Goal: Task Accomplishment & Management: Manage account settings

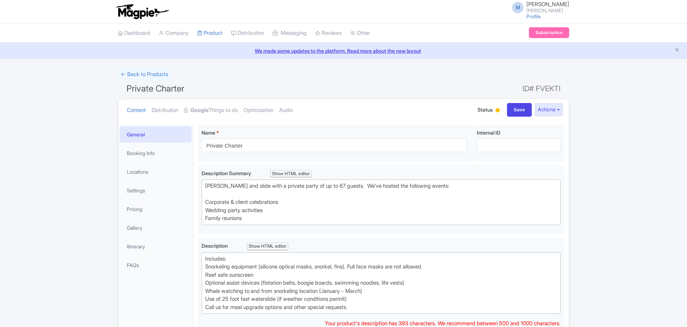
scroll to position [36, 0]
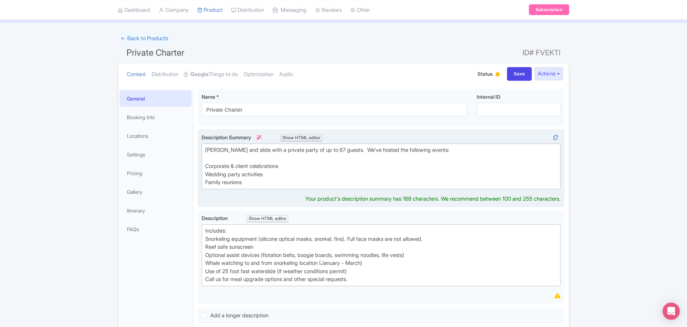
click at [257, 185] on div "Description Summary i Show HTML editor Bold Italic Strikethrough Link Heading Q…" at bounding box center [380, 169] width 359 height 70
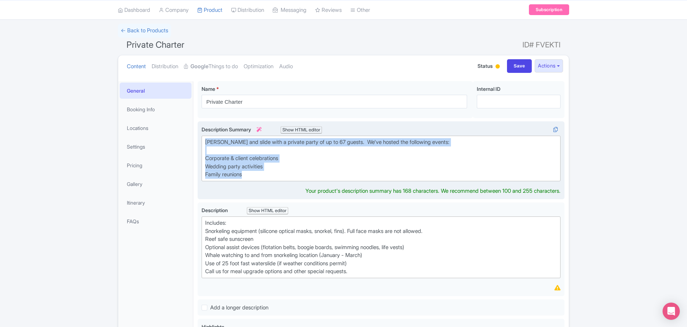
paste trix-editor "Host an amazing private party in Maui! Reserve a private snorkel and slide adve…"
type trix-editor "<div>Host an amazing private party in Maui! Reserve a private snorkel and slide…"
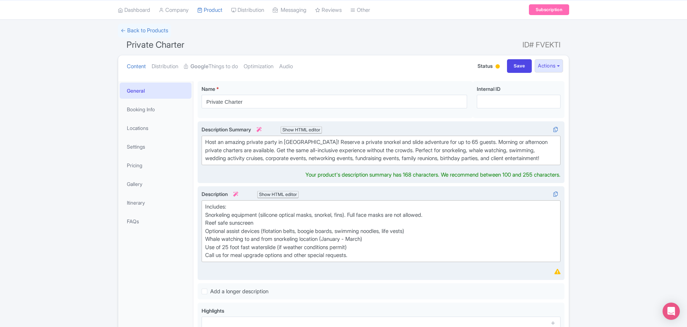
click at [479, 231] on div "Includes: Snorkeling equipment (silicone optical masks, snorkel, fins). Full fa…" at bounding box center [381, 231] width 352 height 57
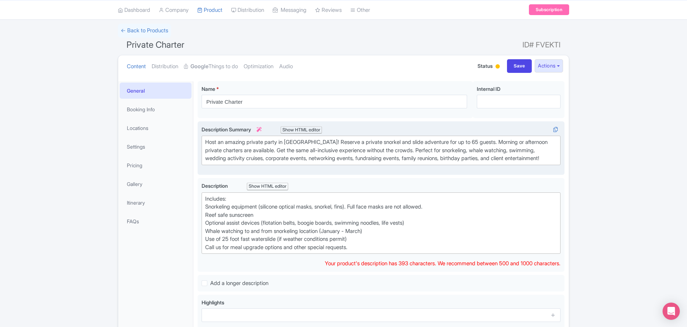
click at [602, 203] on div "← Back to Products Private Charter ID# FVEKTI Content Distribution Google Thing…" at bounding box center [343, 221] width 687 height 395
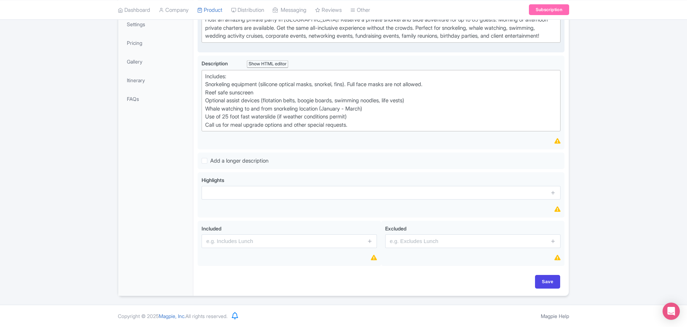
scroll to position [174, 0]
click at [371, 231] on icon at bounding box center [372, 229] width 10 height 6
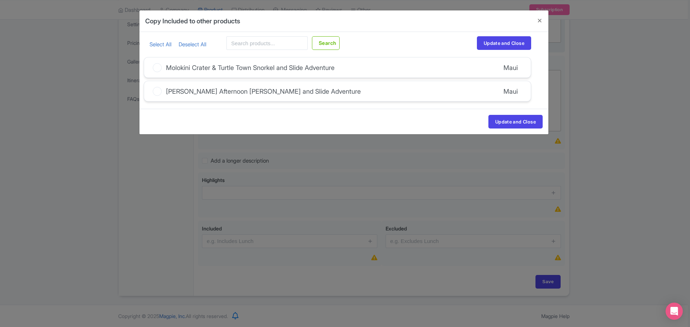
click at [283, 92] on div "Maui Afternoon Snorkel and Slide Adventure" at bounding box center [263, 92] width 195 height 10
click at [0, 0] on input "Maui Afternoon Snorkel and Slide Adventure" at bounding box center [0, 0] width 0 height 0
click at [516, 120] on button "Update and Close" at bounding box center [515, 122] width 54 height 14
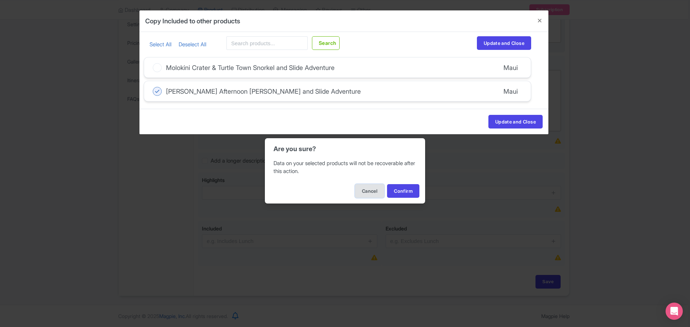
click at [367, 190] on button "Cancel" at bounding box center [369, 191] width 29 height 14
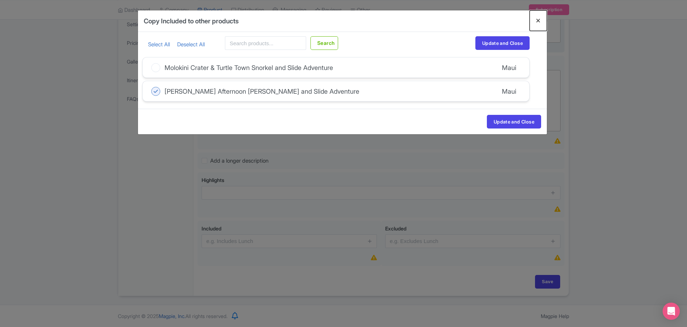
click at [539, 20] on button "Close" at bounding box center [537, 20] width 17 height 20
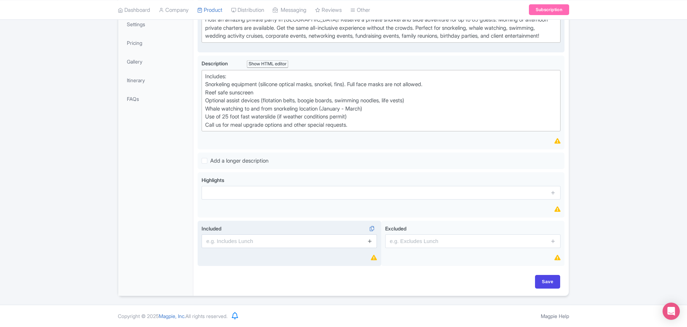
click at [370, 241] on icon at bounding box center [369, 240] width 5 height 5
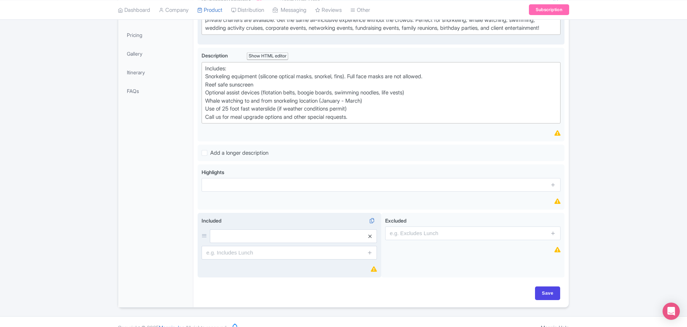
click at [368, 239] on icon at bounding box center [369, 236] width 3 height 5
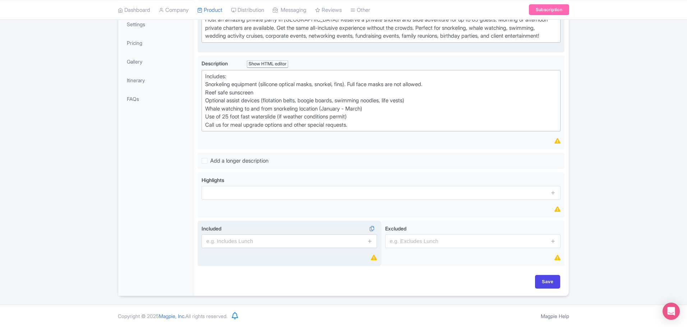
scroll to position [139, 0]
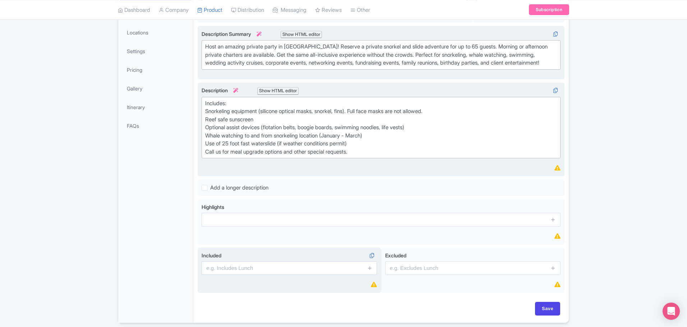
click at [208, 112] on div "Includes: Snorkeling equipment (silicone optical masks, snorkel, fins). Full fa…" at bounding box center [381, 127] width 352 height 57
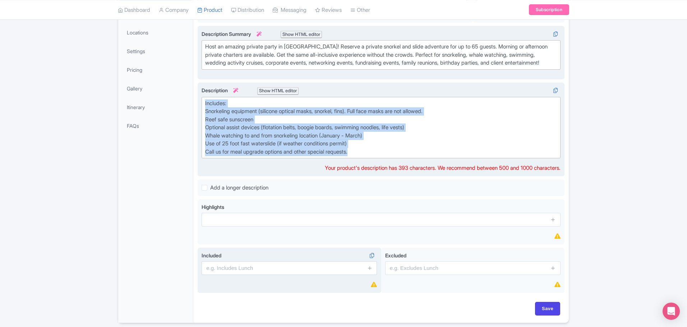
paste trix-editor "12:30 PM: Check-in at Ma’alaea Harbor. <a href="https://www.secureparkinghi.com…"
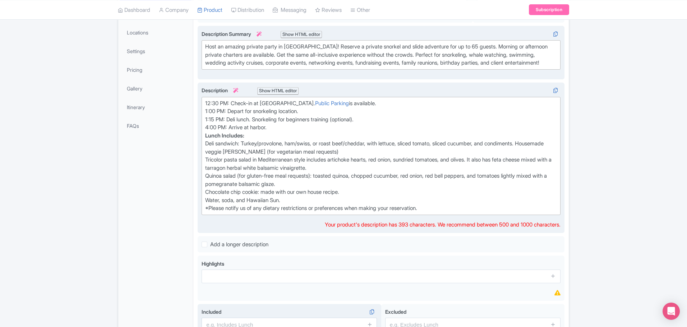
type trix-editor "<div>12:30 PM: Check-in at Ma’alaea Harbor. <a href="https://www.secureparkingh…"
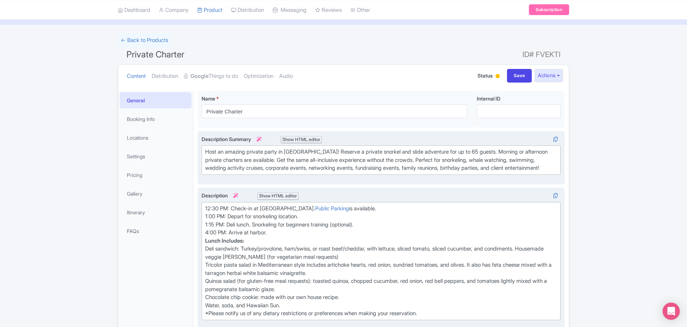
scroll to position [32, 0]
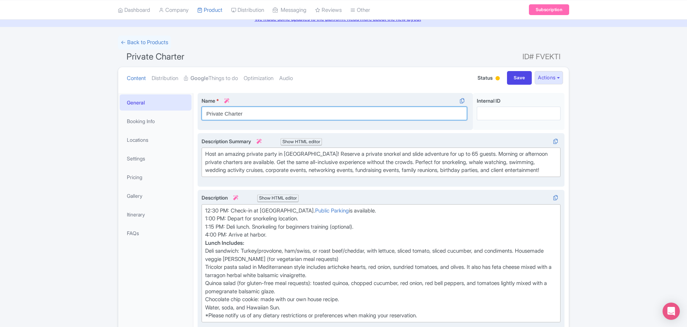
click at [225, 112] on input "Private Charter" at bounding box center [333, 114] width 265 height 14
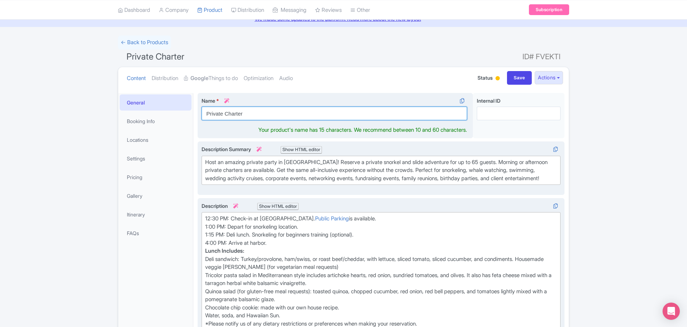
scroll to position [40, 0]
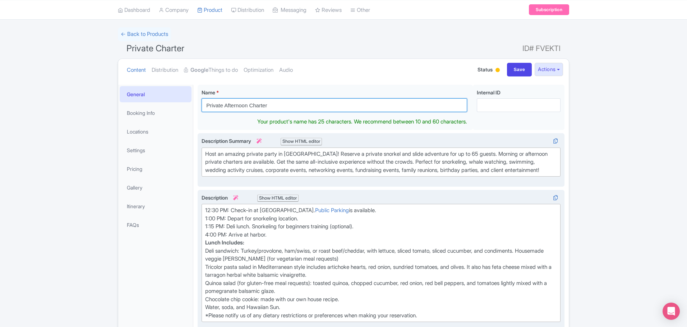
type input "Private Afternoon Charter"
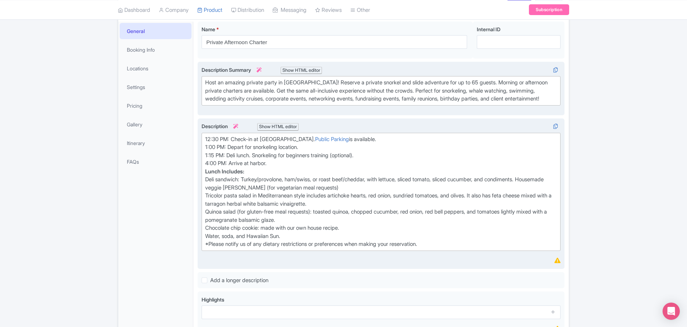
scroll to position [114, 0]
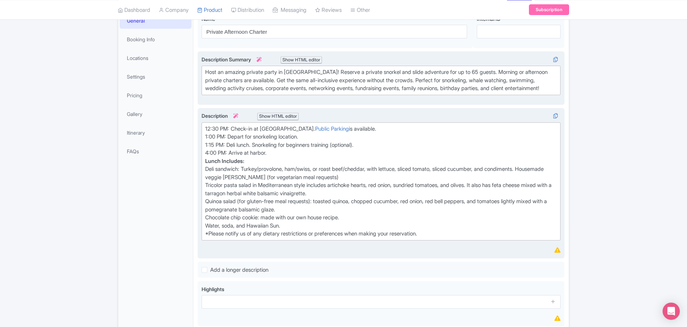
click at [504, 214] on div "Quinoa salad (for gluten-free meal requests): toasted quinoa, chopped cucumber,…" at bounding box center [381, 206] width 352 height 16
click at [278, 157] on div "4:00 PM: Arrive at harbor." at bounding box center [381, 153] width 352 height 8
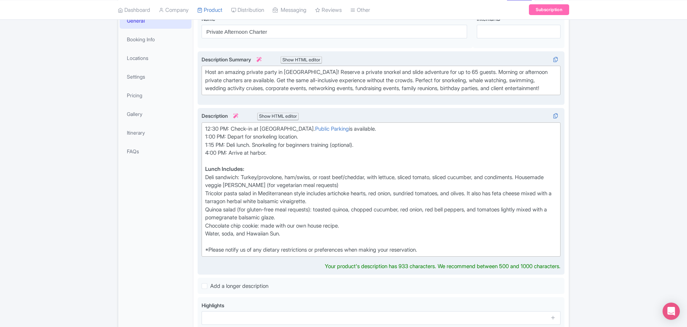
type trix-editor "<div>12:30 PM: Check-in at Ma’alaea Harbor. <a href="https://www.secureparkingh…"
click at [134, 196] on div "General Booking Info Locations Settings Pricing Gallery Itinerary FAQs" at bounding box center [155, 216] width 75 height 410
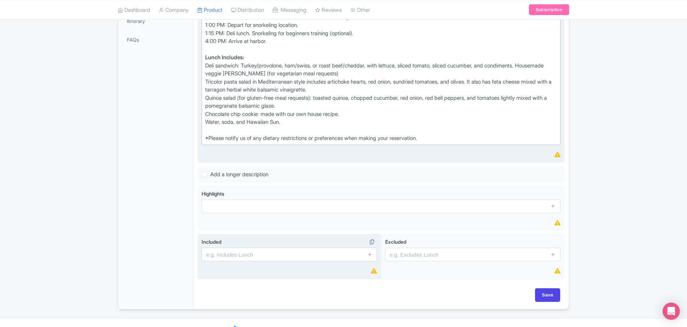
scroll to position [227, 0]
click at [558, 156] on icon at bounding box center [557, 153] width 6 height 5
click at [556, 156] on icon at bounding box center [557, 153] width 6 height 5
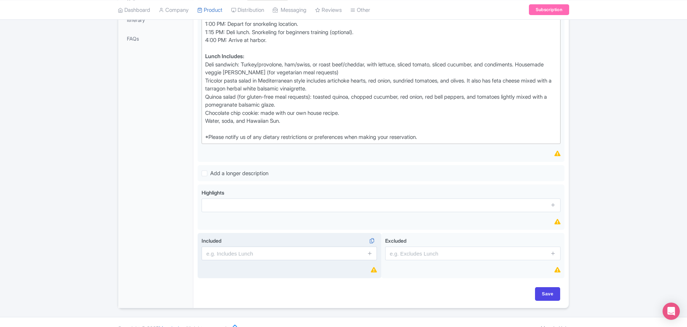
click at [537, 139] on div "*Please notify us of any dietary restrictions or preferences when making your r…" at bounding box center [381, 133] width 352 height 16
click at [624, 149] on div "← Back to Products Private Charter ID# FVEKTI Content Distribution Google Thing…" at bounding box center [343, 75] width 687 height 468
click at [592, 125] on div "← Back to Products Private Charter ID# FVEKTI Content Distribution Google Thing…" at bounding box center [343, 75] width 687 height 468
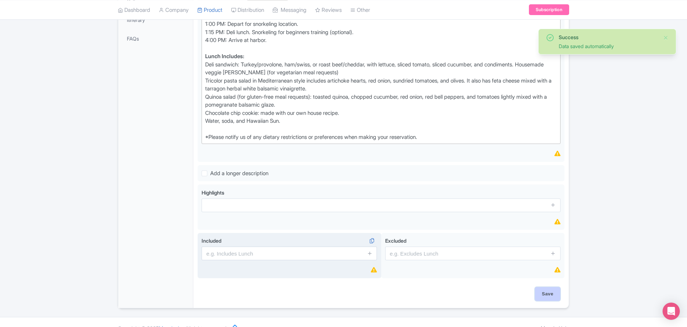
click at [551, 299] on input "Save" at bounding box center [547, 294] width 25 height 14
type input "Saving..."
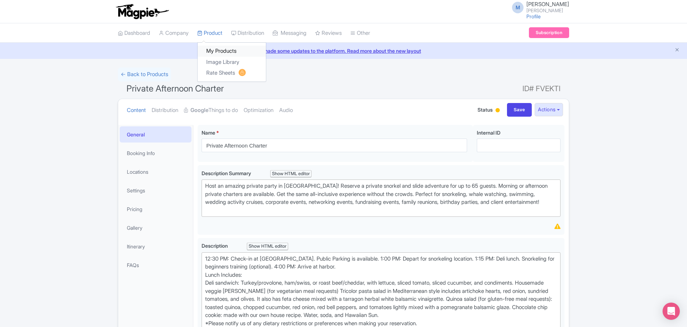
click at [220, 48] on link "My Products" at bounding box center [232, 51] width 68 height 11
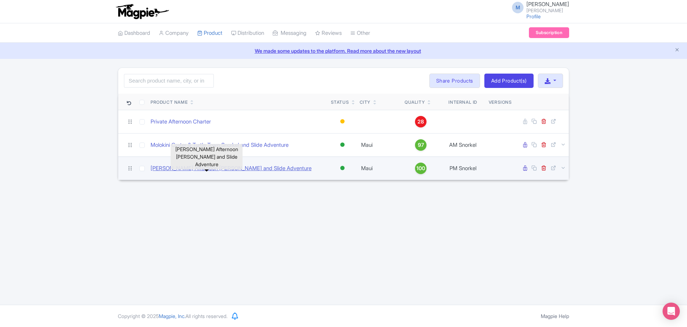
click at [231, 168] on link "[PERSON_NAME] Afternoon [PERSON_NAME] and Slide Adventure" at bounding box center [230, 168] width 161 height 8
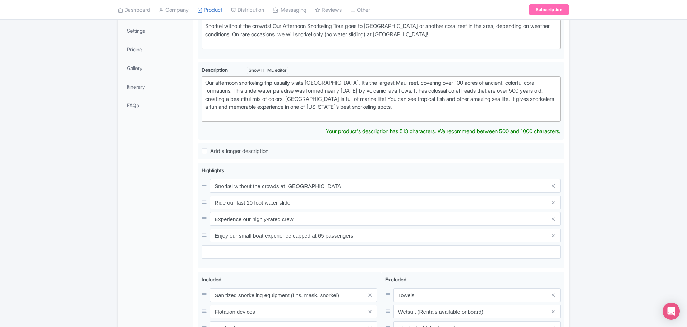
scroll to position [176, 0]
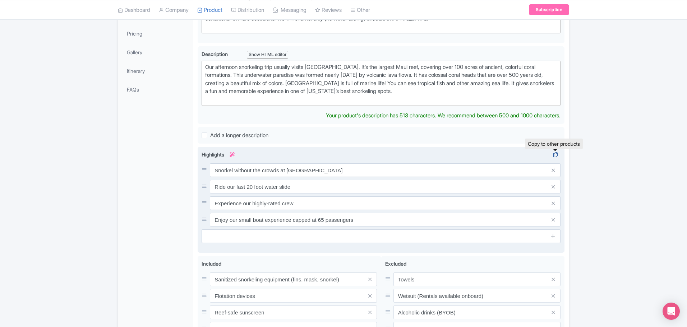
click at [556, 155] on div "Highlights i Snorkel without the crowds at Coral Gardens Ride our fast 20 foot …" at bounding box center [380, 197] width 359 height 92
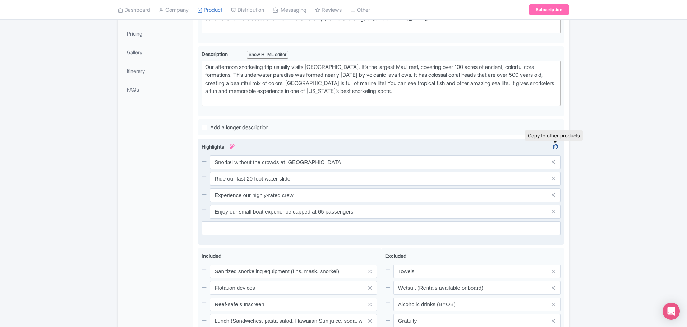
click at [554, 145] on icon at bounding box center [555, 147] width 10 height 6
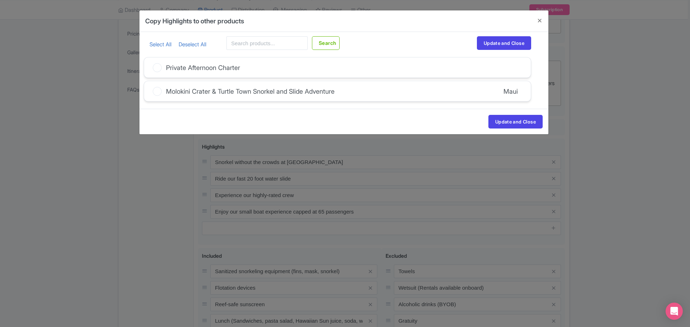
click at [245, 65] on div "Private Afternoon Charter" at bounding box center [337, 67] width 386 height 20
click at [158, 68] on icon at bounding box center [157, 67] width 9 height 9
click at [0, 0] on input "Private Afternoon Charter" at bounding box center [0, 0] width 0 height 0
click at [514, 122] on button "Update and Close" at bounding box center [515, 122] width 54 height 14
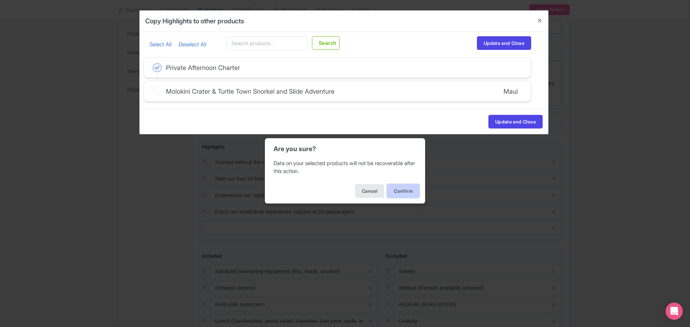
click at [404, 188] on button "Confirm" at bounding box center [403, 191] width 32 height 14
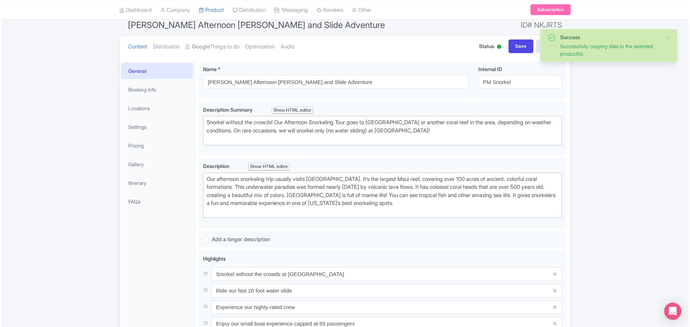
scroll to position [264, 0]
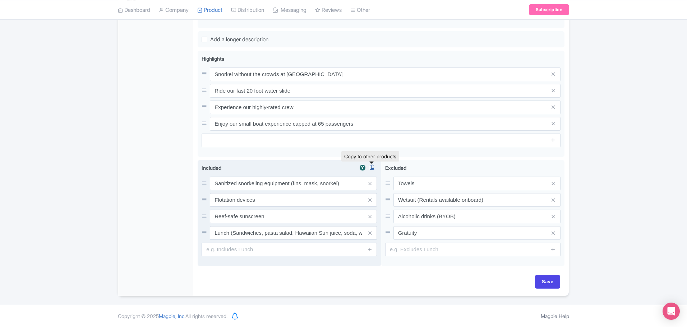
click at [372, 166] on icon at bounding box center [372, 167] width 10 height 6
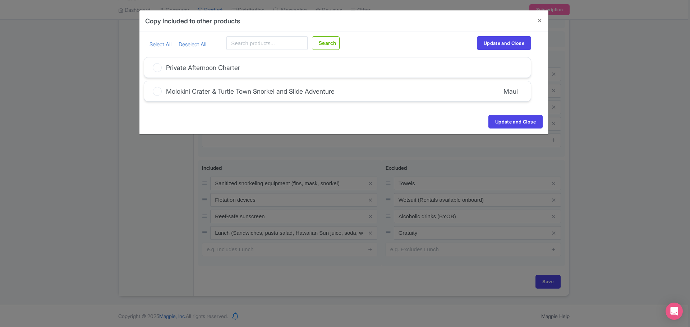
click at [282, 66] on div "Private Afternoon Charter" at bounding box center [337, 67] width 386 height 20
click at [159, 65] on icon at bounding box center [157, 67] width 9 height 9
click at [0, 0] on input "Private Afternoon Charter" at bounding box center [0, 0] width 0 height 0
click at [511, 118] on button "Update and Close" at bounding box center [515, 122] width 54 height 14
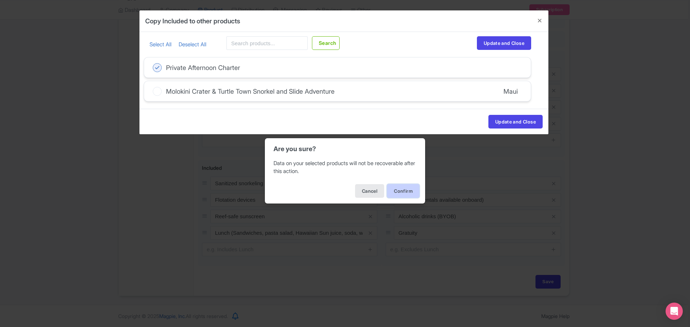
click at [408, 191] on button "Confirm" at bounding box center [403, 191] width 32 height 14
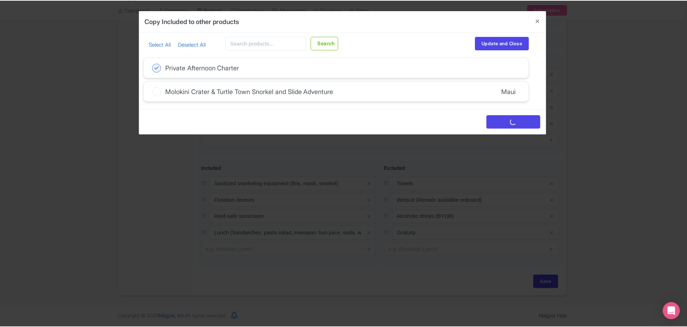
scroll to position [0, 0]
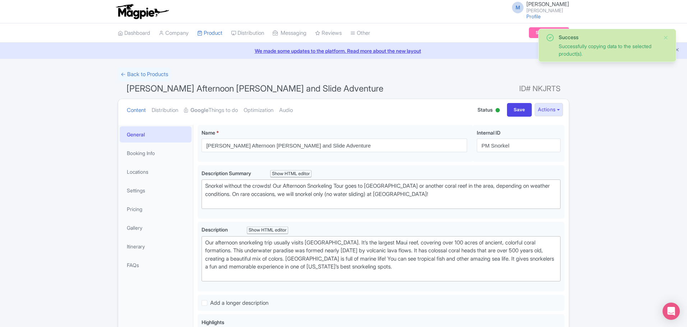
click at [614, 186] on div "Success Successfully copying data to the selected product(s). ← Back to Product…" at bounding box center [343, 314] width 687 height 492
click at [686, 212] on div "Success Successfully copying data to the selected product(s). ← Back to Product…" at bounding box center [343, 314] width 687 height 492
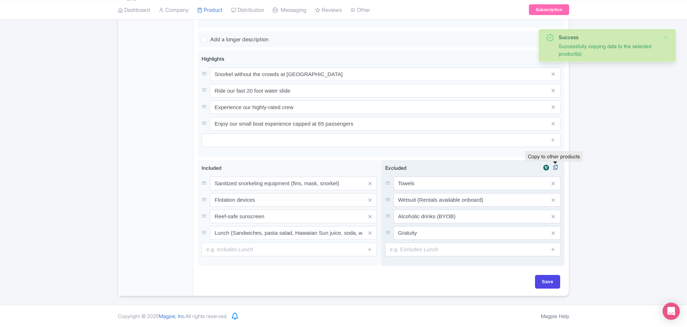
click at [556, 166] on icon at bounding box center [555, 167] width 10 height 6
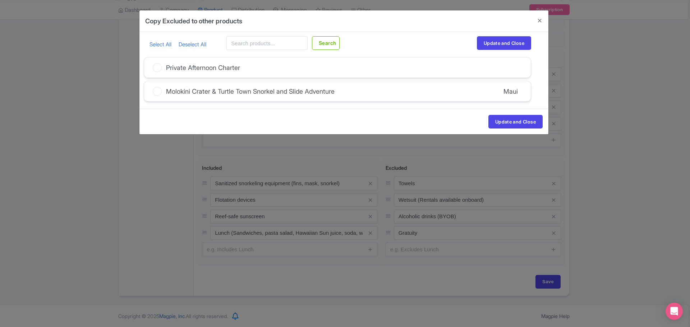
click at [157, 69] on icon at bounding box center [157, 67] width 9 height 9
click at [0, 0] on input "Private Afternoon Charter" at bounding box center [0, 0] width 0 height 0
click at [515, 120] on button "Update and Close" at bounding box center [515, 122] width 54 height 14
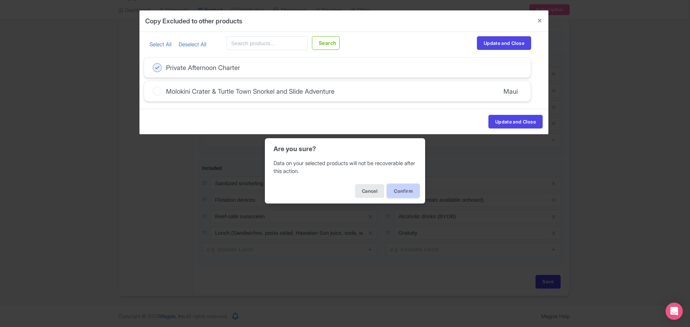
click at [401, 189] on button "Confirm" at bounding box center [403, 191] width 32 height 14
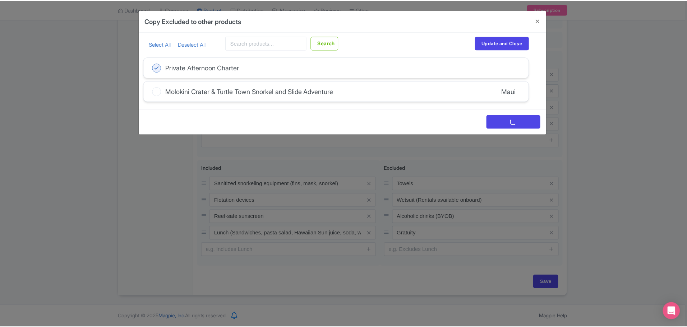
scroll to position [0, 0]
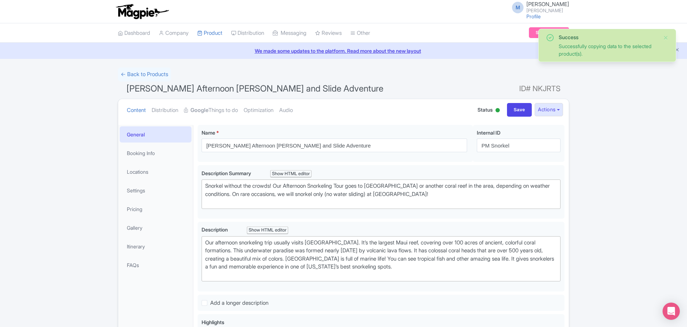
click at [630, 187] on div "Success Successfully copying data to the selected product(s). ← Back to Product…" at bounding box center [343, 314] width 687 height 492
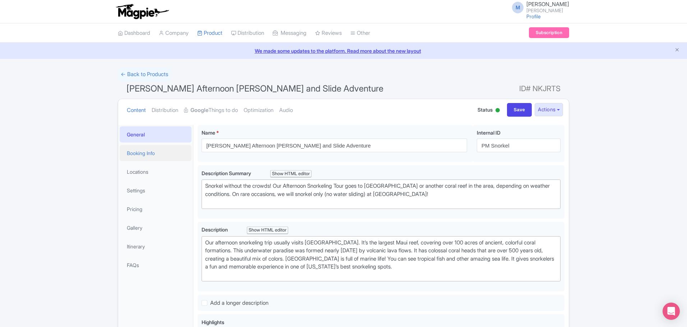
click at [140, 157] on link "Booking Info" at bounding box center [156, 153] width 72 height 16
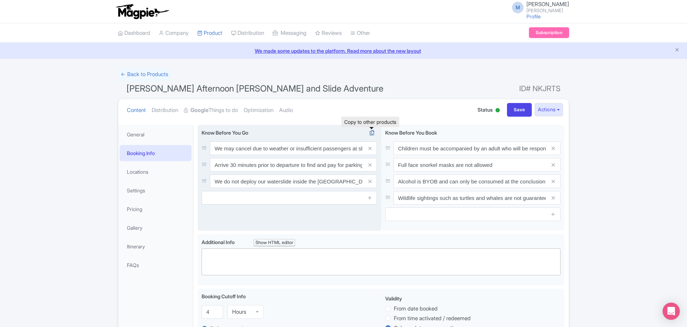
click at [373, 131] on icon at bounding box center [372, 133] width 10 height 6
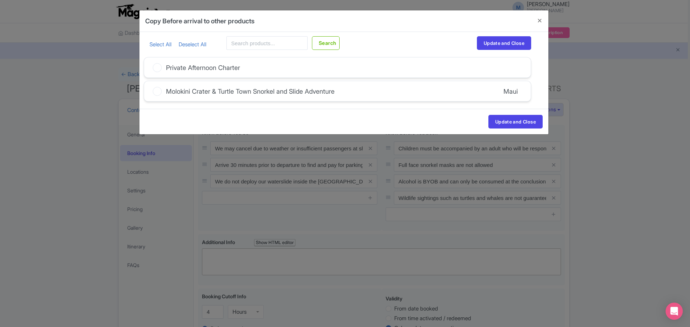
click at [159, 66] on icon at bounding box center [157, 67] width 9 height 9
click at [0, 0] on input "Private Afternoon Charter" at bounding box center [0, 0] width 0 height 0
click at [507, 119] on button "Update and Close" at bounding box center [515, 122] width 54 height 14
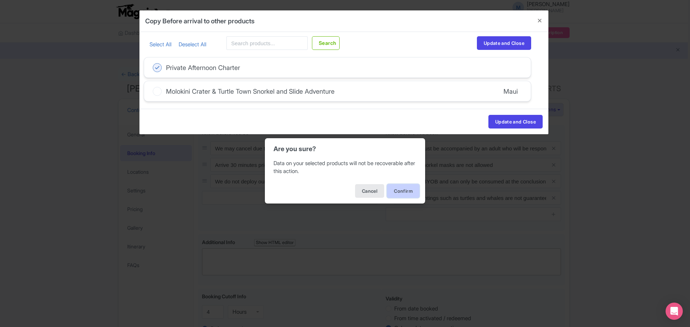
click at [400, 189] on button "Confirm" at bounding box center [403, 191] width 32 height 14
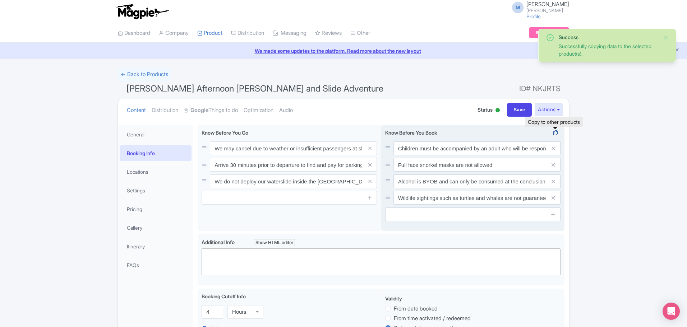
click at [556, 133] on icon at bounding box center [555, 133] width 10 height 6
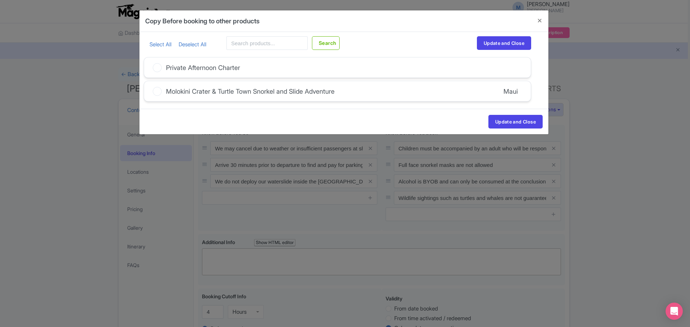
click at [163, 69] on label "Private Afternoon Charter" at bounding box center [196, 68] width 87 height 10
click at [0, 0] on input "Private Afternoon Charter" at bounding box center [0, 0] width 0 height 0
click at [521, 121] on button "Update and Close" at bounding box center [515, 122] width 54 height 14
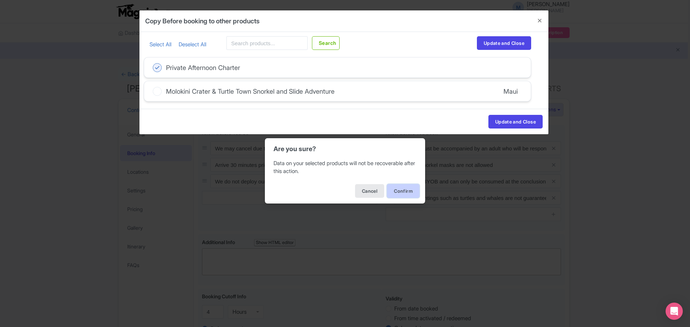
click at [396, 194] on button "Confirm" at bounding box center [403, 191] width 32 height 14
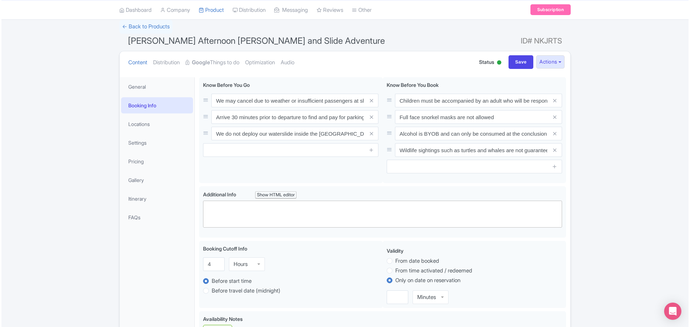
scroll to position [39, 0]
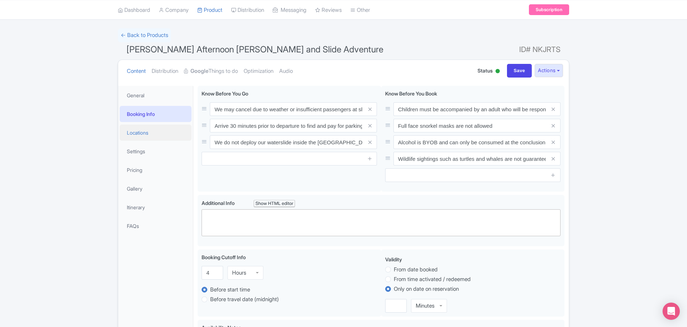
click at [134, 128] on link "Locations" at bounding box center [156, 133] width 72 height 16
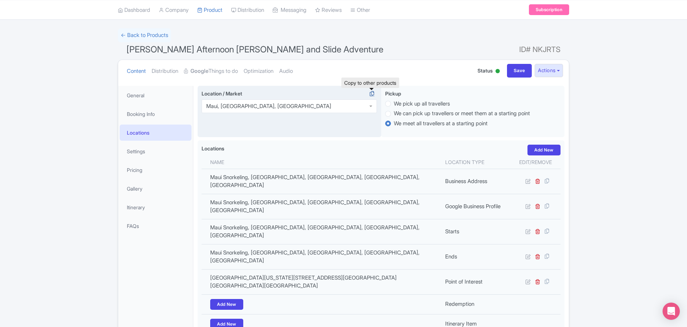
click at [373, 92] on icon at bounding box center [372, 93] width 10 height 6
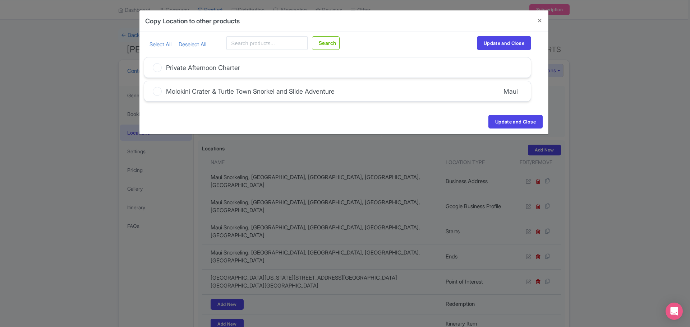
click at [175, 68] on div "Private Afternoon Charter" at bounding box center [203, 68] width 74 height 10
click at [0, 0] on input "Private Afternoon Charter" at bounding box center [0, 0] width 0 height 0
click at [527, 124] on button "Update and Close" at bounding box center [515, 122] width 54 height 14
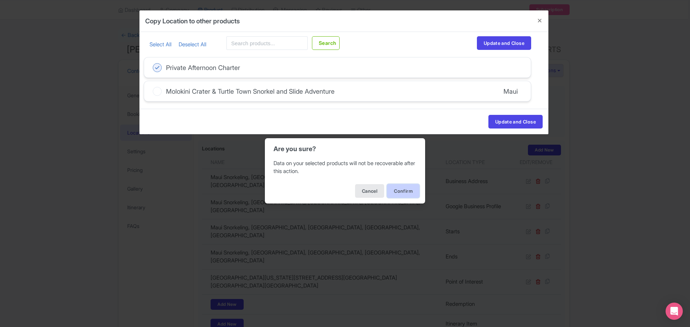
click at [414, 187] on button "Confirm" at bounding box center [403, 191] width 32 height 14
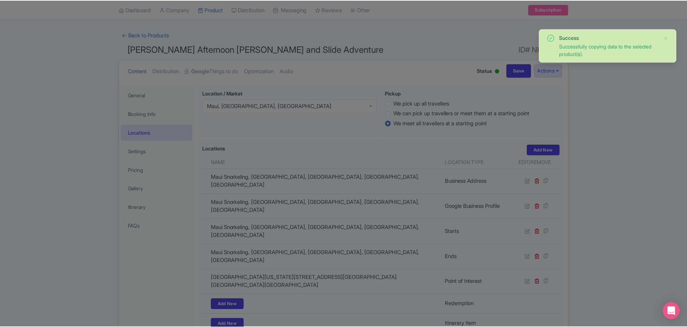
scroll to position [0, 0]
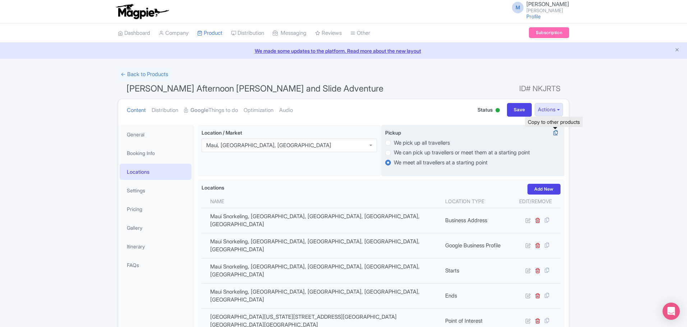
click at [555, 131] on icon at bounding box center [555, 133] width 10 height 6
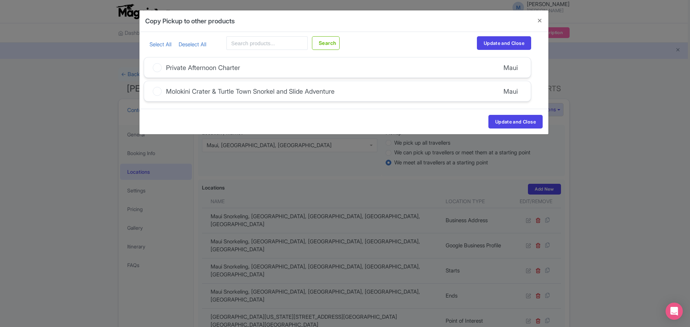
click at [296, 66] on div "Private Afternoon Charter Maui" at bounding box center [337, 67] width 386 height 20
click at [219, 68] on div "Private Afternoon Charter" at bounding box center [203, 68] width 74 height 10
click at [0, 0] on input "Private Afternoon Charter" at bounding box center [0, 0] width 0 height 0
click at [511, 123] on button "Update and Close" at bounding box center [515, 122] width 54 height 14
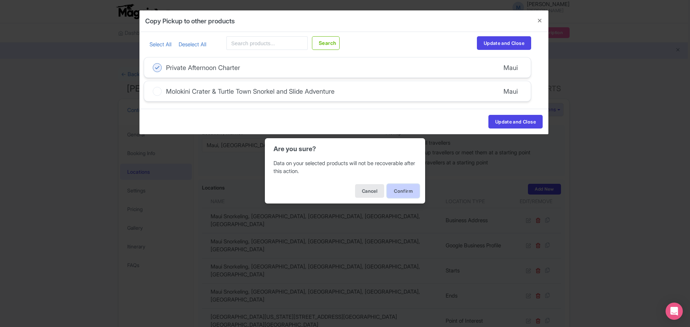
click at [399, 190] on button "Confirm" at bounding box center [403, 191] width 32 height 14
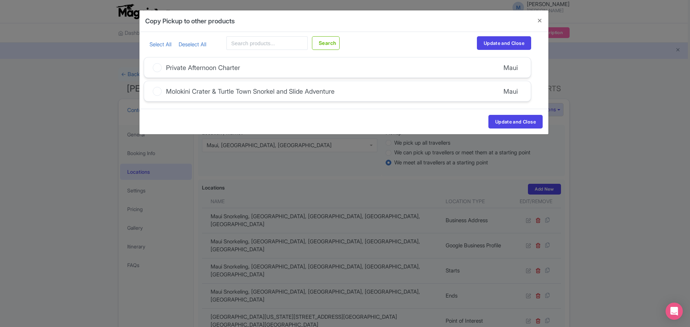
click at [157, 67] on icon at bounding box center [157, 67] width 9 height 9
click at [0, 0] on input "Private Afternoon Charter" at bounding box center [0, 0] width 0 height 0
click at [506, 118] on button "Update and Close" at bounding box center [515, 122] width 54 height 14
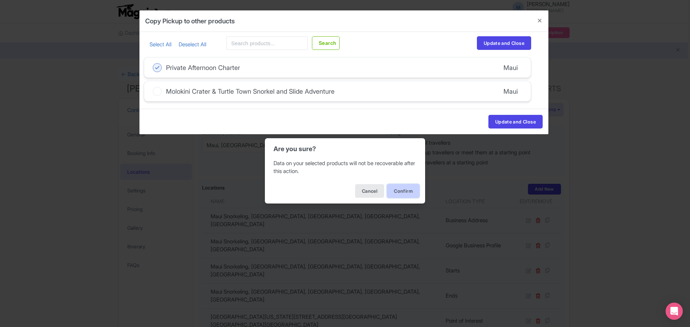
click at [399, 188] on button "Confirm" at bounding box center [403, 191] width 32 height 14
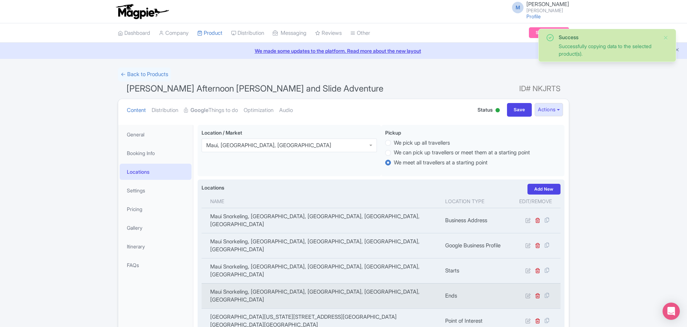
scroll to position [71, 0]
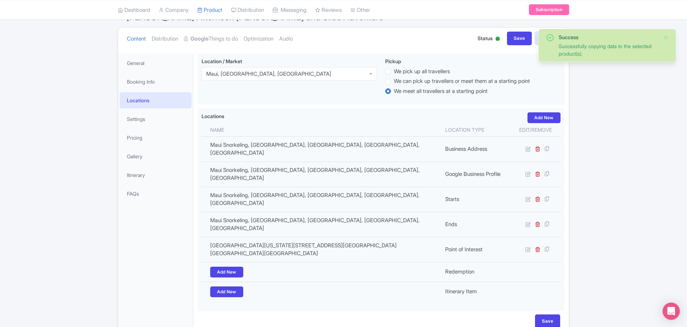
click at [599, 144] on div "Success Successfully copying data to the selected product(s). ← Back to Product…" at bounding box center [343, 166] width 687 height 340
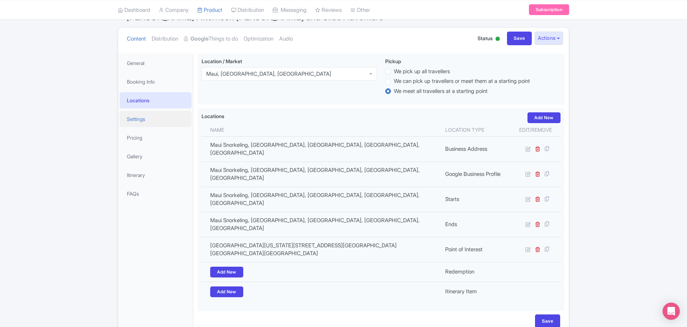
click at [136, 119] on link "Settings" at bounding box center [156, 119] width 72 height 16
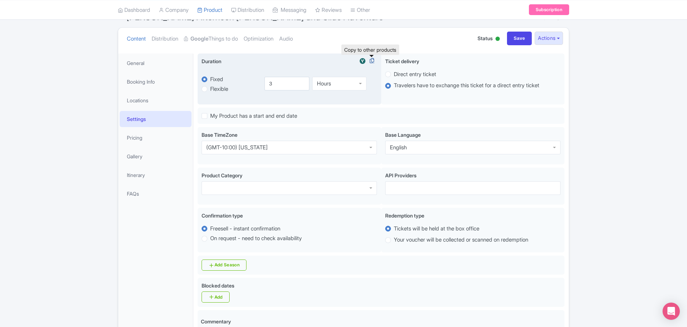
click at [374, 59] on icon at bounding box center [372, 60] width 10 height 6
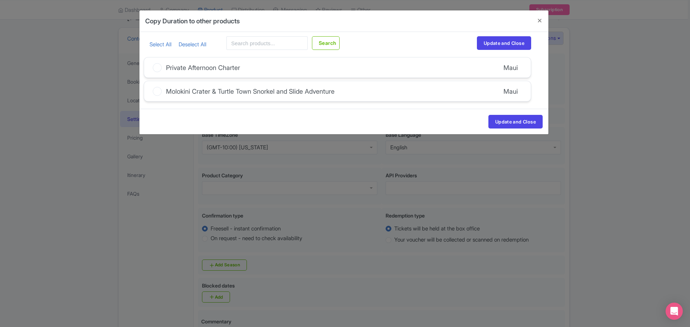
click at [156, 66] on icon at bounding box center [157, 67] width 9 height 9
click at [0, 0] on input "Private Afternoon Charter" at bounding box center [0, 0] width 0 height 0
click at [497, 121] on button "Update and Close" at bounding box center [515, 122] width 54 height 14
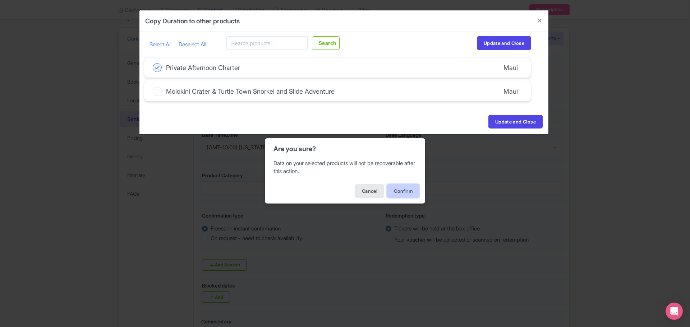
click at [405, 189] on button "Confirm" at bounding box center [403, 191] width 32 height 14
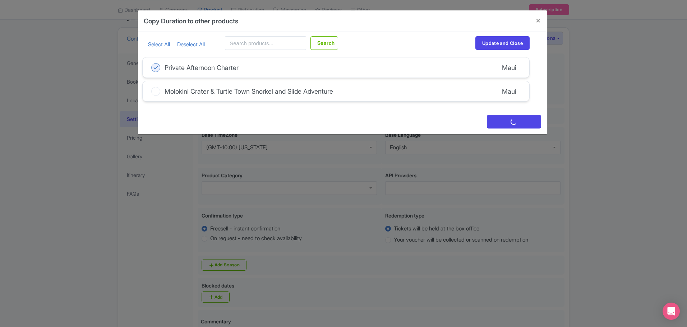
scroll to position [0, 0]
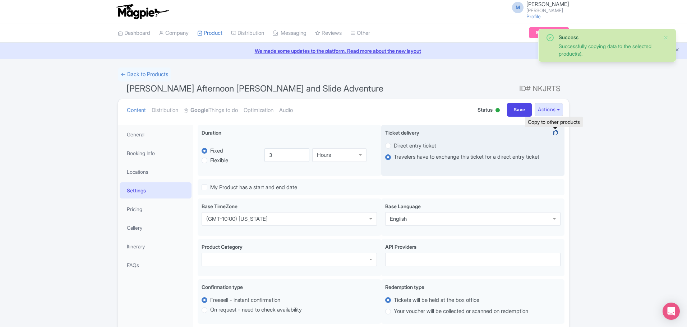
click at [553, 132] on icon at bounding box center [555, 133] width 10 height 6
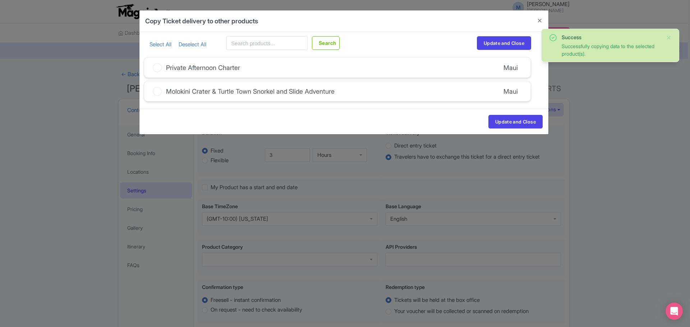
click at [412, 70] on div "Private Afternoon Charter Maui" at bounding box center [337, 67] width 386 height 20
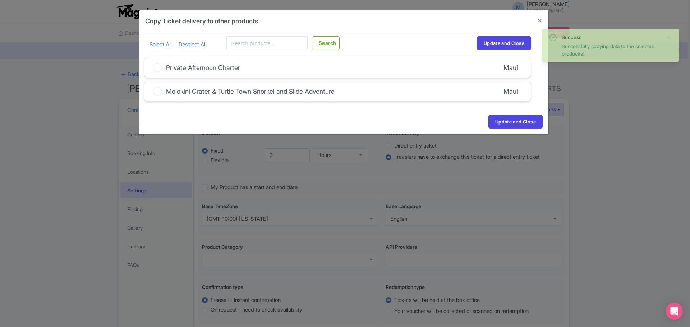
drag, startPoint x: 149, startPoint y: 66, endPoint x: 159, endPoint y: 68, distance: 9.4
click at [151, 67] on div "Private Afternoon Charter Maui" at bounding box center [337, 67] width 386 height 20
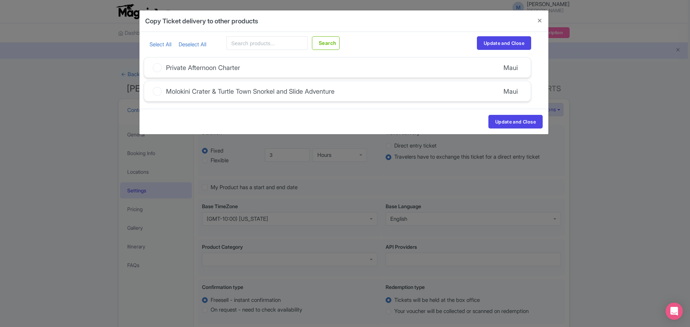
click at [159, 68] on icon at bounding box center [157, 67] width 9 height 9
click at [0, 0] on input "Private Afternoon Charter" at bounding box center [0, 0] width 0 height 0
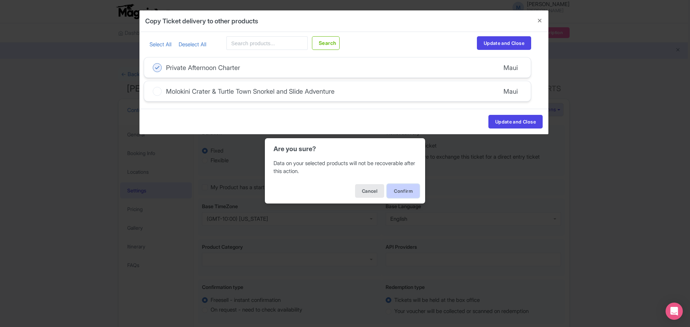
click at [401, 194] on button "Confirm" at bounding box center [403, 191] width 32 height 14
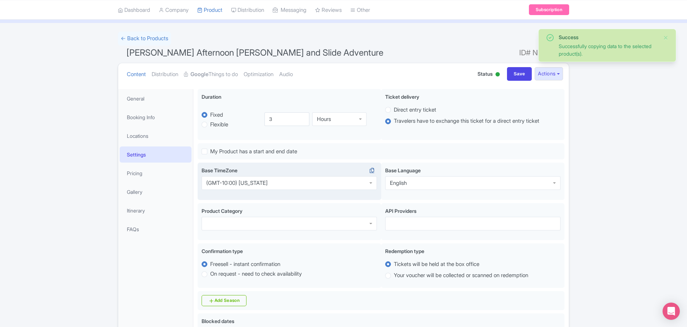
scroll to position [108, 0]
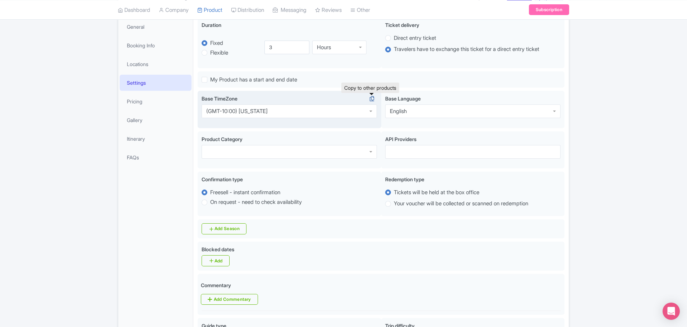
click at [371, 100] on icon at bounding box center [372, 99] width 10 height 6
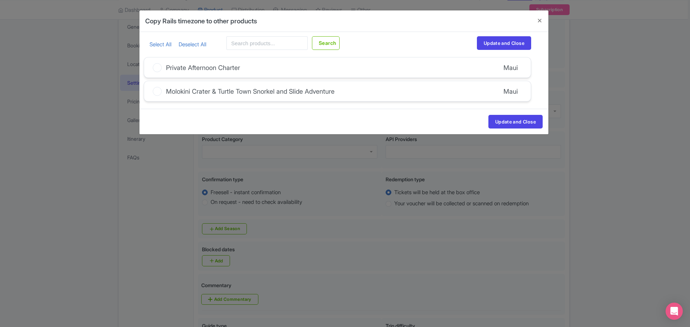
click at [156, 69] on icon at bounding box center [157, 67] width 9 height 9
click at [0, 0] on input "Private Afternoon Charter" at bounding box center [0, 0] width 0 height 0
click at [506, 123] on button "Update and Close" at bounding box center [515, 122] width 54 height 14
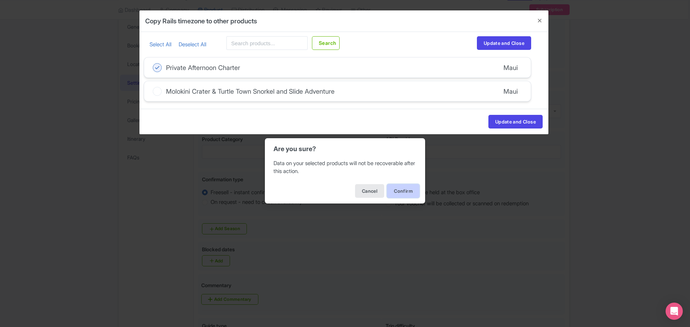
click at [409, 189] on button "Confirm" at bounding box center [403, 191] width 32 height 14
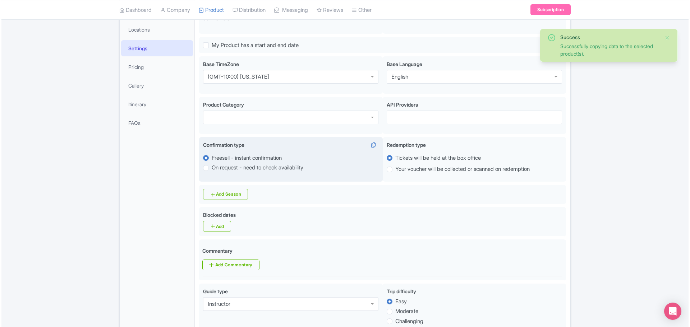
scroll to position [144, 0]
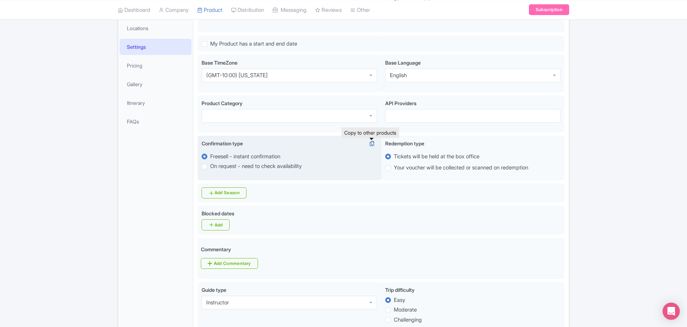
click at [372, 143] on icon at bounding box center [372, 143] width 10 height 6
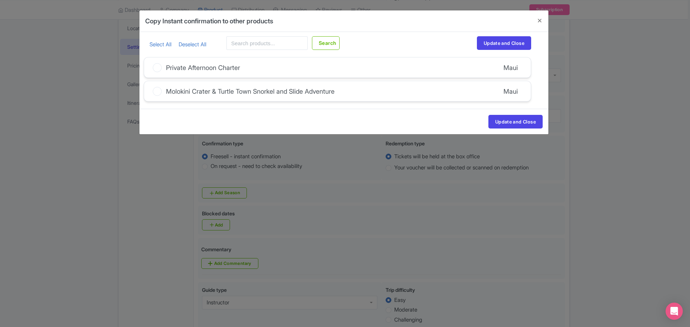
click at [160, 71] on div at bounding box center [157, 68] width 9 height 10
click at [0, 0] on input "Private Afternoon Charter" at bounding box center [0, 0] width 0 height 0
click at [529, 121] on button "Update and Close" at bounding box center [515, 122] width 54 height 14
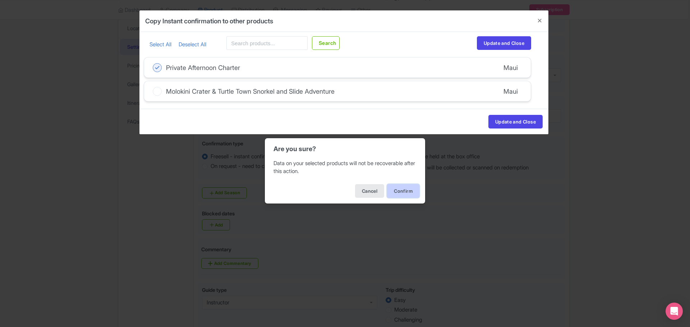
click at [409, 184] on button "Confirm" at bounding box center [403, 191] width 32 height 14
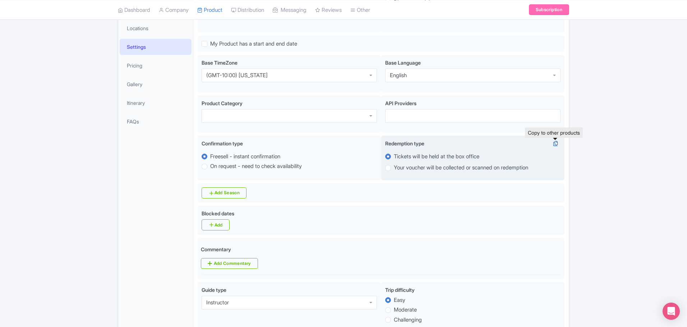
click at [552, 144] on icon at bounding box center [555, 143] width 10 height 6
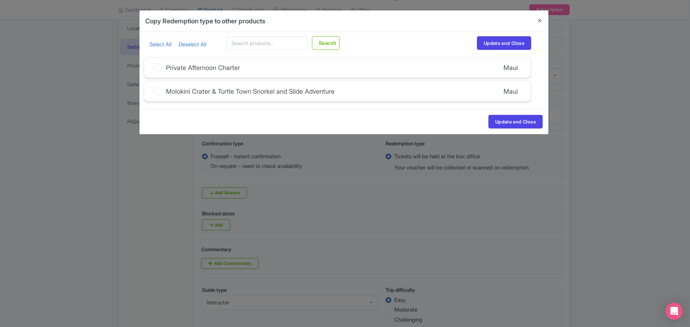
click at [158, 69] on icon at bounding box center [157, 67] width 9 height 9
click at [0, 0] on input "Private Afternoon Charter" at bounding box center [0, 0] width 0 height 0
click at [505, 122] on button "Update and Close" at bounding box center [515, 122] width 54 height 14
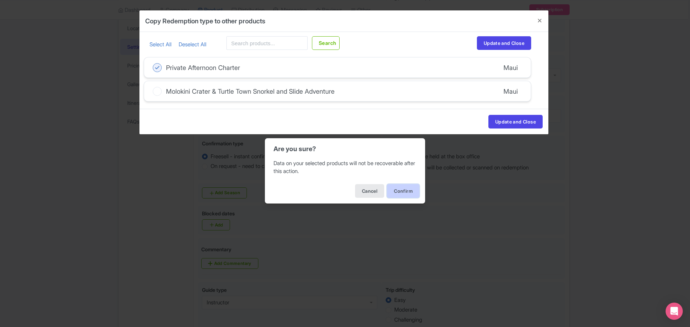
click at [405, 187] on button "Confirm" at bounding box center [403, 191] width 32 height 14
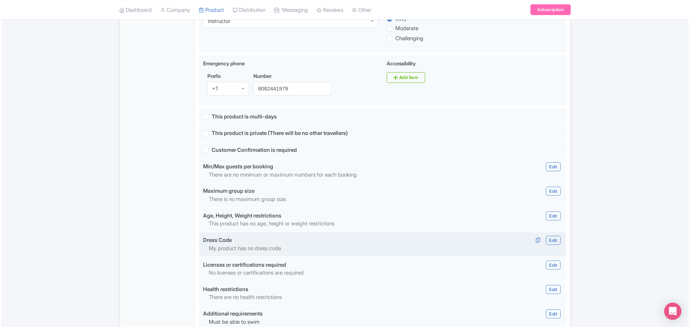
scroll to position [395, 0]
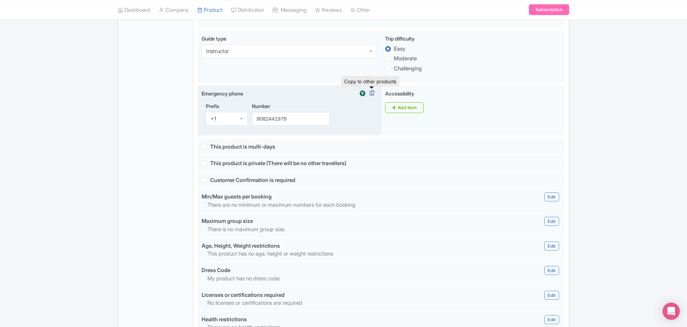
click at [371, 93] on icon at bounding box center [372, 93] width 10 height 6
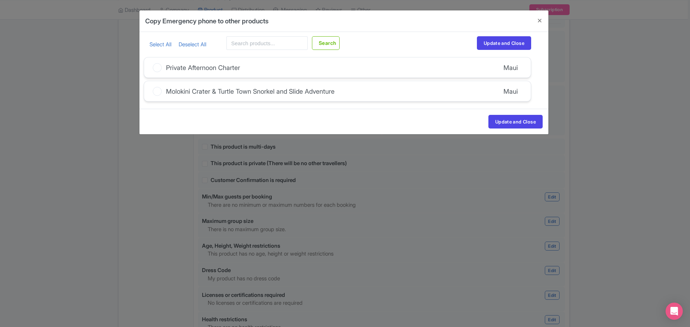
click at [157, 68] on icon at bounding box center [157, 67] width 9 height 9
click at [0, 0] on input "Private Afternoon Charter" at bounding box center [0, 0] width 0 height 0
click at [500, 123] on button "Update and Close" at bounding box center [515, 122] width 54 height 14
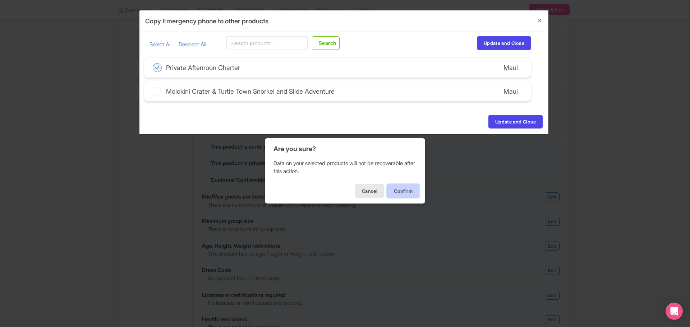
click at [401, 189] on button "Confirm" at bounding box center [403, 191] width 32 height 14
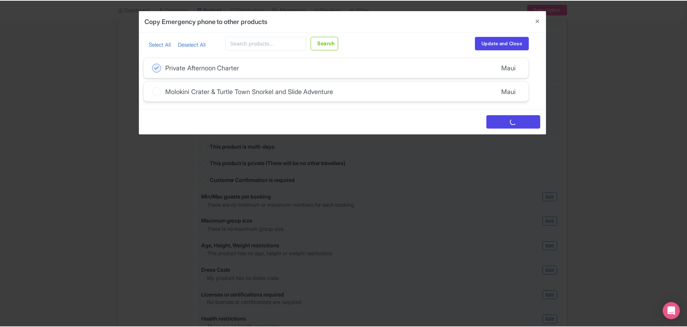
scroll to position [0, 0]
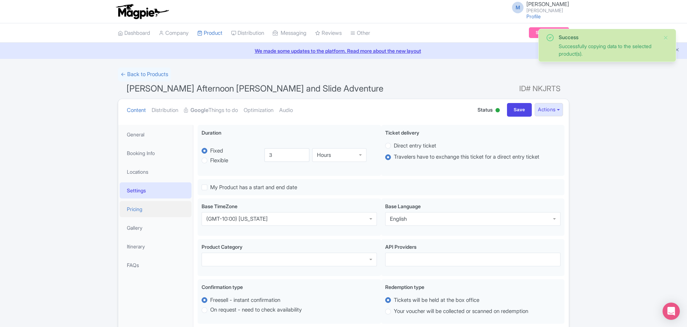
click at [140, 209] on link "Pricing" at bounding box center [156, 209] width 72 height 16
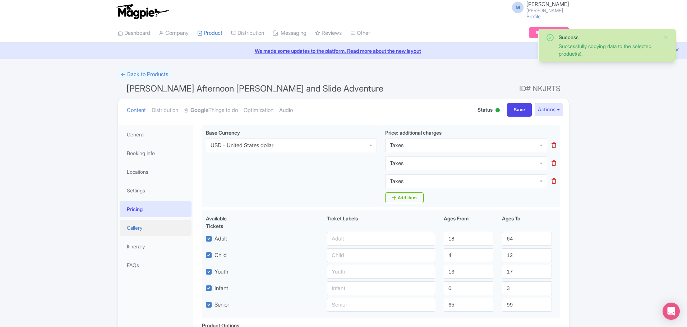
click at [138, 228] on link "Gallery" at bounding box center [156, 228] width 72 height 16
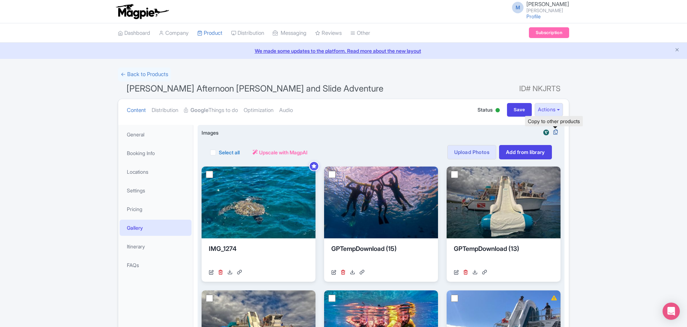
click at [554, 131] on icon at bounding box center [555, 132] width 10 height 6
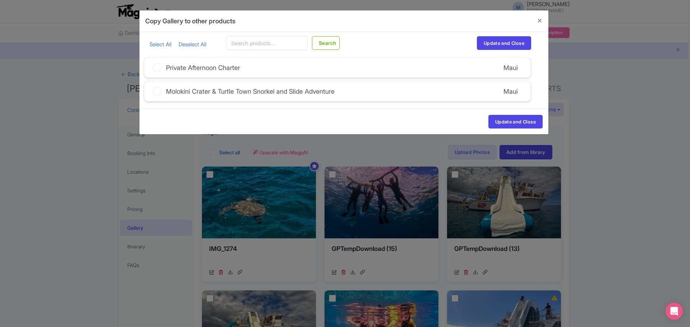
click at [155, 67] on icon at bounding box center [157, 67] width 9 height 9
click at [0, 0] on input "Private Afternoon Charter" at bounding box center [0, 0] width 0 height 0
click at [523, 118] on button "Update and Close" at bounding box center [515, 122] width 54 height 14
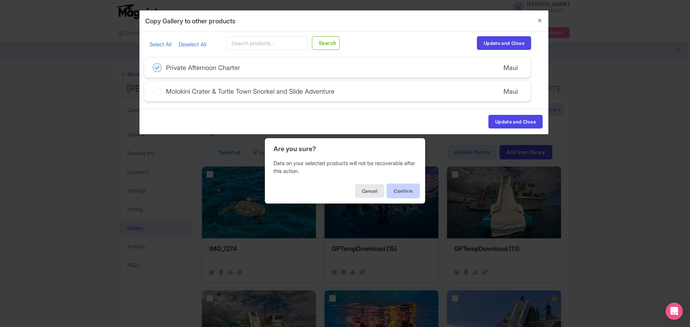
click at [406, 189] on button "Confirm" at bounding box center [403, 191] width 32 height 14
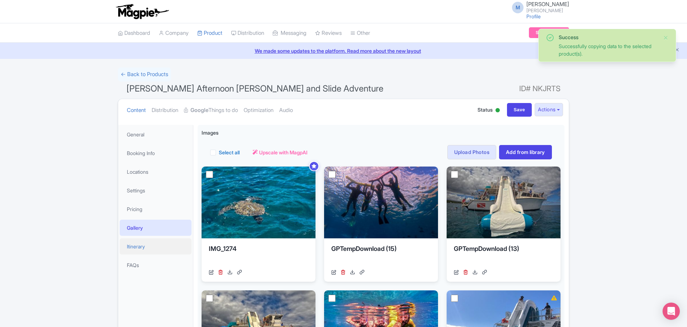
click at [134, 245] on link "Itinerary" at bounding box center [156, 246] width 72 height 16
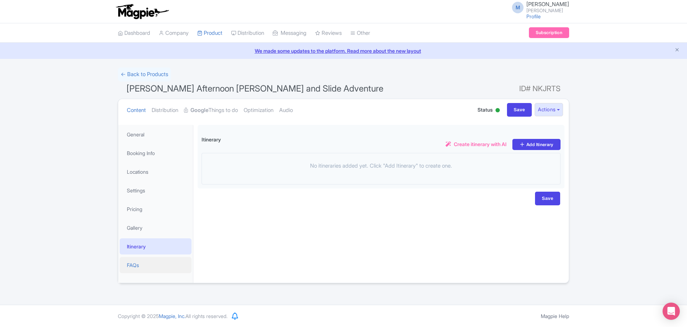
click at [129, 266] on link "FAQs" at bounding box center [156, 265] width 72 height 16
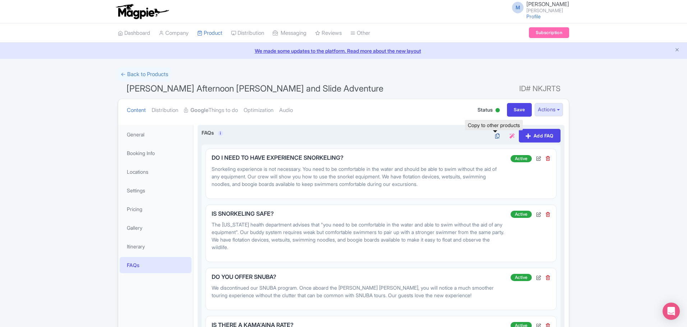
click at [495, 134] on icon at bounding box center [497, 136] width 10 height 6
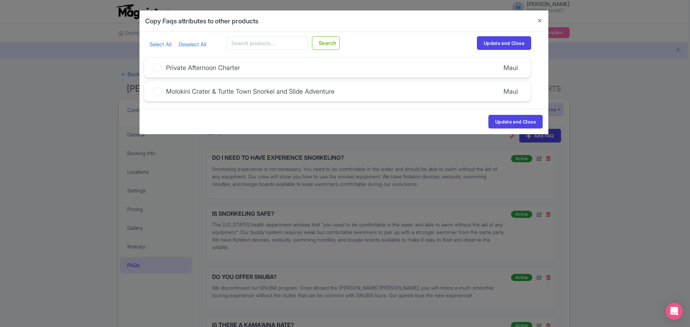
click at [159, 68] on icon at bounding box center [157, 67] width 9 height 9
click at [0, 0] on input "Private Afternoon Charter" at bounding box center [0, 0] width 0 height 0
click at [510, 117] on button "Update and Close" at bounding box center [515, 122] width 54 height 14
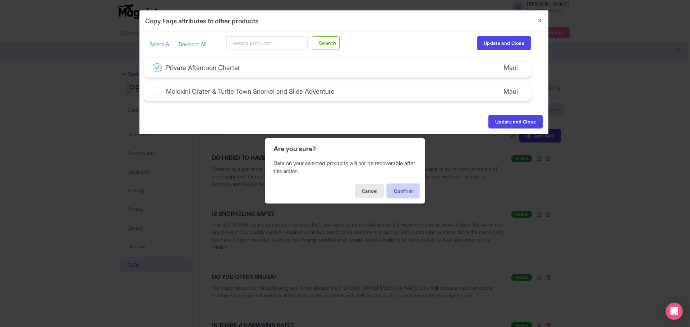
click at [404, 191] on button "Confirm" at bounding box center [403, 191] width 32 height 14
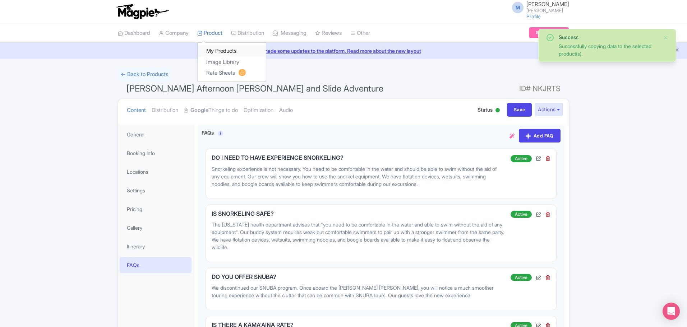
click at [221, 52] on link "My Products" at bounding box center [232, 51] width 68 height 11
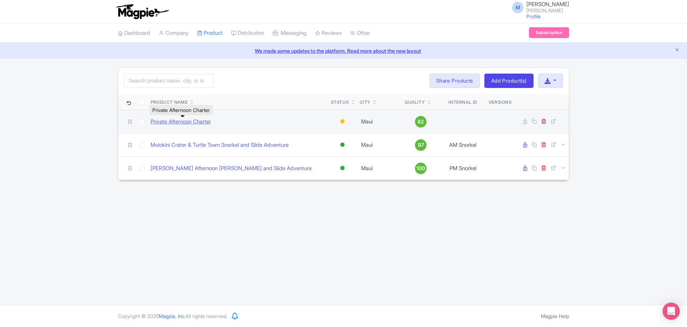
click at [171, 122] on link "Private Afternoon Charter" at bounding box center [180, 122] width 60 height 8
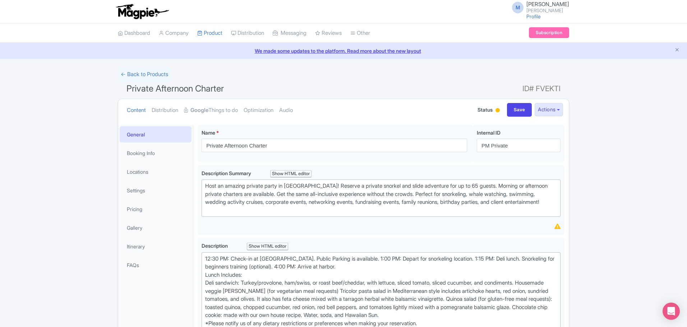
type input "PM Private"
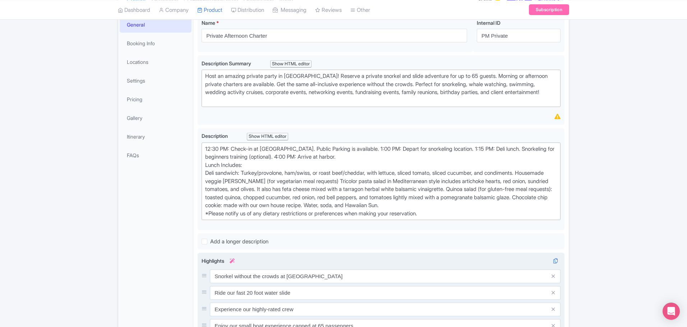
scroll to position [215, 0]
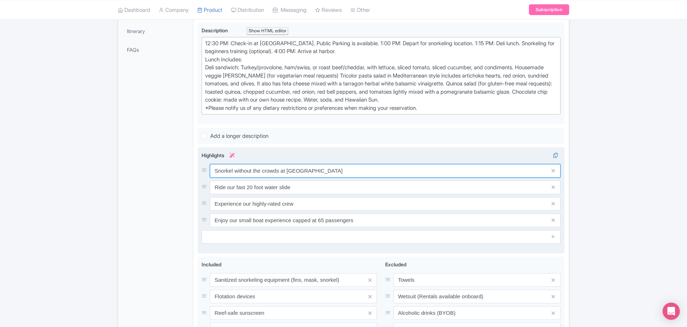
click at [330, 178] on input "Snorkel without the crowds at [GEOGRAPHIC_DATA]" at bounding box center [385, 171] width 350 height 14
click at [317, 194] on input "Ride our fast 20 foot water slide" at bounding box center [385, 188] width 350 height 14
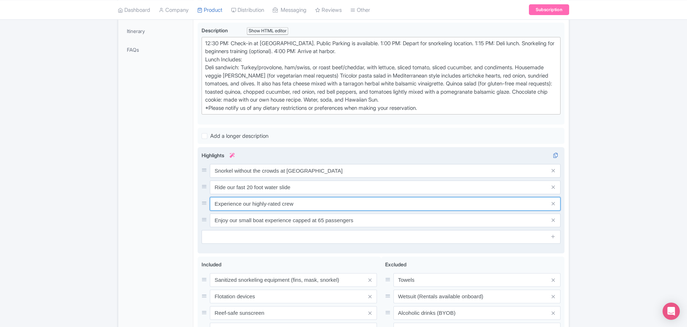
click at [308, 211] on input "Experience our highly-rated crew" at bounding box center [385, 204] width 350 height 14
click at [364, 226] on input "Enjoy our small boat experience capped at 65 passengers" at bounding box center [385, 221] width 350 height 14
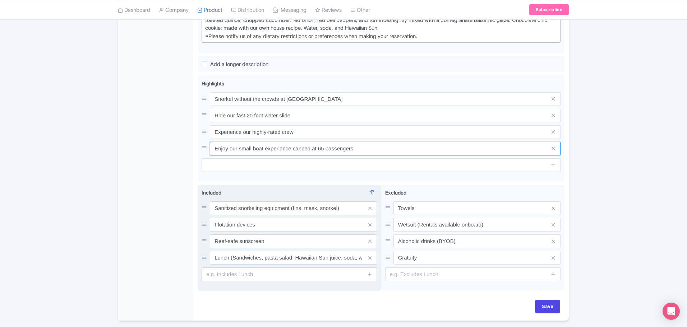
scroll to position [320, 0]
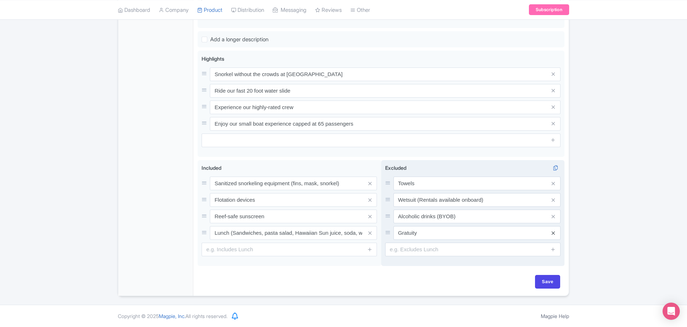
click at [554, 233] on icon at bounding box center [552, 233] width 3 height 5
click at [549, 279] on input "Save" at bounding box center [547, 282] width 25 height 14
type input "Saving..."
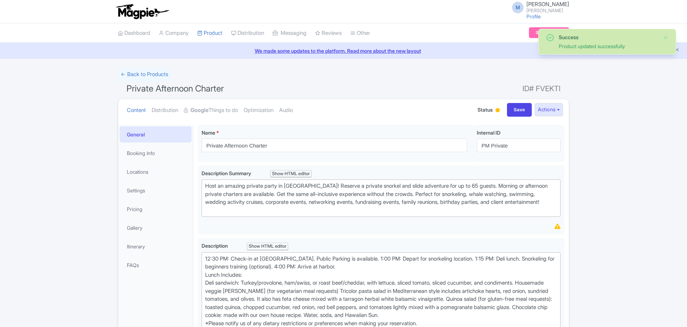
click at [141, 155] on link "Booking Info" at bounding box center [156, 153] width 72 height 16
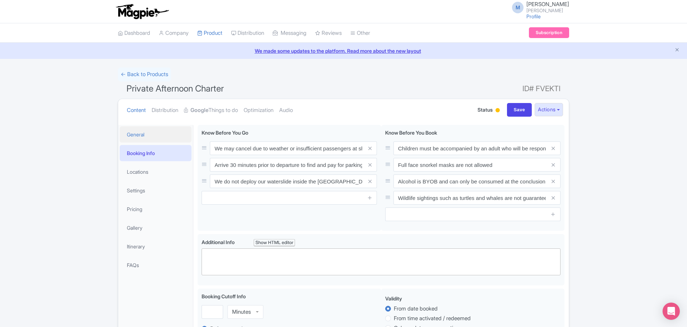
click at [144, 133] on link "General" at bounding box center [156, 134] width 72 height 16
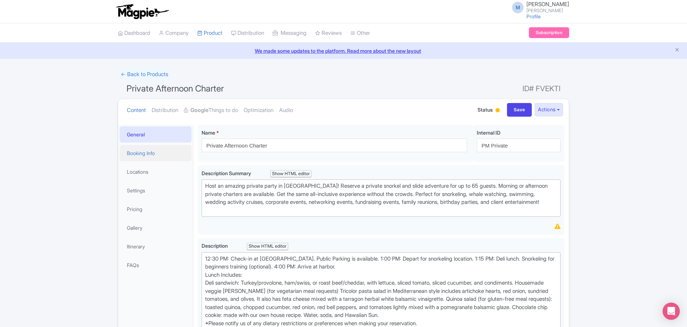
click at [146, 151] on link "Booking Info" at bounding box center [156, 153] width 72 height 16
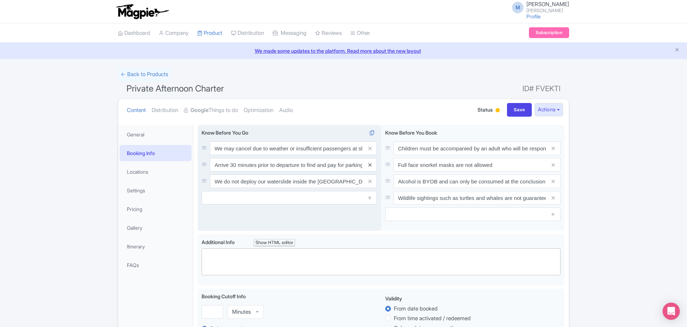
click at [369, 165] on icon at bounding box center [369, 164] width 3 height 5
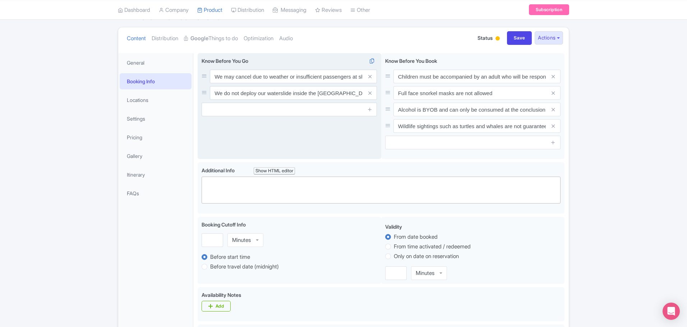
scroll to position [108, 0]
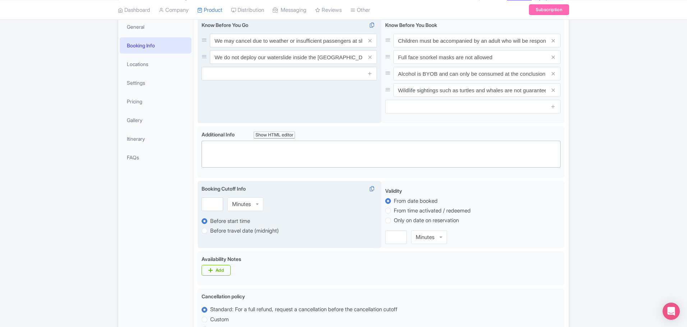
click at [256, 205] on div "Minutes" at bounding box center [245, 205] width 36 height 14
click at [214, 201] on input "number" at bounding box center [212, 205] width 22 height 14
type input "20"
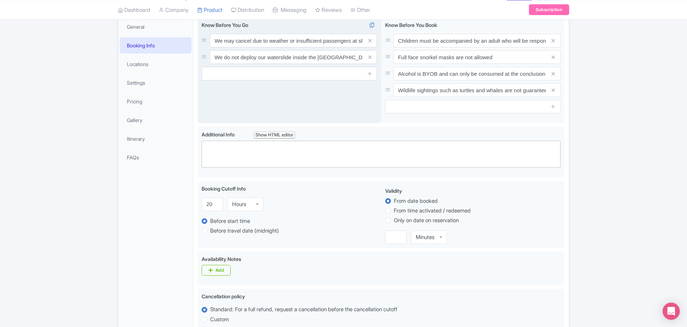
click at [655, 227] on div "Success Product updated successfully ← Back to Products Private Afternoon Chart…" at bounding box center [343, 260] width 687 height 601
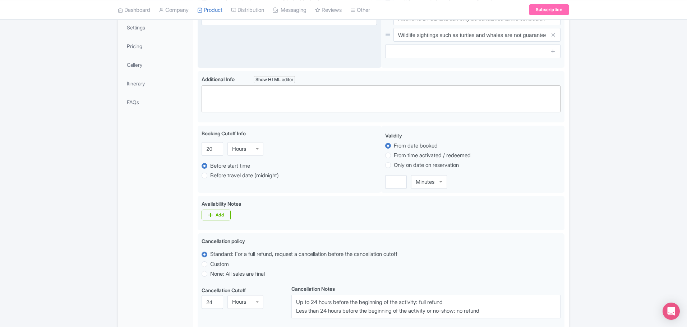
scroll to position [180, 0]
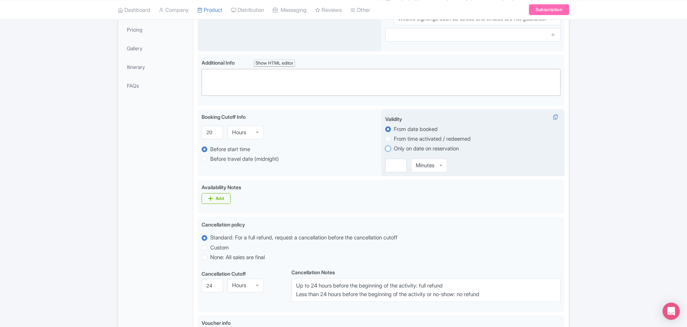
click at [394, 149] on input "Only on date on reservation" at bounding box center [397, 147] width 7 height 7
radio input "true"
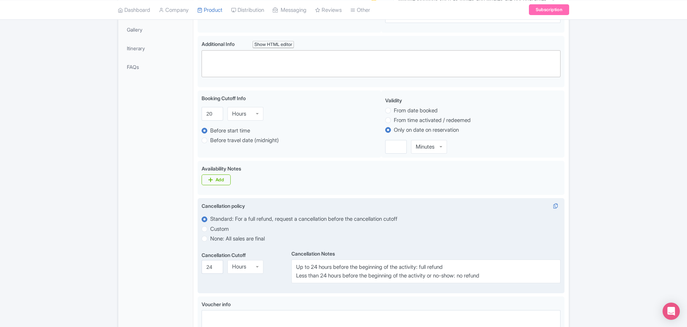
scroll to position [251, 0]
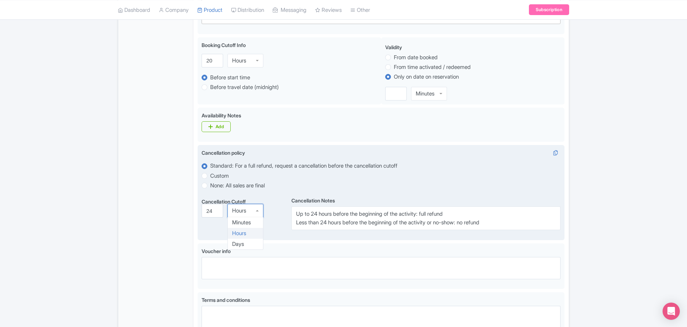
click at [243, 215] on div "Hours" at bounding box center [245, 211] width 36 height 14
click at [216, 216] on input "23" at bounding box center [212, 214] width 22 height 14
click at [216, 209] on input "23" at bounding box center [212, 214] width 22 height 14
click at [215, 213] on input "24" at bounding box center [212, 214] width 22 height 14
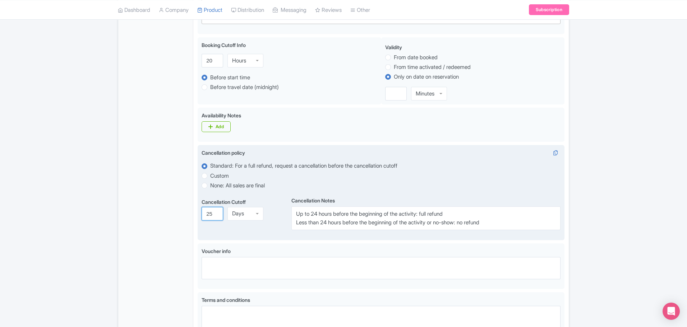
click at [215, 213] on input "25" at bounding box center [212, 214] width 22 height 14
click at [215, 213] on input "26" at bounding box center [212, 214] width 22 height 14
click at [215, 213] on input "27" at bounding box center [212, 214] width 22 height 14
type input "28"
click at [215, 213] on input "28" at bounding box center [212, 214] width 22 height 14
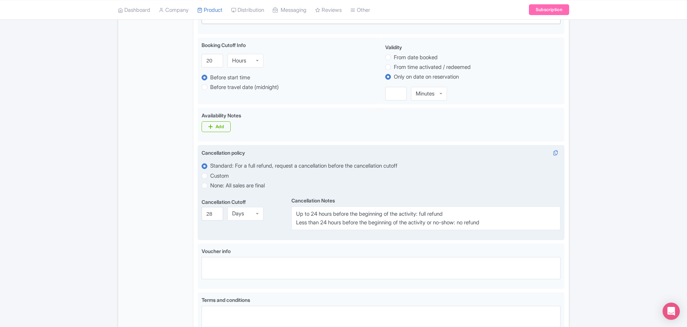
click at [284, 201] on div "Cancellation Cutoff i" at bounding box center [246, 202] width 90 height 8
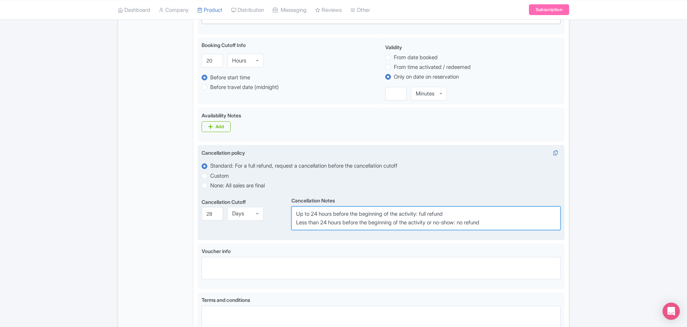
click at [305, 216] on textarea "Up to 24 hours before the beginning of the activity: full refund Less than 24 h…" at bounding box center [425, 218] width 269 height 24
drag, startPoint x: 507, startPoint y: 222, endPoint x: 212, endPoint y: 178, distance: 298.7
click at [212, 179] on div "Cancellation policy i Standard: For a full refund, request a cancellation befor…" at bounding box center [380, 189] width 359 height 81
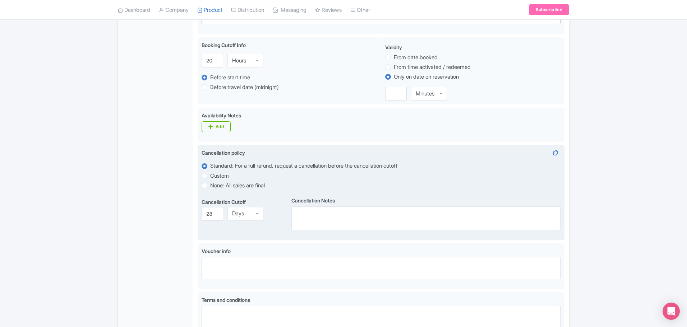
click at [394, 196] on div "Cancellation Notes i" at bounding box center [425, 199] width 269 height 9
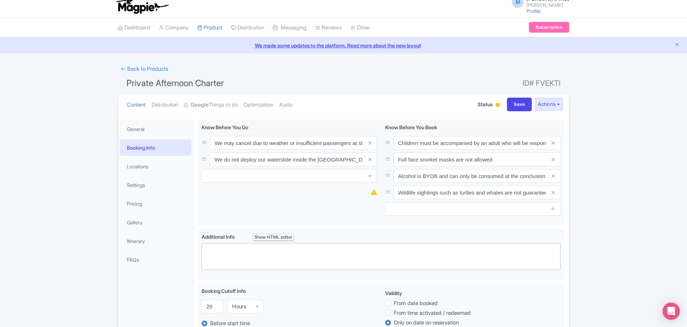
scroll to position [0, 0]
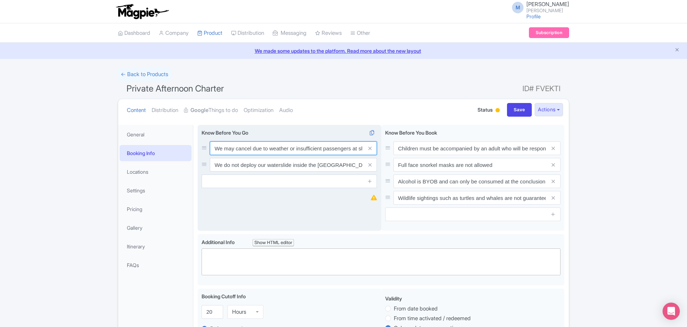
click at [297, 149] on input "We may cancel due to weather or insufficient passengers at short notice" at bounding box center [293, 148] width 167 height 14
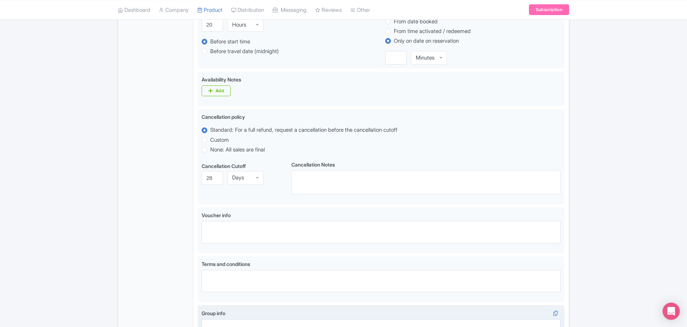
scroll to position [372, 0]
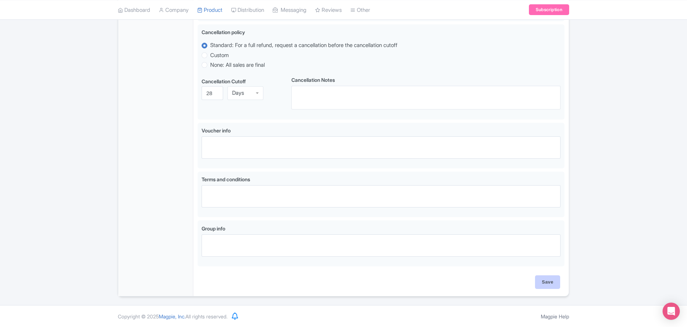
type input "We may cancel due to weather at short notice"
click at [551, 280] on input "Save" at bounding box center [547, 282] width 25 height 14
type input "Update Product"
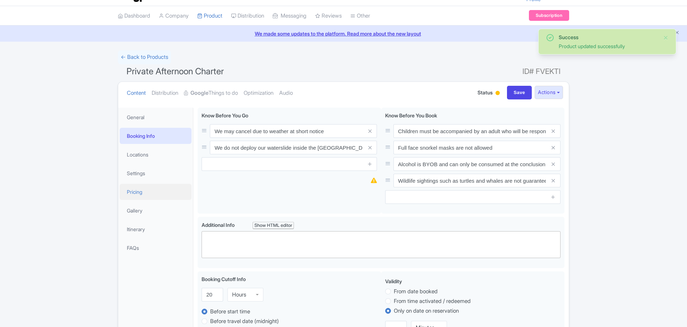
scroll to position [17, 0]
click at [143, 157] on link "Locations" at bounding box center [156, 155] width 72 height 16
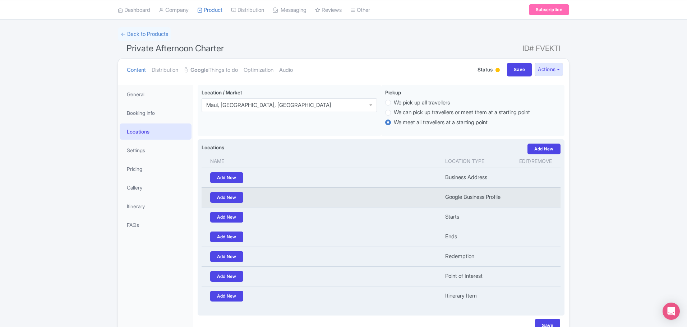
scroll to position [53, 0]
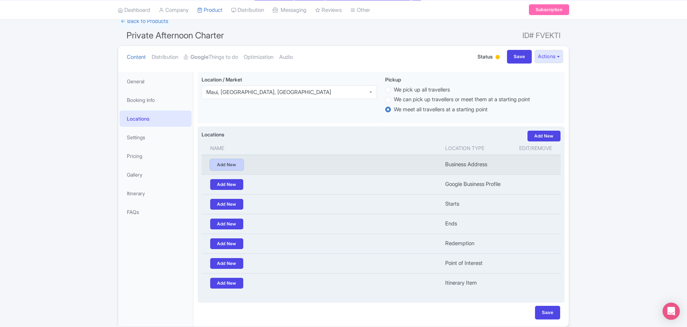
click at [227, 165] on link "Add New" at bounding box center [226, 164] width 33 height 11
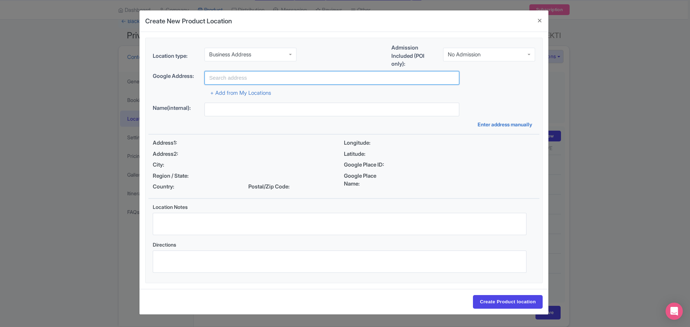
click at [243, 76] on input "text" at bounding box center [331, 78] width 255 height 14
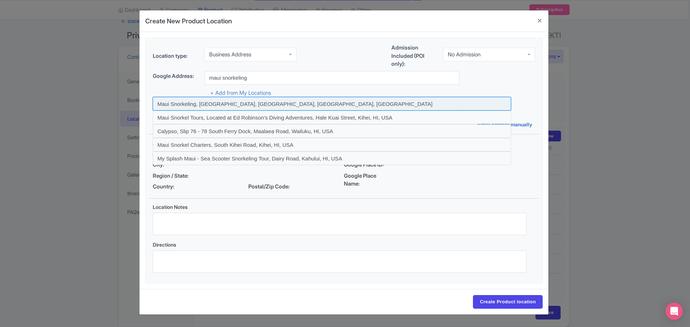
click at [178, 105] on input at bounding box center [332, 104] width 358 height 14
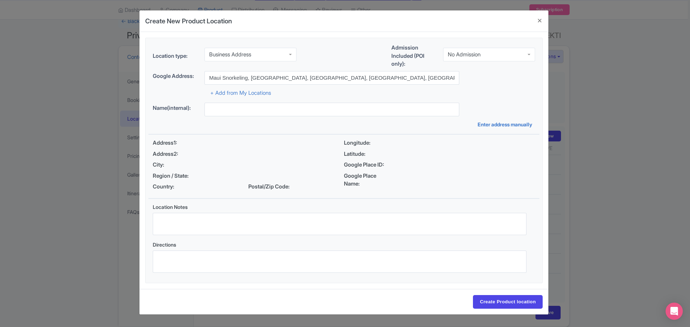
type input "Maui Snorkeling, [GEOGRAPHIC_DATA], [GEOGRAPHIC_DATA], [GEOGRAPHIC_DATA], [GEOG…"
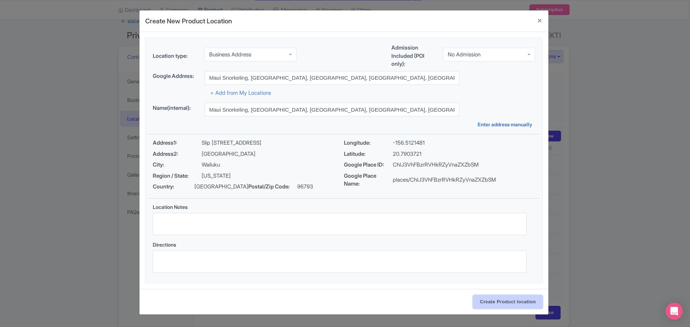
click at [503, 299] on input "Create Product location" at bounding box center [508, 302] width 70 height 14
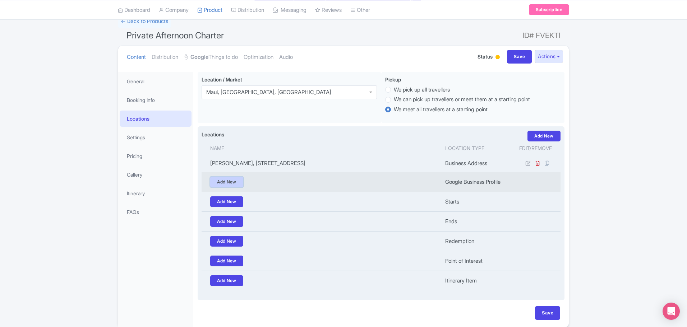
click at [232, 181] on link "Add New" at bounding box center [226, 182] width 33 height 11
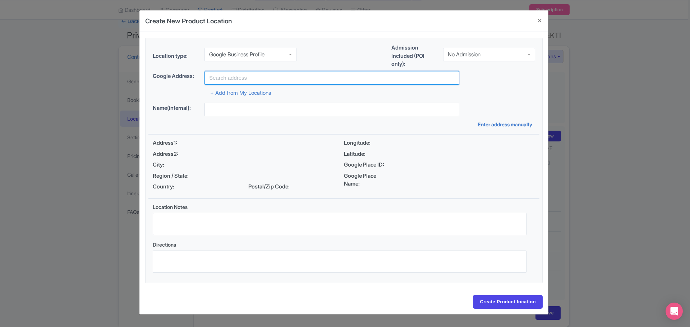
click at [227, 78] on input "text" at bounding box center [331, 78] width 255 height 14
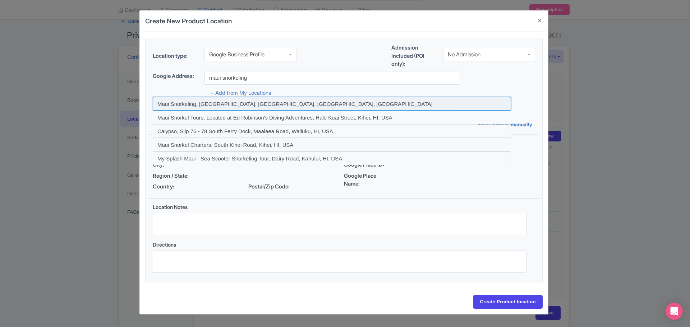
click at [209, 103] on input at bounding box center [332, 104] width 358 height 14
type input "Maui Snorkeling, [GEOGRAPHIC_DATA], [GEOGRAPHIC_DATA], [GEOGRAPHIC_DATA], [GEOG…"
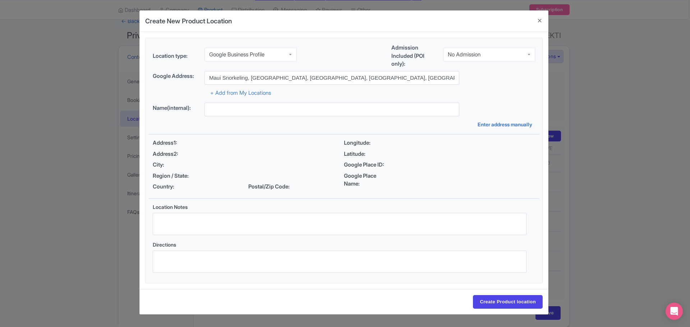
type input "Maui Snorkeling, [GEOGRAPHIC_DATA], [GEOGRAPHIC_DATA], [GEOGRAPHIC_DATA], [GEOG…"
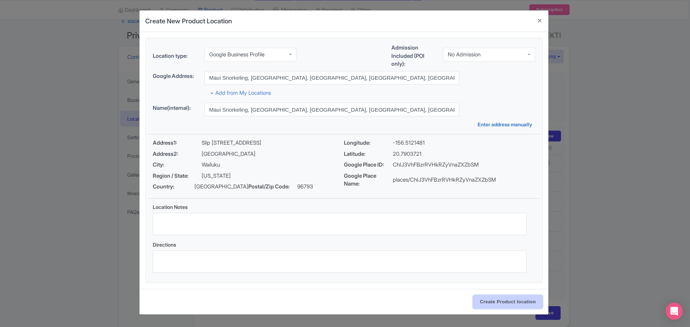
click at [498, 302] on input "Create Product location" at bounding box center [508, 302] width 70 height 14
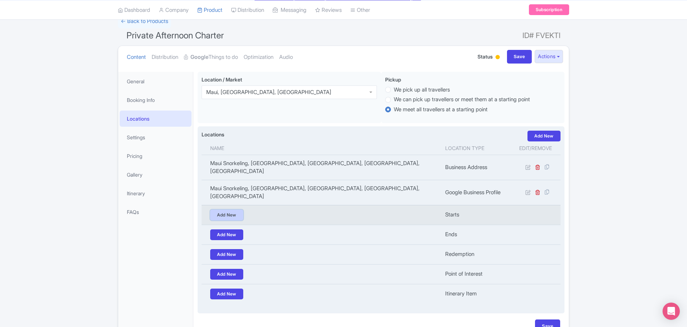
click at [231, 210] on link "Add New" at bounding box center [226, 215] width 33 height 11
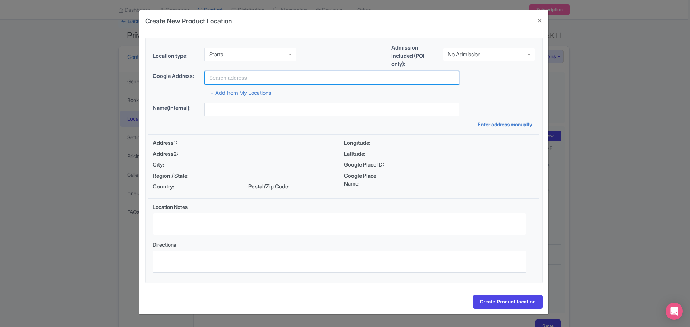
click at [231, 75] on input "text" at bounding box center [331, 78] width 255 height 14
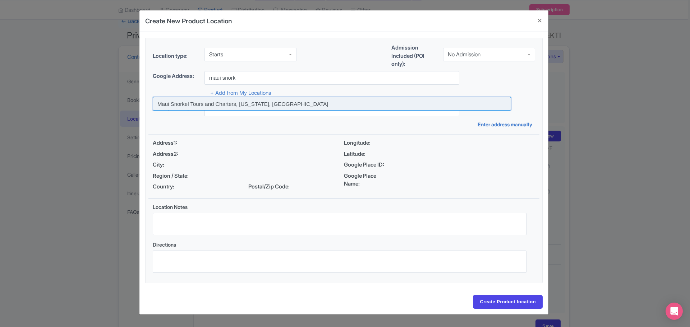
click at [205, 103] on input at bounding box center [332, 104] width 358 height 14
type input "Maui Snorkel Tours and Charters, Hawaii, USA"
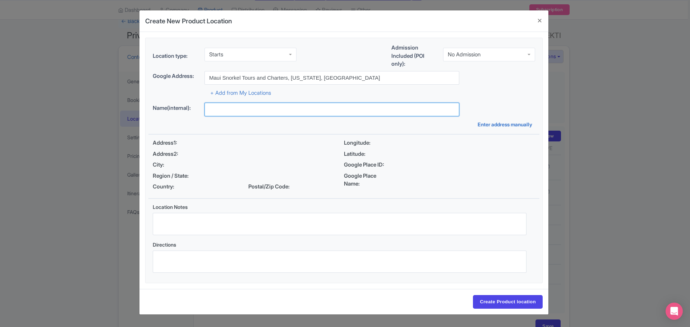
click at [205, 103] on input "text" at bounding box center [331, 110] width 255 height 14
type input "Maui Snorkel Tours and Charters, Hawaii, USA"
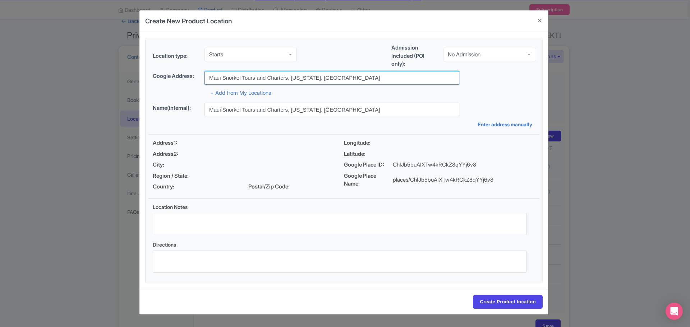
click at [339, 78] on input "Maui Snorkel Tours and Charters, Hawaii, USA" at bounding box center [331, 78] width 255 height 14
drag, startPoint x: 368, startPoint y: 81, endPoint x: 51, endPoint y: 75, distance: 317.5
click at [51, 75] on div "Create New Product Location Location type: Starts Starts Admission Included (PO…" at bounding box center [345, 163] width 690 height 327
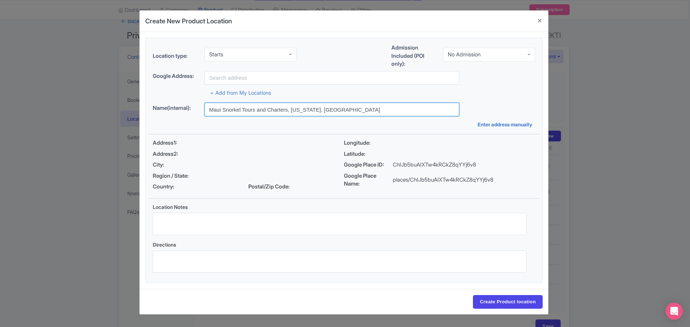
drag, startPoint x: 391, startPoint y: 116, endPoint x: 357, endPoint y: 107, distance: 35.5
click at [357, 108] on input "Maui Snorkel Tours and Charters, Hawaii, USA" at bounding box center [331, 110] width 255 height 14
drag, startPoint x: 357, startPoint y: 107, endPoint x: 32, endPoint y: 103, distance: 325.0
click at [32, 103] on div "Create New Product Location Location type: Starts Starts Admission Included (PO…" at bounding box center [345, 163] width 690 height 327
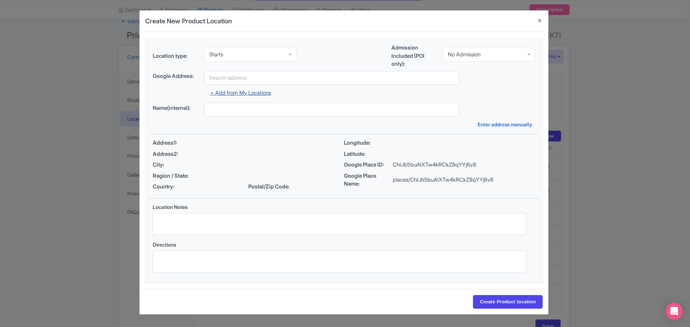
click at [250, 92] on link "+ Add from My Locations" at bounding box center [240, 92] width 61 height 7
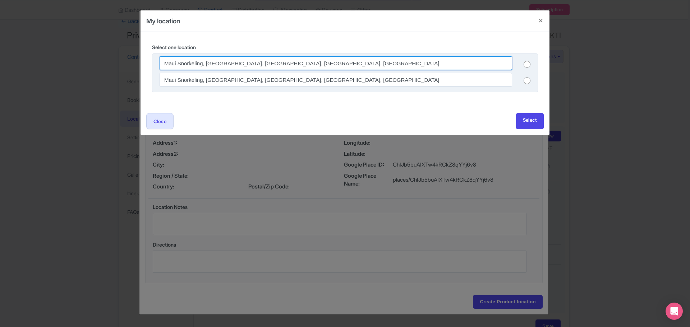
click at [192, 64] on input "Maui Snorkeling, [GEOGRAPHIC_DATA], [GEOGRAPHIC_DATA], [GEOGRAPHIC_DATA], [GEOG…" at bounding box center [335, 63] width 352 height 14
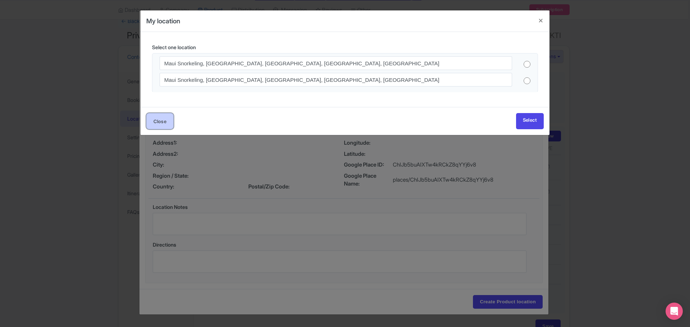
click at [164, 121] on button "Close" at bounding box center [159, 121] width 27 height 16
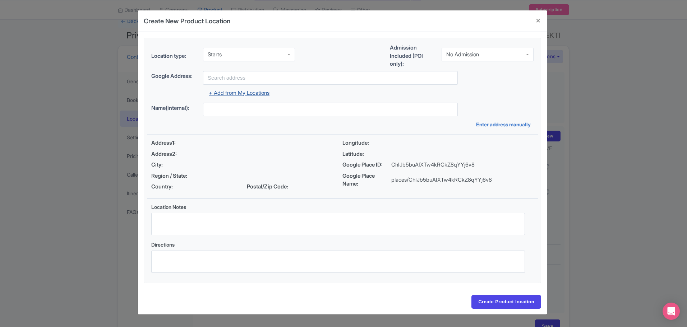
click at [247, 94] on link "+ Add from My Locations" at bounding box center [239, 92] width 61 height 7
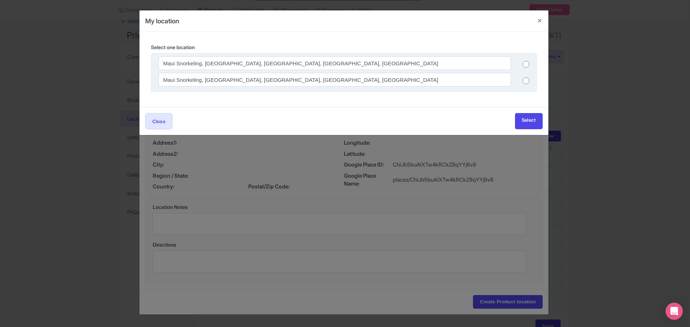
click at [525, 65] on input "radio" at bounding box center [525, 64] width 7 height 7
radio input "true"
click at [528, 114] on link "Select" at bounding box center [529, 121] width 28 height 16
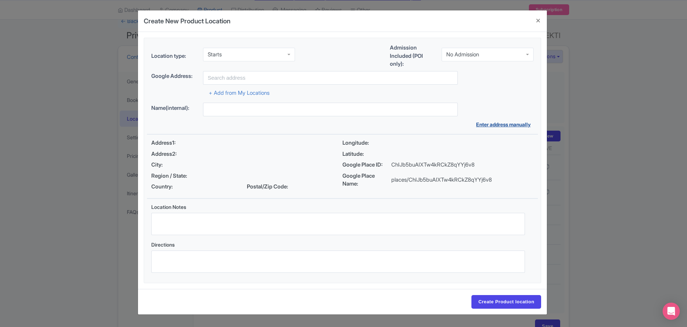
type input "Maui Snorkeling, [GEOGRAPHIC_DATA], [GEOGRAPHIC_DATA], [GEOGRAPHIC_DATA], [GEOG…"
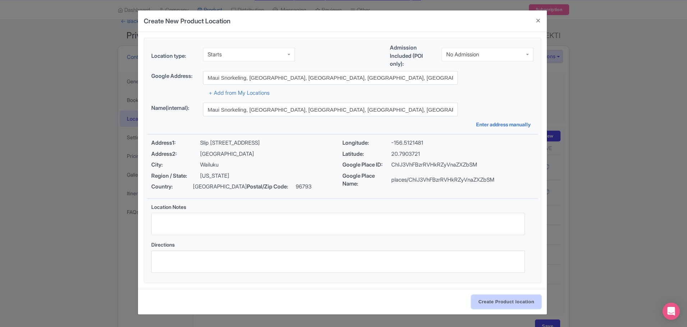
click at [509, 302] on input "Create Product location" at bounding box center [506, 302] width 70 height 14
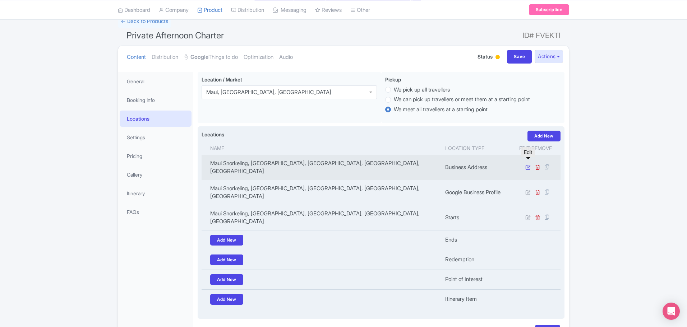
click at [528, 164] on icon at bounding box center [527, 166] width 5 height 5
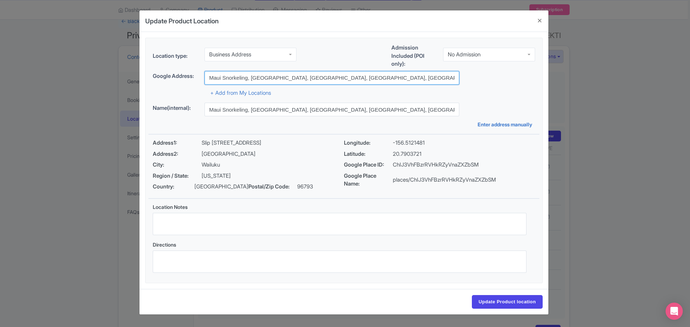
drag, startPoint x: 350, startPoint y: 79, endPoint x: 2, endPoint y: 53, distance: 349.7
click at [2, 53] on div "Update Product Location 106a8435-6768-403b-adff-1e4dbf46eff6 Location type: Bus…" at bounding box center [345, 163] width 690 height 327
click at [537, 21] on button "Close" at bounding box center [539, 20] width 17 height 20
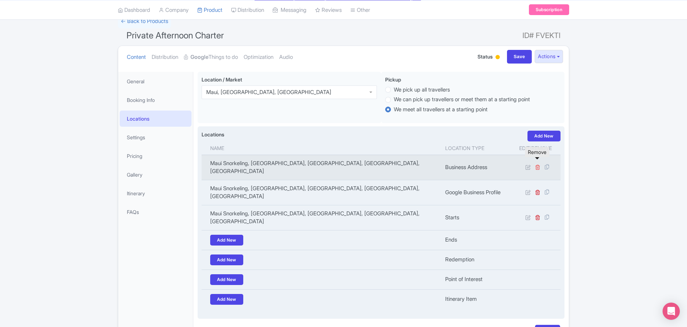
click at [538, 164] on icon at bounding box center [537, 166] width 5 height 5
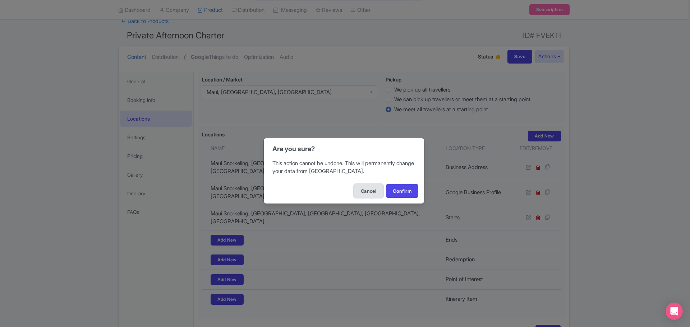
click at [362, 190] on button "Cancel" at bounding box center [368, 191] width 29 height 14
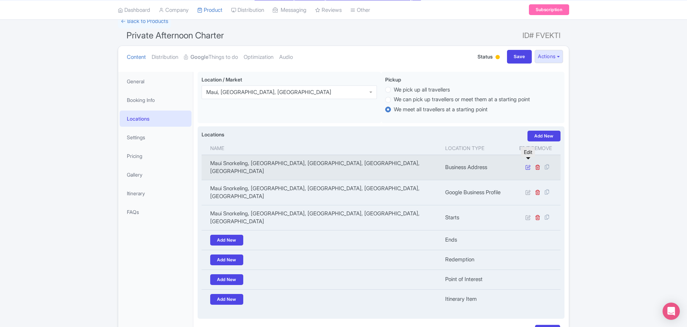
click at [529, 164] on icon at bounding box center [527, 166] width 5 height 5
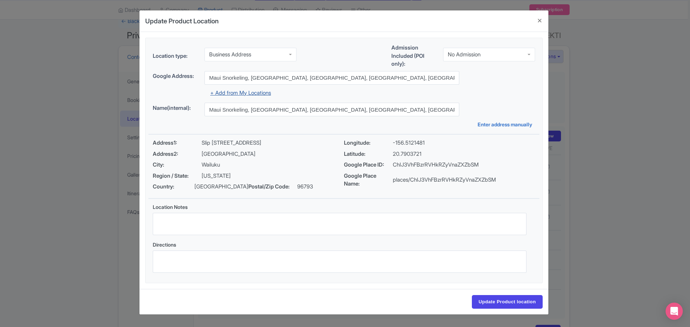
click at [251, 92] on link "+ Add from My Locations" at bounding box center [240, 92] width 61 height 7
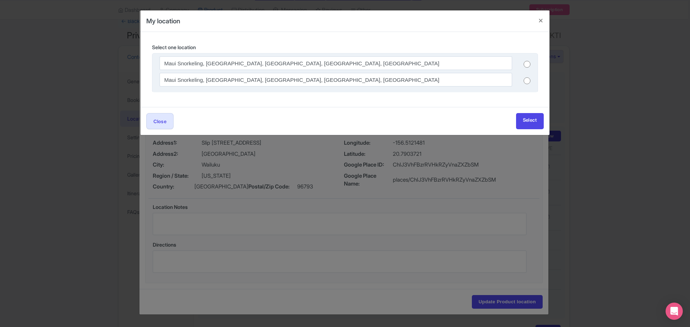
click at [526, 81] on input "radio" at bounding box center [526, 80] width 7 height 7
radio input "true"
click at [530, 120] on link "Select" at bounding box center [530, 121] width 28 height 16
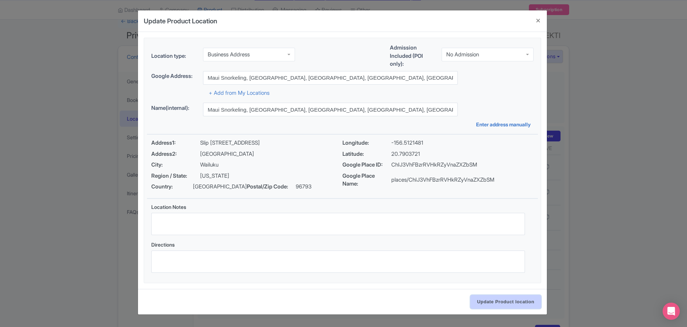
click at [503, 299] on input "Update Product location" at bounding box center [505, 302] width 71 height 14
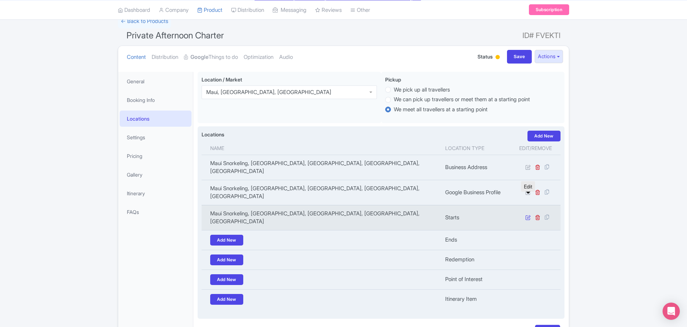
click at [528, 215] on icon at bounding box center [527, 217] width 5 height 5
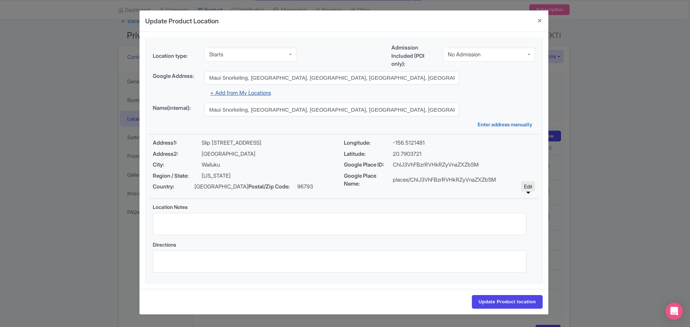
click at [251, 92] on link "+ Add from My Locations" at bounding box center [240, 92] width 61 height 7
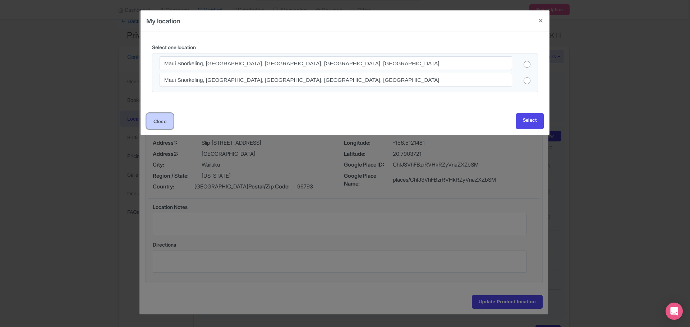
click at [163, 119] on button "Close" at bounding box center [159, 121] width 27 height 16
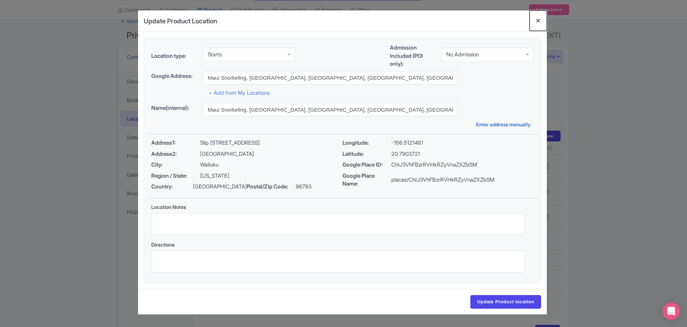
click at [538, 20] on button "Close" at bounding box center [537, 20] width 17 height 20
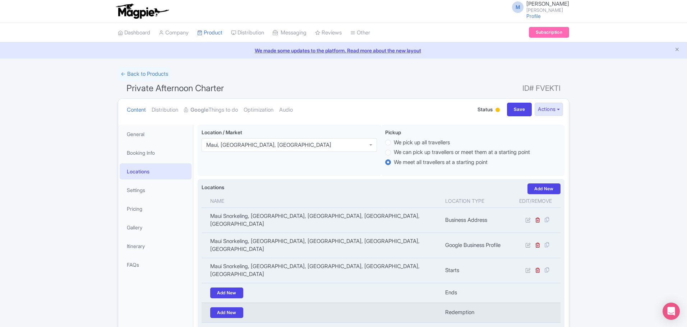
scroll to position [0, 0]
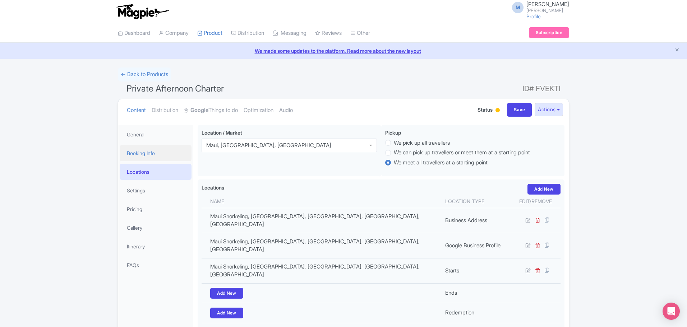
click at [145, 149] on link "Booking Info" at bounding box center [156, 153] width 72 height 16
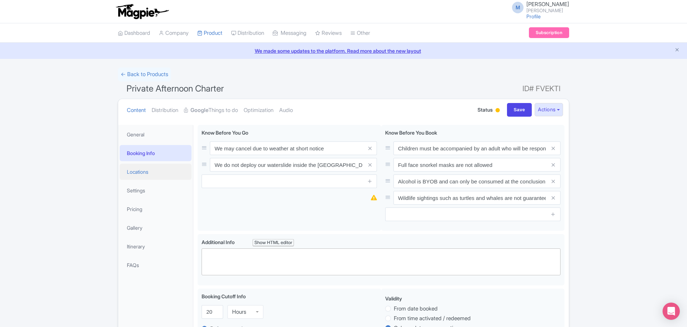
click at [143, 171] on link "Locations" at bounding box center [156, 172] width 72 height 16
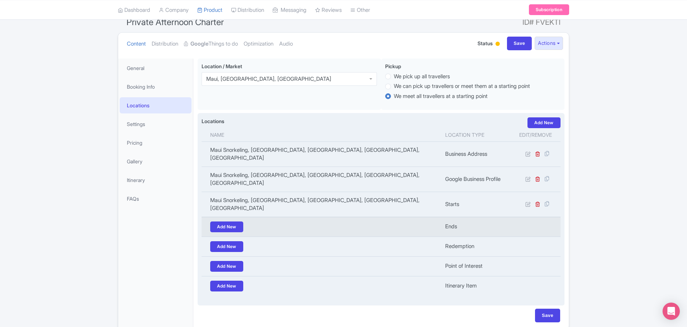
scroll to position [72, 0]
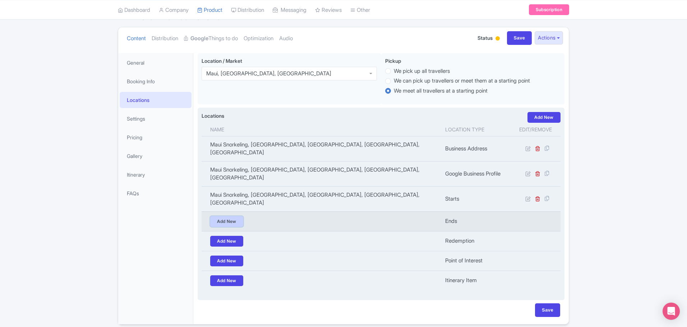
click at [240, 216] on link "Add New" at bounding box center [226, 221] width 33 height 11
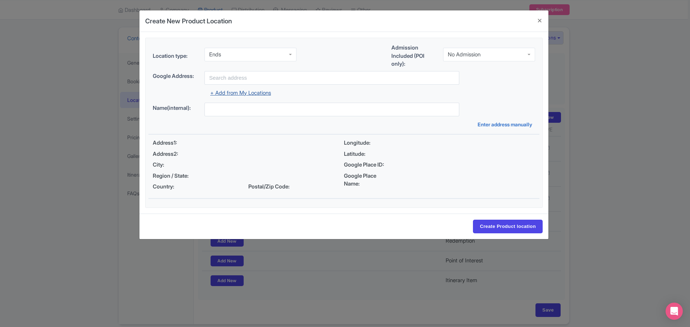
click at [255, 92] on link "+ Add from My Locations" at bounding box center [240, 92] width 61 height 7
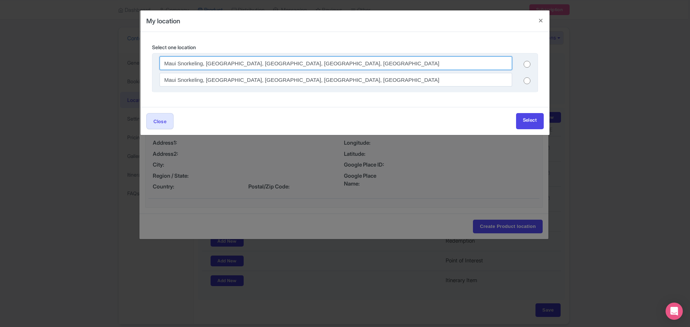
click at [241, 65] on input "Maui Snorkeling, [GEOGRAPHIC_DATA], [GEOGRAPHIC_DATA], [GEOGRAPHIC_DATA], [GEOG…" at bounding box center [335, 63] width 352 height 14
click at [526, 63] on input "radio" at bounding box center [526, 64] width 7 height 7
radio input "true"
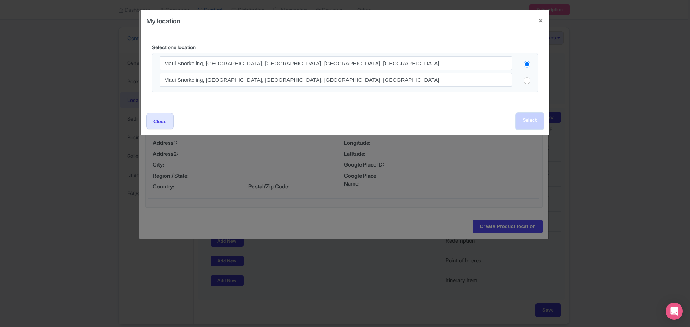
click at [527, 117] on link "Select" at bounding box center [530, 121] width 28 height 16
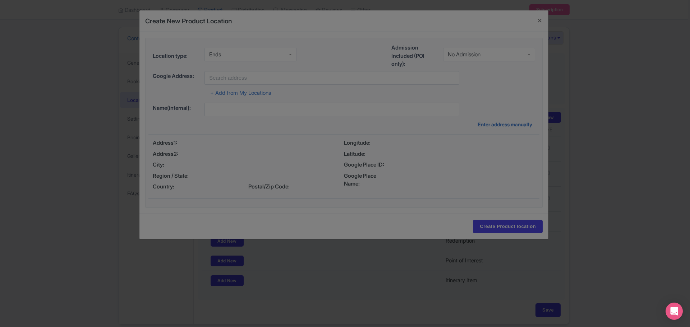
type input "Maui Snorkeling, [GEOGRAPHIC_DATA], [GEOGRAPHIC_DATA], [GEOGRAPHIC_DATA], [GEOG…"
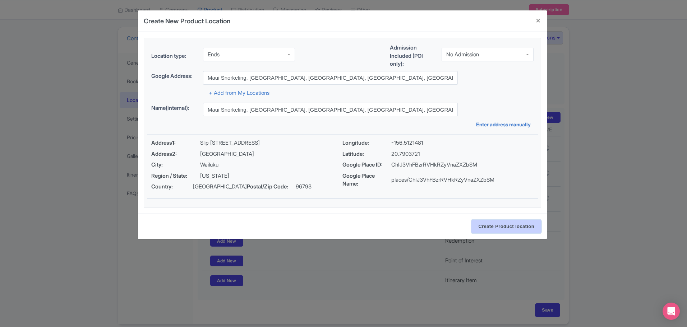
click at [500, 222] on input "Create Product location" at bounding box center [506, 227] width 70 height 14
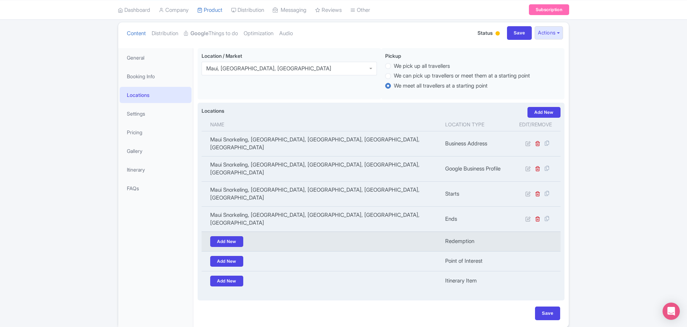
scroll to position [41, 0]
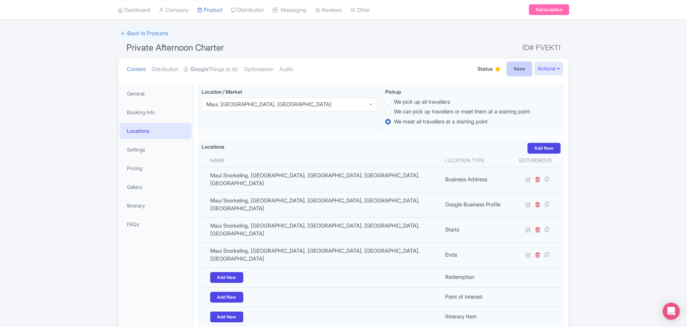
click at [514, 66] on input "Save" at bounding box center [519, 69] width 25 height 14
type input "Update Product"
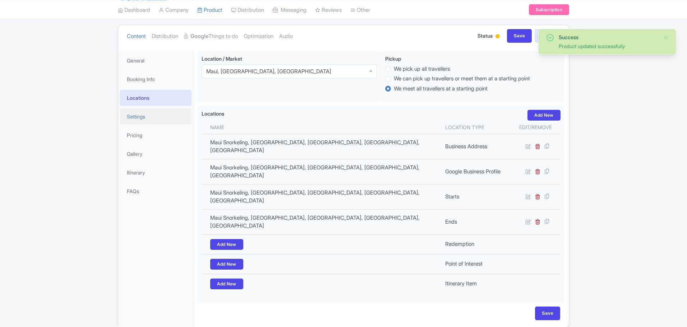
scroll to position [74, 0]
click at [144, 116] on link "Settings" at bounding box center [156, 116] width 72 height 16
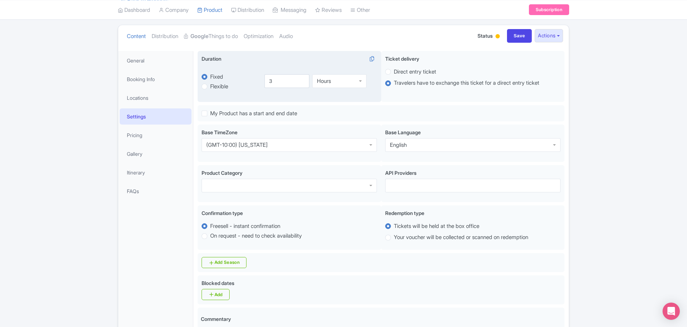
click at [210, 88] on label "Flexible" at bounding box center [219, 87] width 18 height 8
click at [210, 88] on input "Flexible" at bounding box center [213, 85] width 7 height 7
radio input "true"
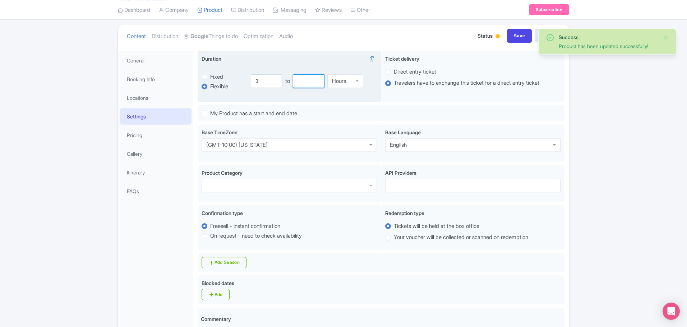
click at [308, 84] on input "number" at bounding box center [309, 81] width 32 height 14
type input "4"
click at [320, 95] on div "3 to 4 Hours Hours" at bounding box center [314, 80] width 126 height 33
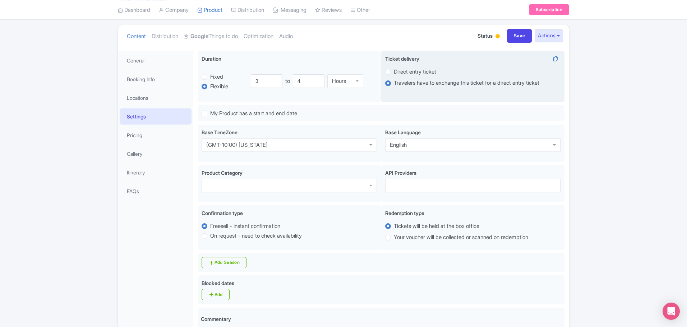
click at [394, 70] on label "Direct entry ticket" at bounding box center [415, 72] width 42 height 8
click at [394, 70] on input "Direct entry ticket" at bounding box center [397, 71] width 7 height 7
radio input "true"
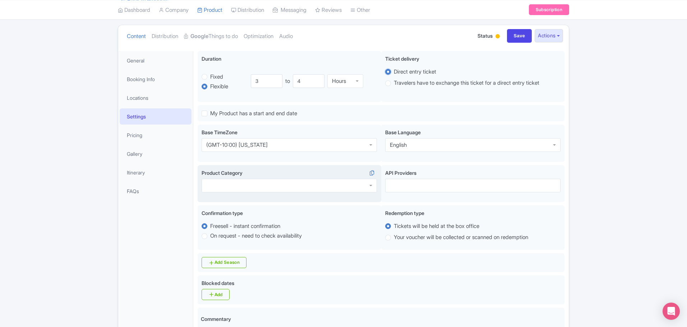
scroll to position [110, 0]
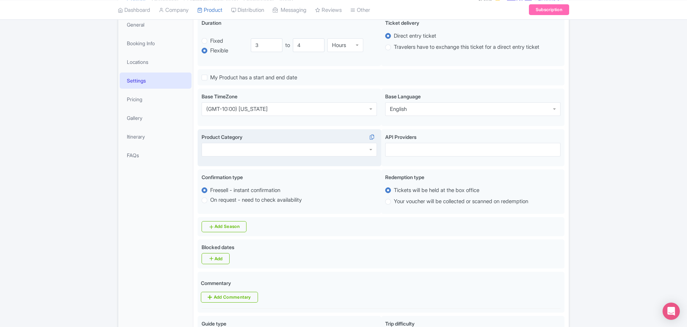
click at [283, 150] on div at bounding box center [288, 150] width 175 height 14
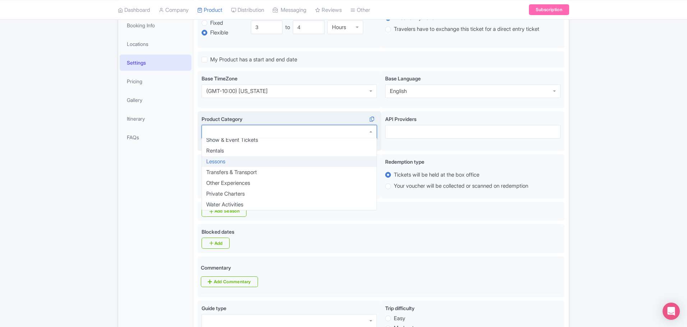
scroll to position [146, 0]
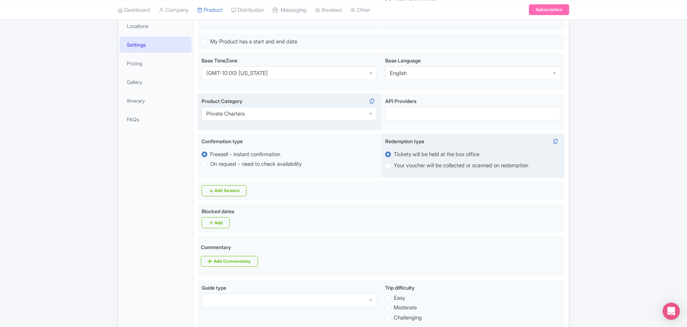
click at [394, 167] on label "Your voucher will be collected or scanned on redemption" at bounding box center [461, 166] width 134 height 8
click at [394, 167] on input "Your voucher will be collected or scanned on redemption" at bounding box center [397, 165] width 7 height 7
radio input "true"
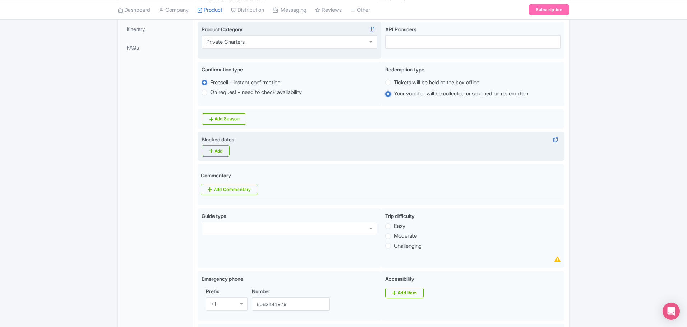
scroll to position [254, 0]
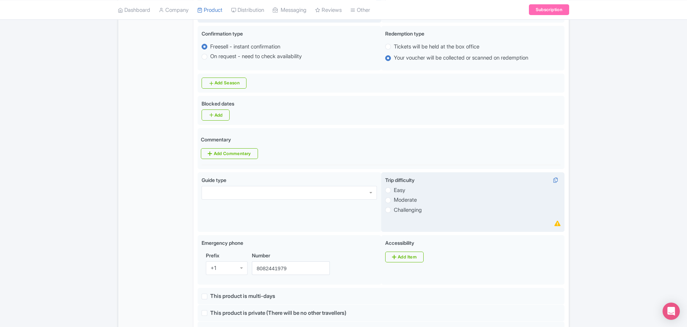
click at [394, 191] on label "Easy" at bounding box center [399, 190] width 11 height 8
click at [394, 191] on input "Easy" at bounding box center [397, 189] width 7 height 7
radio input "true"
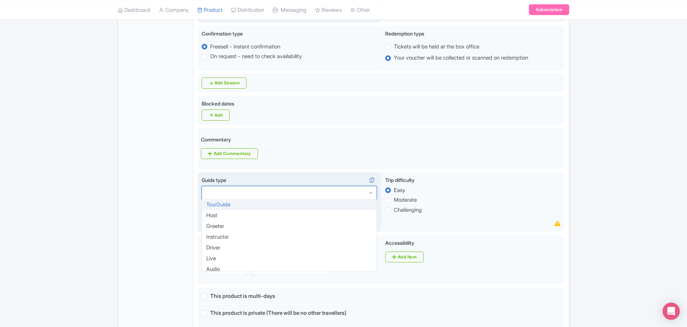
click at [368, 195] on div at bounding box center [288, 193] width 175 height 14
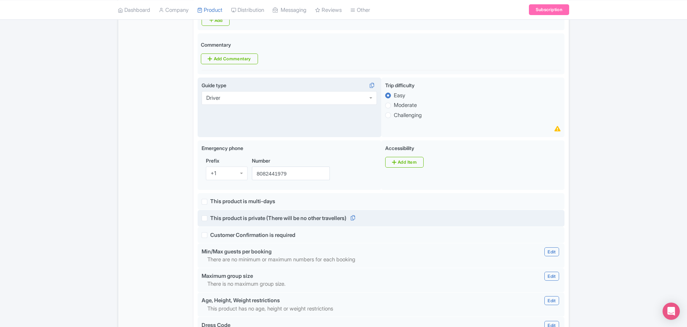
scroll to position [361, 0]
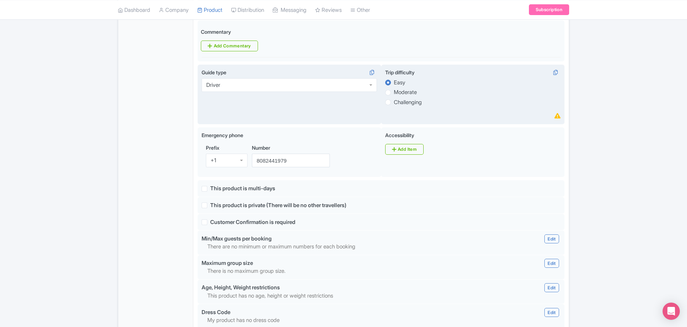
click at [387, 79] on label "Easy" at bounding box center [472, 82] width 175 height 8
click at [394, 79] on input "Easy" at bounding box center [397, 81] width 7 height 7
click at [394, 82] on label "Easy" at bounding box center [399, 83] width 11 height 8
click at [394, 82] on input "Easy" at bounding box center [397, 81] width 7 height 7
click at [394, 90] on label "Moderate" at bounding box center [405, 92] width 23 height 8
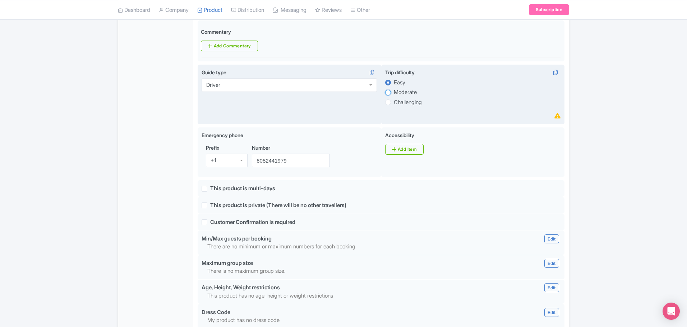
click at [394, 90] on input "Moderate" at bounding box center [397, 91] width 7 height 7
radio input "true"
click at [394, 83] on label "Easy" at bounding box center [399, 83] width 11 height 8
click at [394, 83] on input "Easy" at bounding box center [397, 81] width 7 height 7
radio input "true"
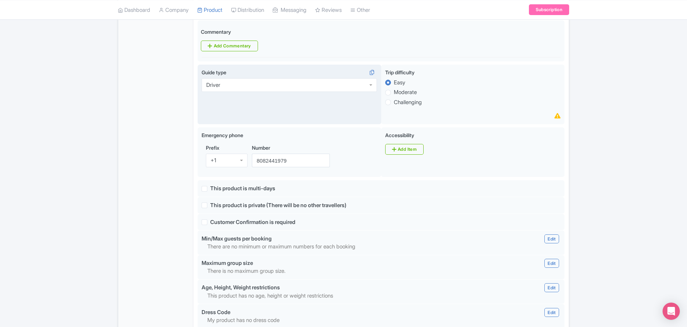
click at [618, 163] on div "Success Data saved automatically ← Back to Products Private Afternoon Charter I…" at bounding box center [343, 124] width 687 height 837
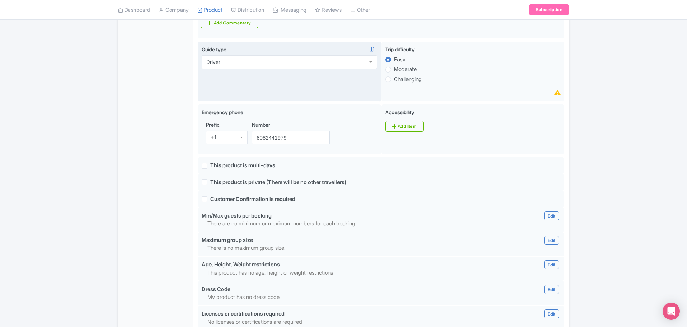
scroll to position [397, 0]
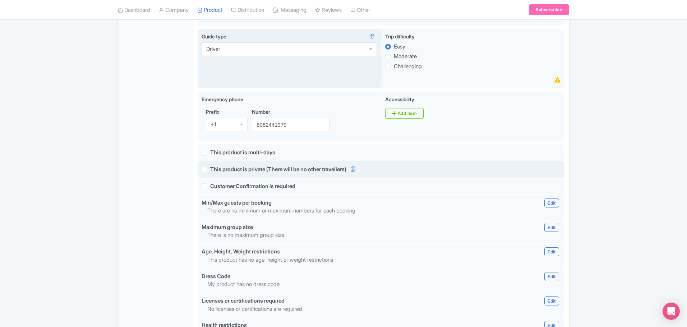
click at [210, 169] on label "This product is private (There will be no other travellers)" at bounding box center [278, 170] width 136 height 8
click at [210, 169] on input "This product is private (There will be no other travellers)" at bounding box center [212, 167] width 5 height 5
checkbox input "true"
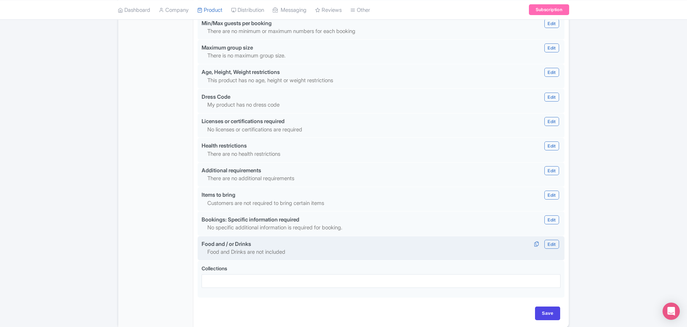
scroll to position [541, 0]
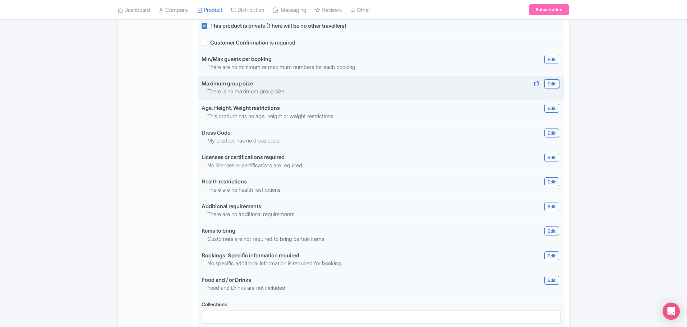
click at [552, 83] on link "Edit" at bounding box center [551, 83] width 14 height 9
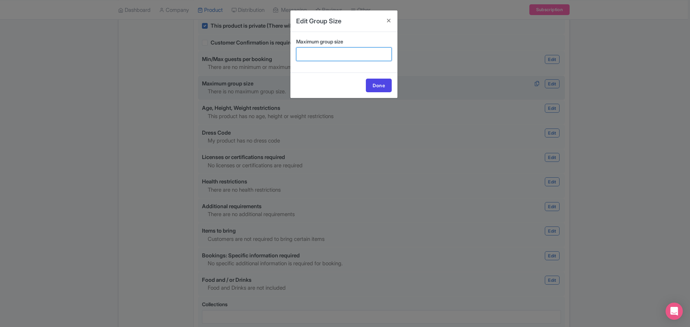
click at [346, 51] on input "Maximum group size" at bounding box center [344, 54] width 96 height 14
type input "65"
click at [383, 85] on link "Done" at bounding box center [379, 86] width 26 height 14
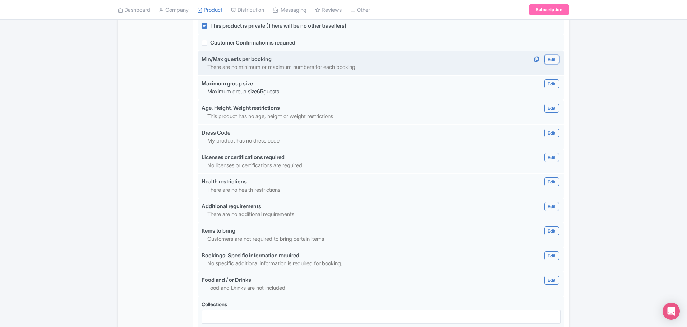
click at [552, 58] on link "Edit" at bounding box center [551, 59] width 14 height 9
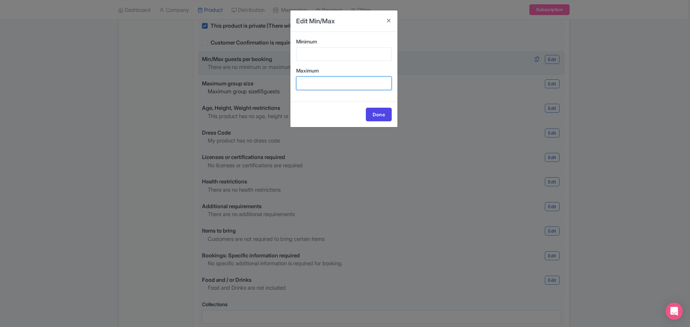
click at [324, 85] on input "Maximum" at bounding box center [344, 83] width 96 height 14
type input "65"
click at [375, 111] on link "Done" at bounding box center [379, 115] width 26 height 14
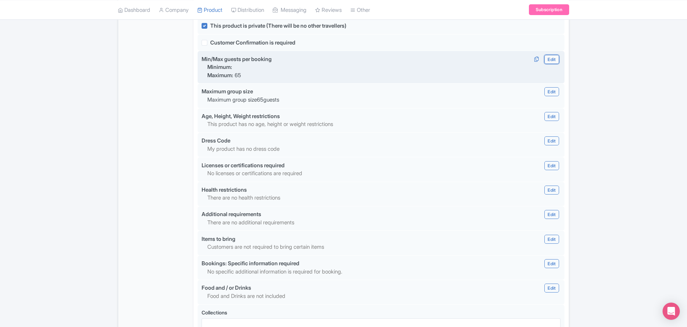
click at [551, 59] on link "Edit" at bounding box center [551, 59] width 14 height 9
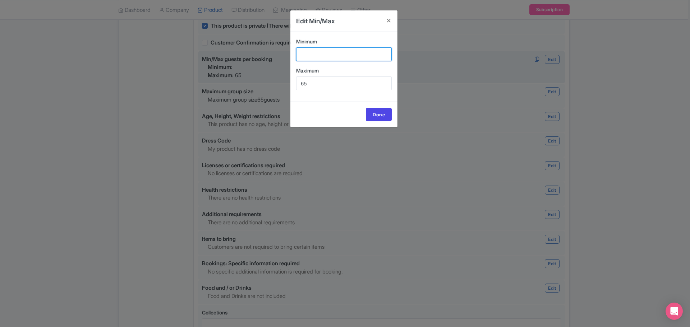
click at [309, 56] on input "Minimum" at bounding box center [344, 54] width 96 height 14
type input "1"
click at [379, 116] on link "Done" at bounding box center [379, 115] width 26 height 14
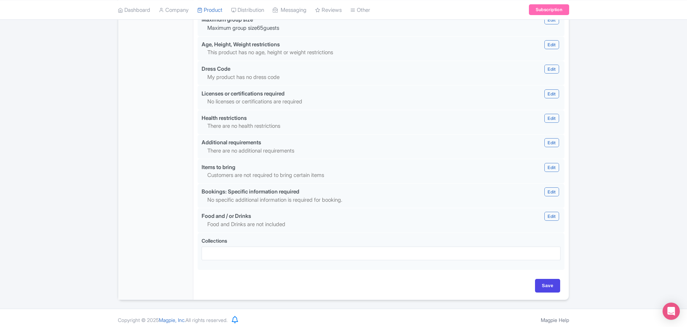
scroll to position [616, 0]
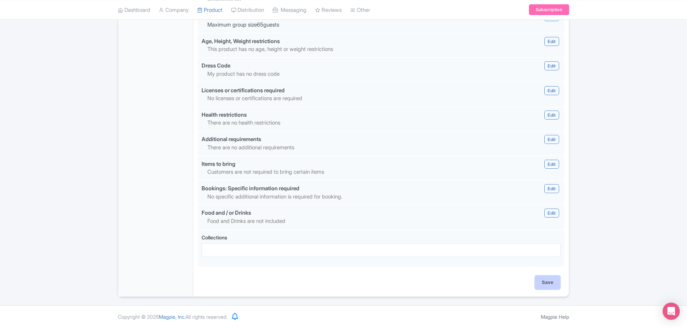
click at [546, 282] on input "Save" at bounding box center [547, 283] width 25 height 14
type input "Update Product"
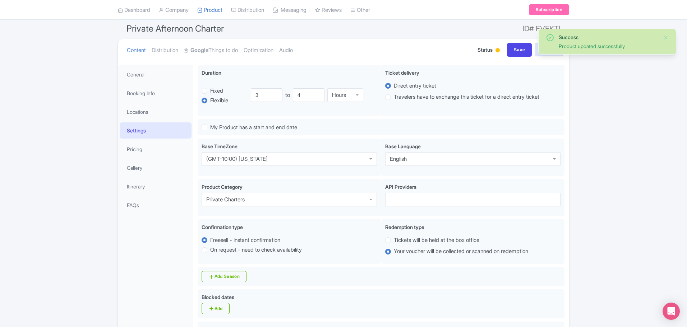
scroll to position [72, 0]
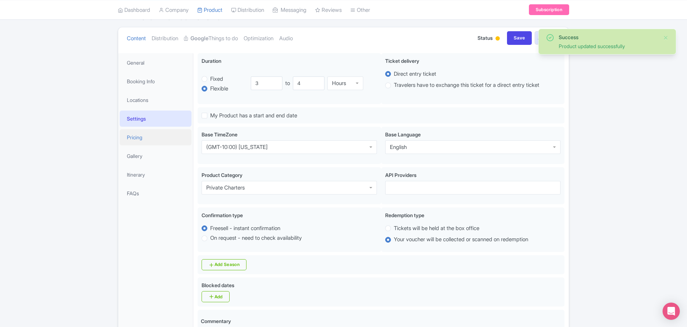
click at [139, 138] on link "Pricing" at bounding box center [156, 137] width 72 height 16
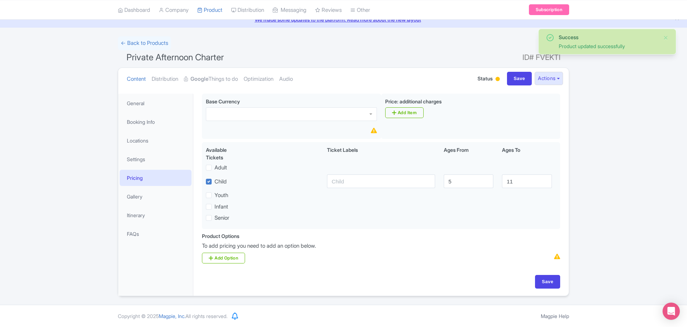
scroll to position [31, 0]
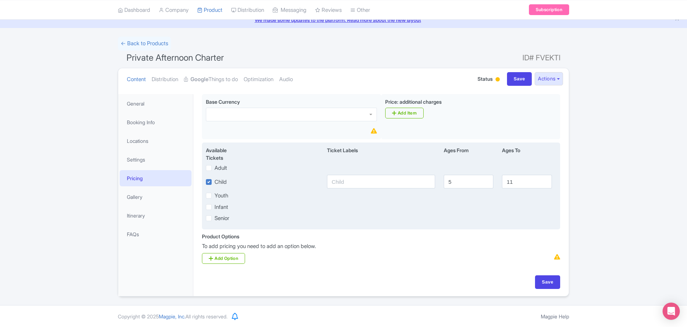
click at [214, 184] on label "Child" at bounding box center [220, 182] width 12 height 8
click at [214, 182] on input "Child" at bounding box center [216, 180] width 5 height 5
checkbox input "false"
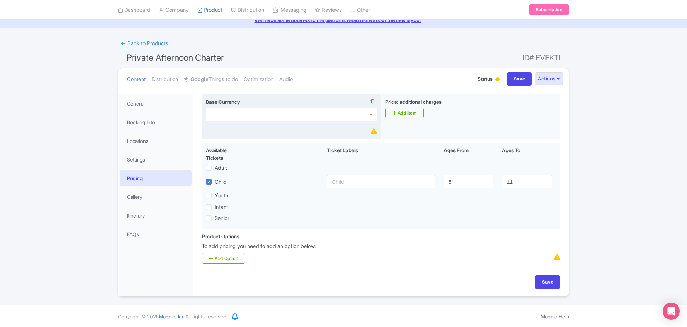
click at [254, 131] on div "Base Currency" at bounding box center [291, 117] width 179 height 46
click at [257, 119] on div at bounding box center [291, 115] width 171 height 14
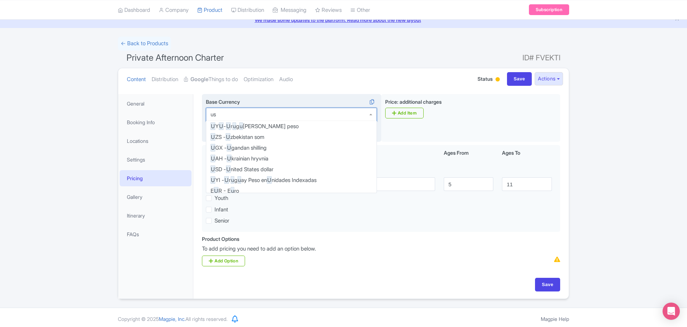
scroll to position [0, 0]
type input "usd"
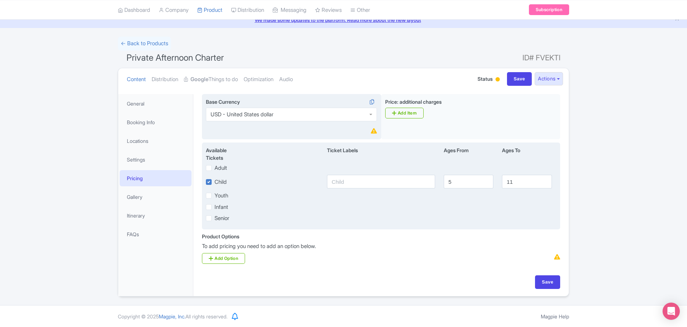
click at [214, 183] on label "Child" at bounding box center [220, 182] width 12 height 8
click at [214, 182] on input "Child" at bounding box center [216, 180] width 5 height 5
checkbox input "false"
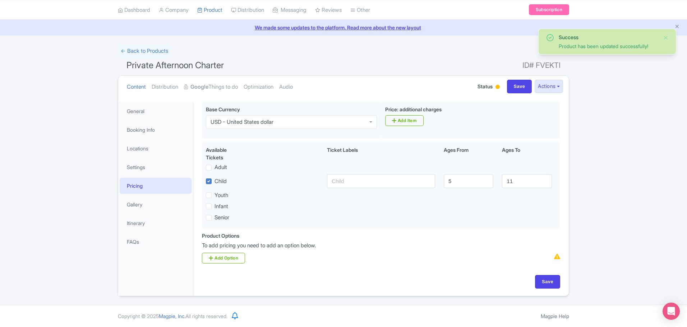
scroll to position [23, 0]
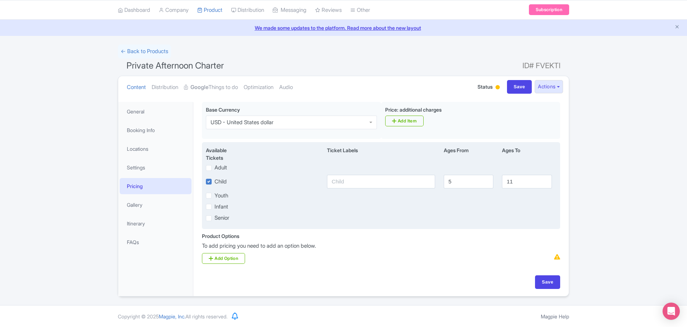
click at [214, 168] on label "Adult" at bounding box center [220, 168] width 13 height 8
click at [214, 168] on input "Adult" at bounding box center [216, 166] width 5 height 5
checkbox input "true"
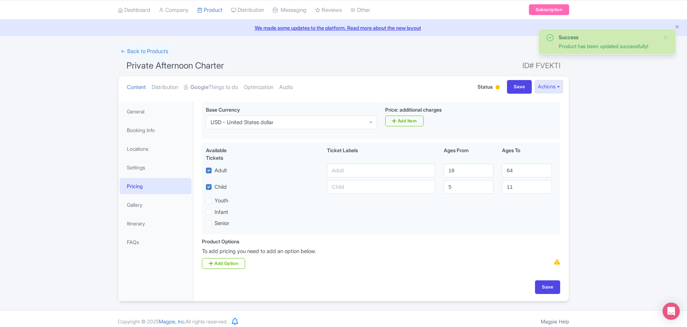
click at [214, 168] on label "Adult" at bounding box center [220, 171] width 13 height 8
click at [214, 168] on input "Adult" at bounding box center [216, 168] width 5 height 5
checkbox input "false"
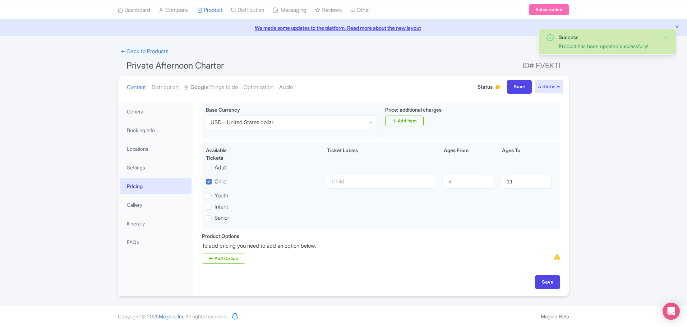
click at [214, 184] on label "Child" at bounding box center [220, 182] width 12 height 8
click at [214, 182] on input "Child" at bounding box center [216, 179] width 5 height 5
checkbox input "false"
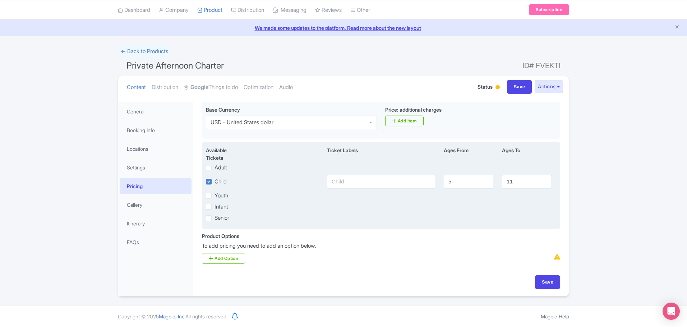
click at [214, 168] on label "Adult" at bounding box center [220, 168] width 13 height 8
click at [214, 168] on input "Adult" at bounding box center [216, 166] width 5 height 5
checkbox input "true"
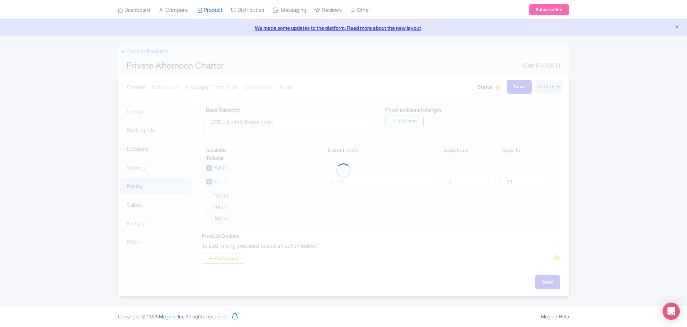
click at [210, 196] on div at bounding box center [343, 171] width 451 height 252
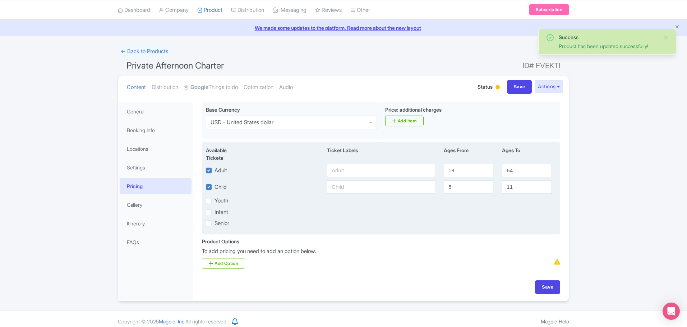
click at [214, 204] on label "Youth" at bounding box center [221, 201] width 14 height 8
click at [214, 201] on input "Youth" at bounding box center [216, 199] width 5 height 5
checkbox input "true"
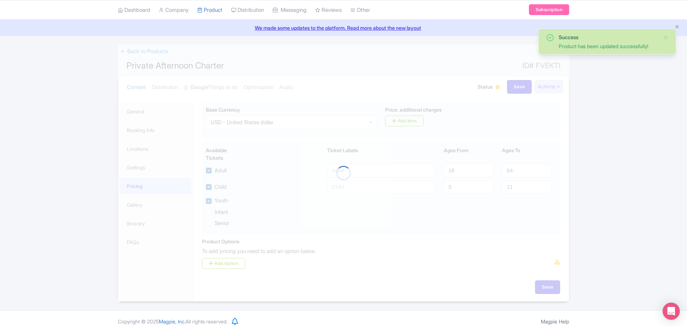
click at [210, 213] on div at bounding box center [343, 173] width 451 height 257
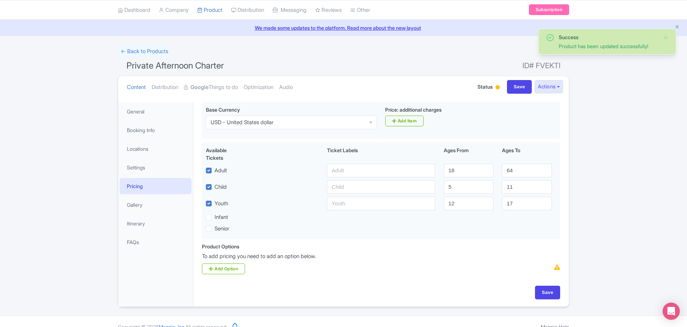
click at [210, 213] on div "Infant" at bounding box center [217, 217] width 22 height 8
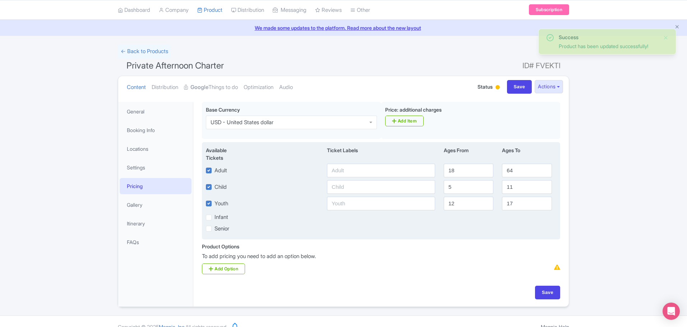
click at [214, 218] on label "Infant" at bounding box center [221, 217] width 14 height 8
checkbox input "true"
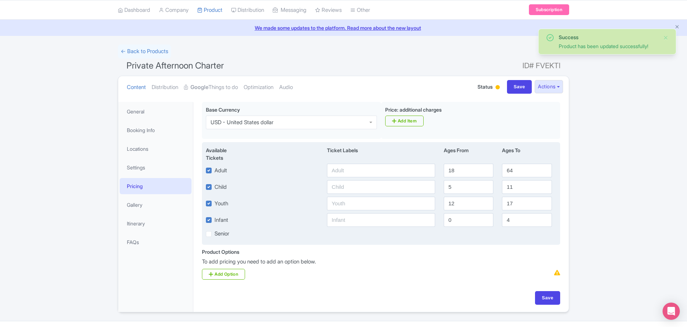
click at [214, 235] on label "Senior" at bounding box center [221, 234] width 15 height 8
click at [214, 235] on input "Senior" at bounding box center [216, 232] width 5 height 5
checkbox input "true"
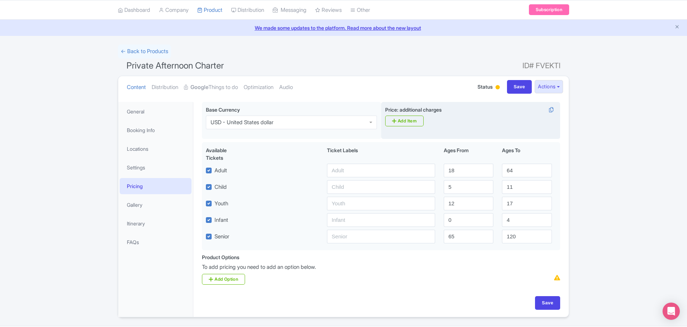
click at [444, 121] on div "Price: additional charges i Add Item" at bounding box center [470, 120] width 179 height 37
click at [413, 120] on link "Add Item" at bounding box center [404, 121] width 38 height 11
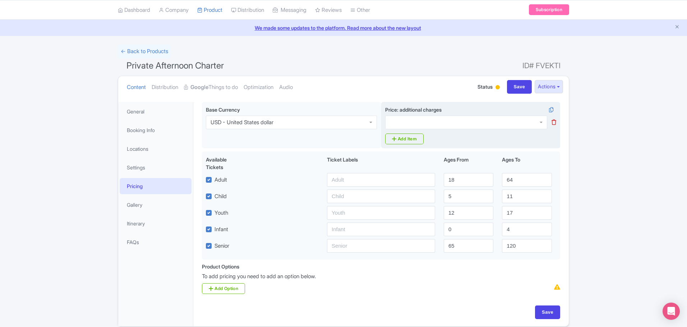
click at [435, 122] on div at bounding box center [466, 123] width 162 height 14
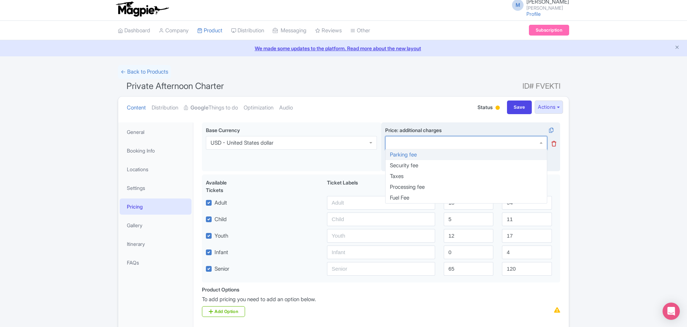
scroll to position [0, 0]
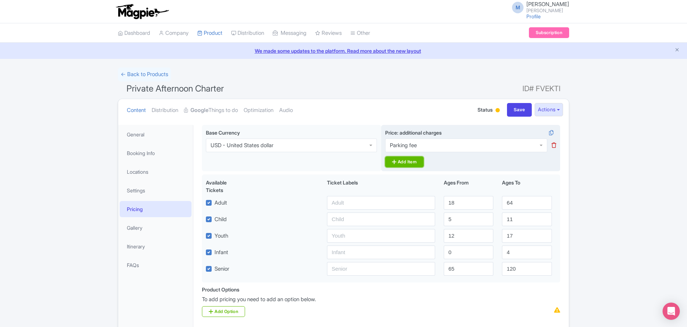
click at [407, 162] on link "Add Item" at bounding box center [404, 162] width 38 height 11
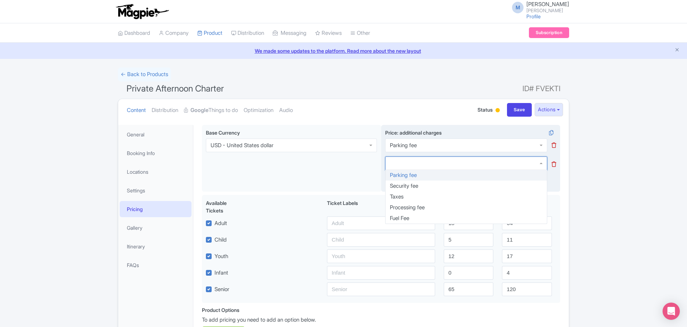
click at [409, 164] on div at bounding box center [466, 164] width 162 height 14
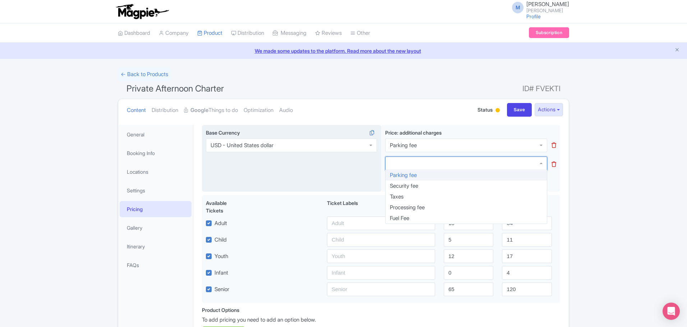
click at [336, 169] on div "Base Currency USD - United States dollar USD - United States dollar" at bounding box center [291, 158] width 179 height 67
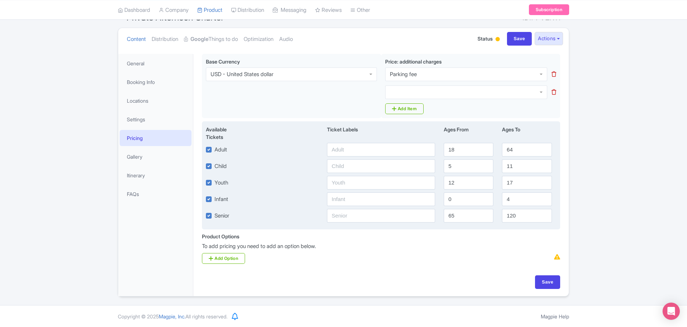
scroll to position [71, 0]
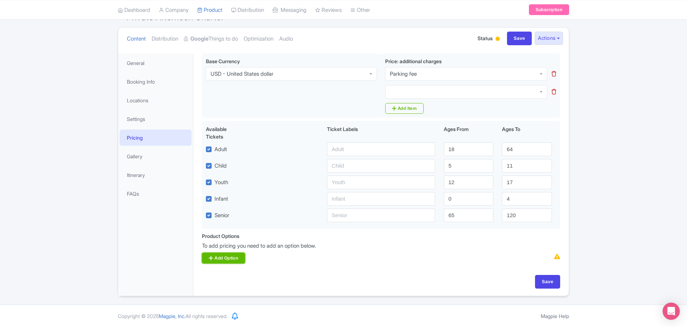
click at [237, 255] on link "Add Option" at bounding box center [223, 258] width 43 height 11
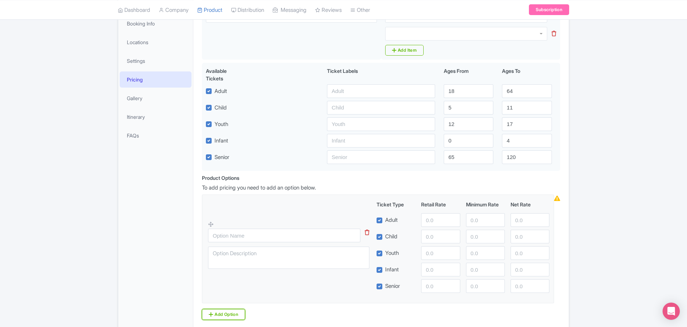
scroll to position [143, 0]
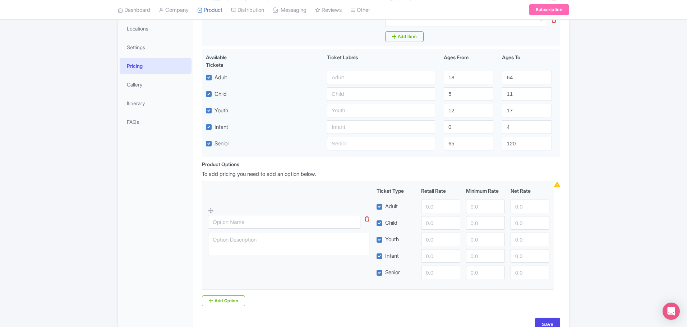
click at [385, 205] on label "Adult" at bounding box center [391, 207] width 13 height 8
click at [385, 205] on input "Adult" at bounding box center [387, 205] width 5 height 5
checkbox input "false"
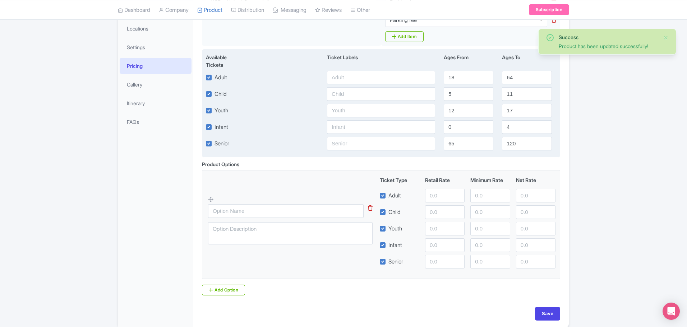
click at [214, 78] on label "Adult" at bounding box center [220, 78] width 13 height 8
click at [214, 78] on input "Adult" at bounding box center [216, 75] width 5 height 5
checkbox input "false"
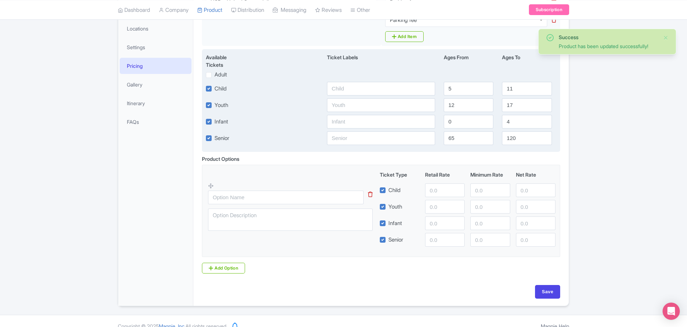
click at [214, 88] on label "Child" at bounding box center [220, 89] width 12 height 8
click at [214, 88] on input "Child" at bounding box center [216, 86] width 5 height 5
checkbox input "false"
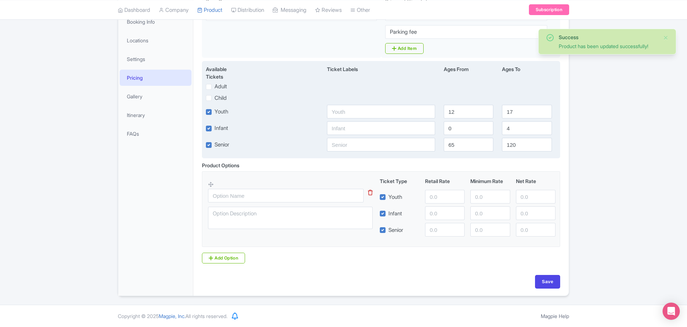
scroll to position [131, 0]
click at [214, 114] on label "Youth" at bounding box center [221, 112] width 14 height 8
click at [214, 112] on input "Youth" at bounding box center [216, 110] width 5 height 5
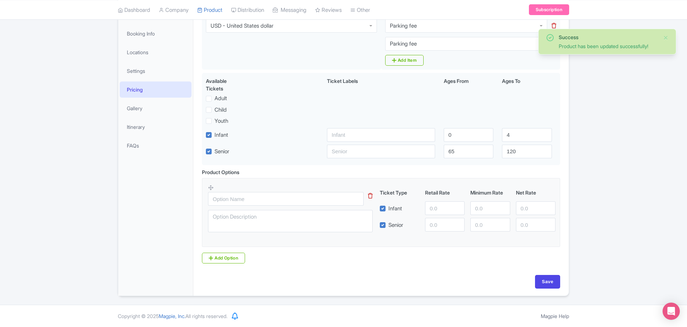
scroll to position [120, 0]
click at [208, 127] on div "Available Tickets i Ticket Labels Ages From Ages To Adult Child Youth Infant 0 …" at bounding box center [381, 119] width 358 height 92
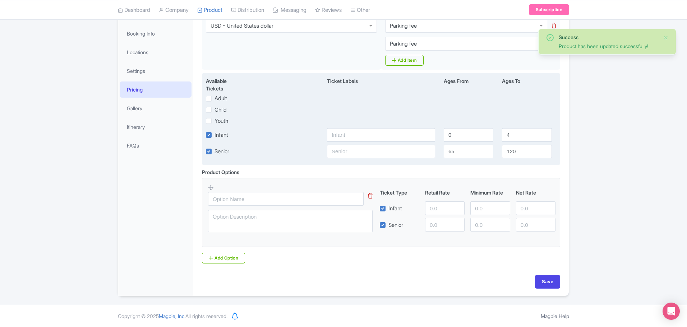
click at [214, 136] on label "Infant" at bounding box center [221, 135] width 14 height 8
click at [214, 135] on input "Infant" at bounding box center [216, 133] width 5 height 5
checkbox input "false"
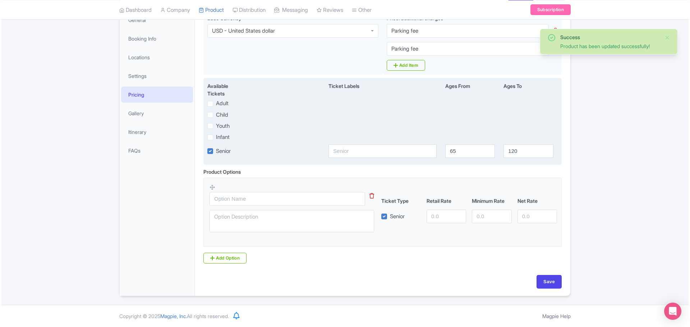
scroll to position [114, 0]
click at [214, 150] on label "Senior" at bounding box center [221, 152] width 15 height 8
click at [214, 150] on input "Senior" at bounding box center [216, 149] width 5 height 5
checkbox input "false"
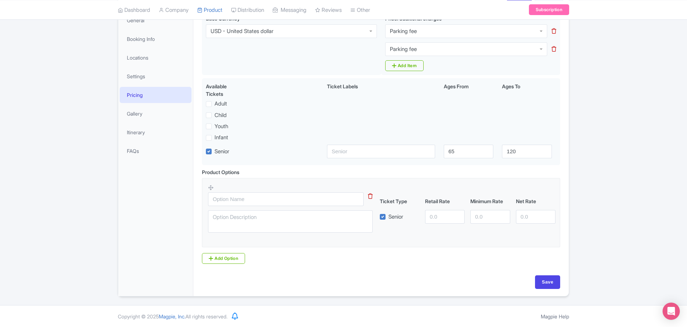
click at [388, 216] on label "Senior" at bounding box center [395, 217] width 15 height 8
click at [388, 216] on input "Senior" at bounding box center [390, 215] width 5 height 5
checkbox input "false"
click at [370, 194] on icon at bounding box center [370, 196] width 5 height 5
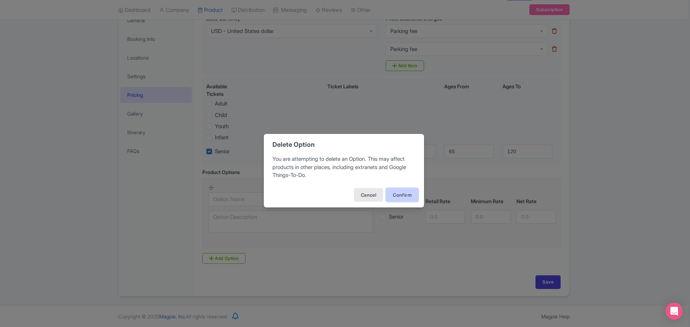
click at [395, 194] on button "Confirm" at bounding box center [402, 195] width 32 height 14
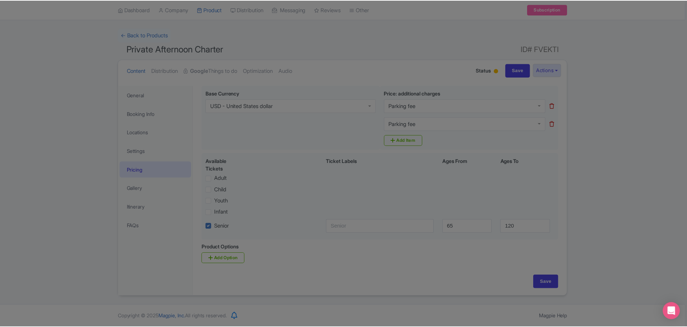
scroll to position [39, 0]
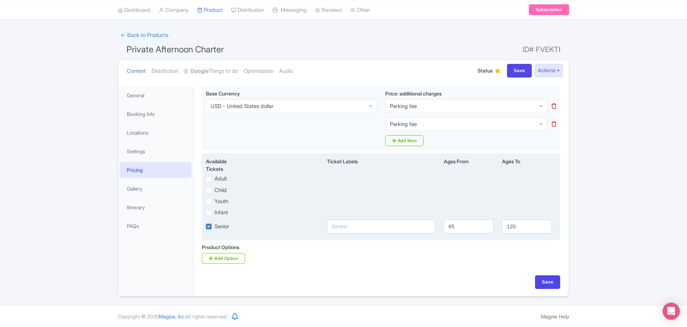
click at [214, 179] on label "Adult" at bounding box center [220, 179] width 13 height 8
click at [214, 179] on input "Adult" at bounding box center [216, 177] width 5 height 5
checkbox input "true"
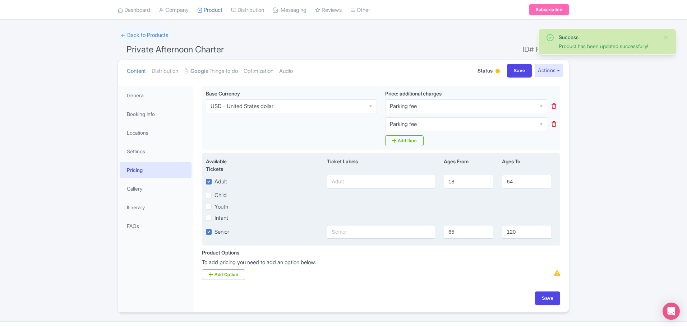
click at [214, 232] on label "Senior" at bounding box center [221, 232] width 15 height 8
click at [214, 232] on input "Senior" at bounding box center [216, 230] width 5 height 5
checkbox input "false"
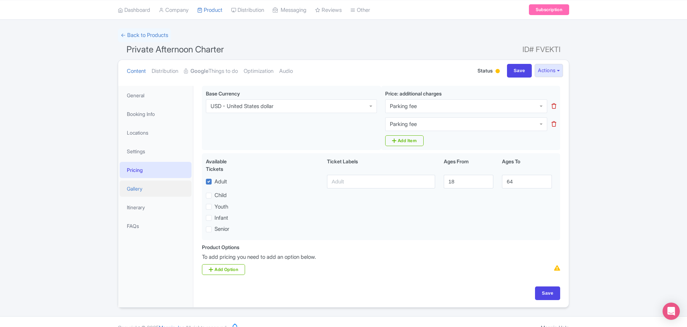
click at [139, 188] on link "Gallery" at bounding box center [156, 189] width 72 height 16
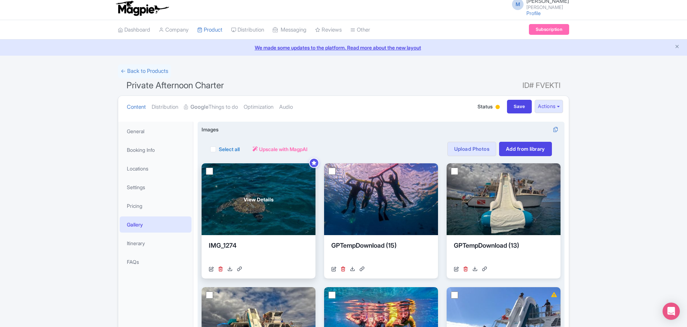
scroll to position [0, 0]
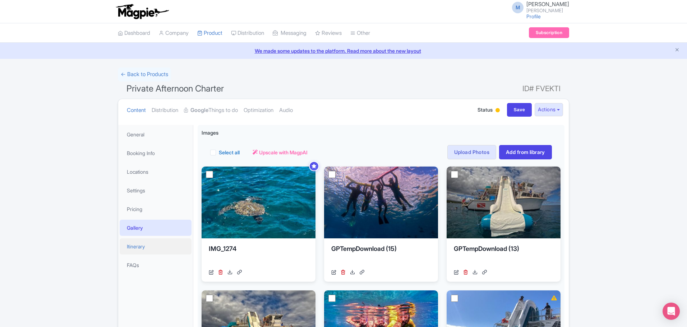
click at [138, 245] on link "Itinerary" at bounding box center [156, 246] width 72 height 16
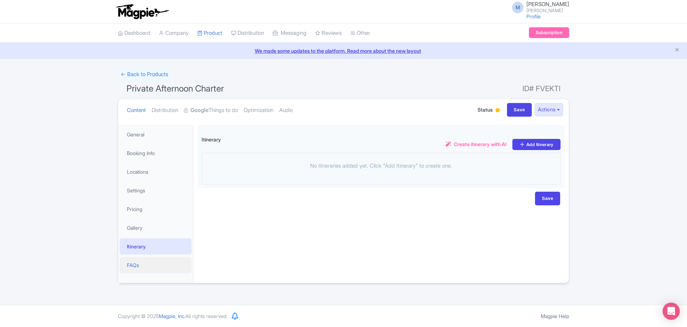
click at [140, 266] on link "FAQs" at bounding box center [156, 265] width 72 height 16
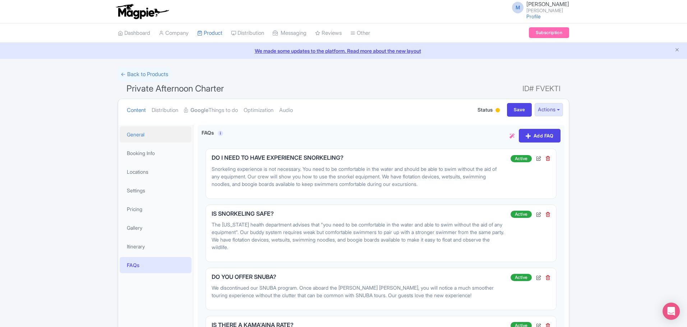
click at [136, 132] on link "General" at bounding box center [156, 134] width 72 height 16
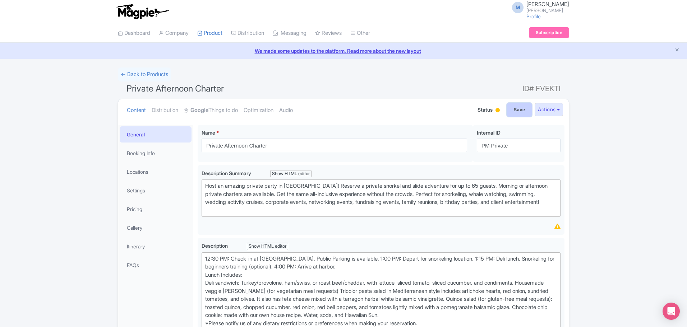
click at [511, 107] on input "Save" at bounding box center [519, 110] width 25 height 14
type input "Update Product"
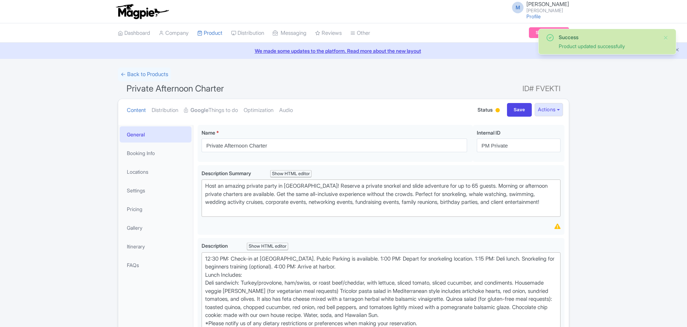
scroll to position [125, 0]
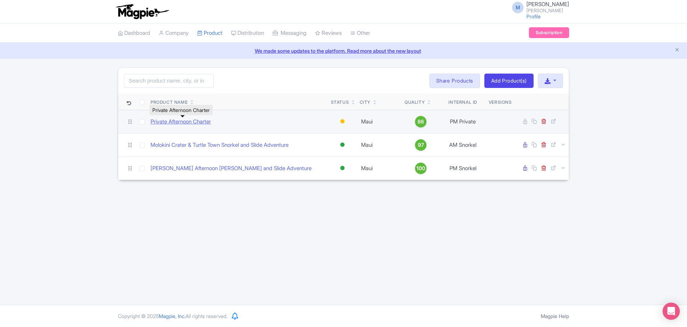
click at [180, 121] on link "Private Afternoon Charter" at bounding box center [180, 122] width 60 height 8
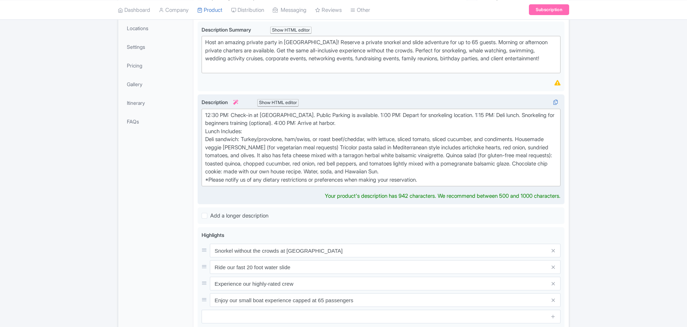
scroll to position [144, 0]
click at [375, 122] on div "12:30 PM: Check-in at [GEOGRAPHIC_DATA]. Public Parking is available. 1:00 PM: …" at bounding box center [381, 147] width 352 height 73
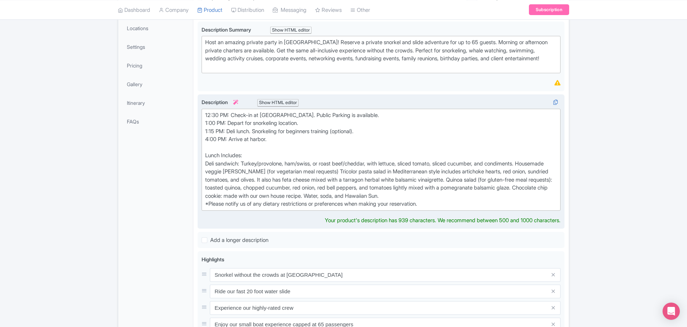
type trix-editor "<div>12:30 PM: Check-in at [GEOGRAPHIC_DATA]. Public Parking is available.<br>1…"
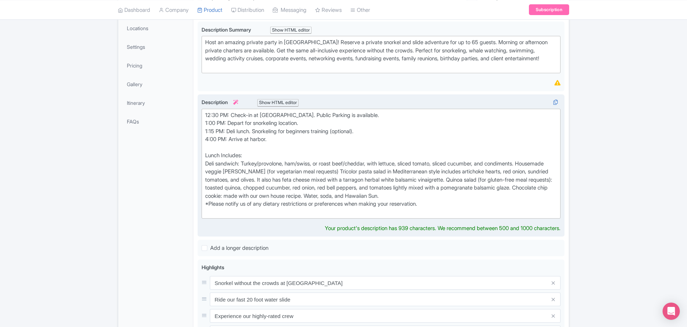
click at [182, 157] on div "General Booking Info Locations Settings Pricing Gallery Itinerary FAQs" at bounding box center [155, 243] width 75 height 524
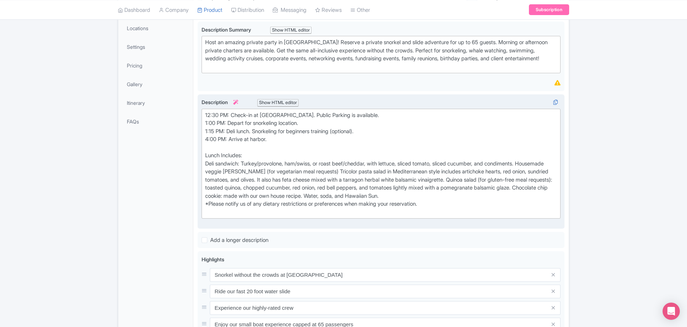
click at [184, 155] on div "General Booking Info Locations Settings Pricing Gallery Itinerary FAQs" at bounding box center [155, 238] width 75 height 515
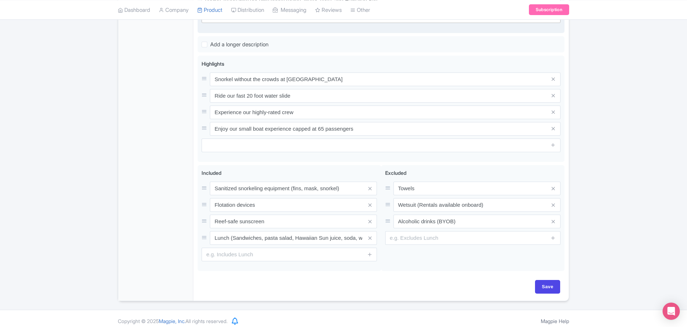
scroll to position [352, 0]
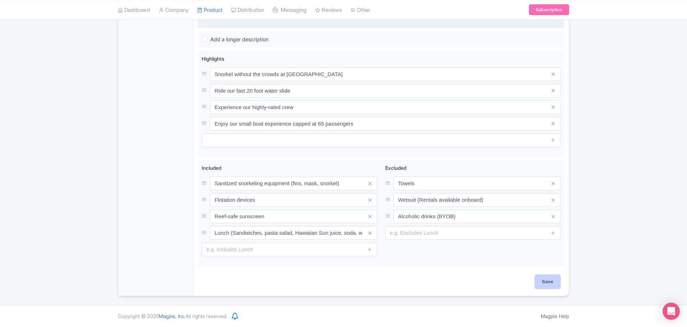
click at [553, 280] on input "Save" at bounding box center [547, 282] width 25 height 14
type input "Saving..."
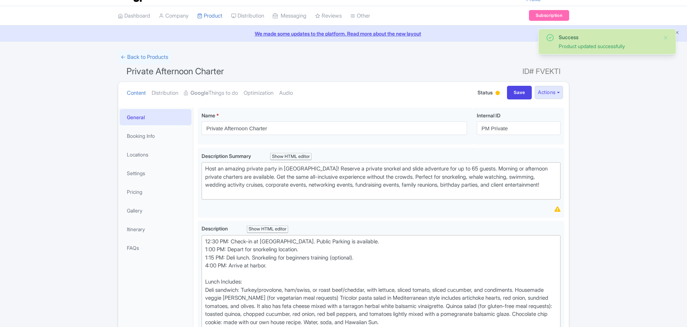
scroll to position [17, 0]
click at [200, 93] on strong "Google" at bounding box center [199, 93] width 18 height 8
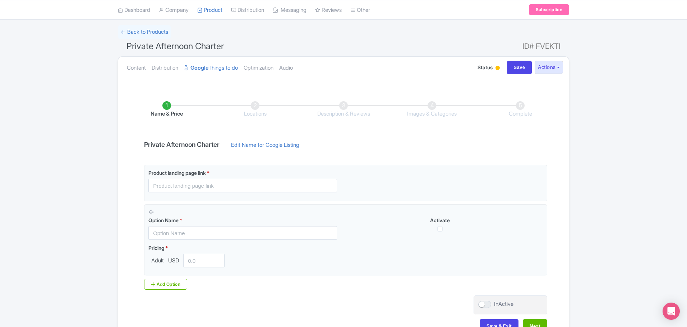
scroll to position [53, 0]
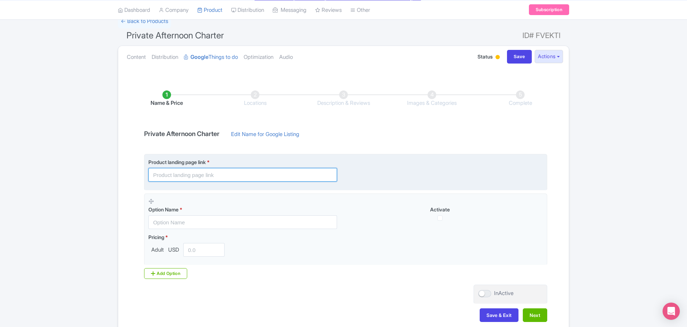
click at [195, 176] on input "text" at bounding box center [242, 175] width 189 height 14
paste input "[URL][DOMAIN_NAME]"
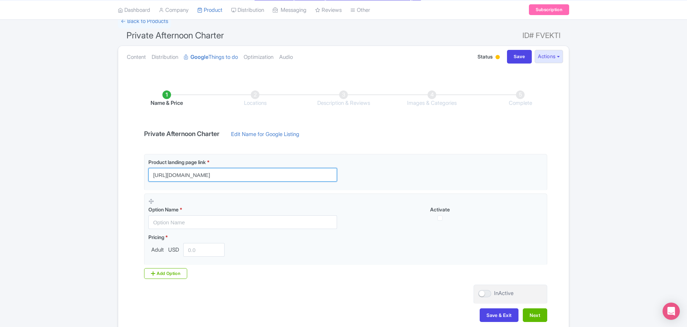
type input "[URL][DOMAIN_NAME]"
click at [93, 161] on div "Success Product updated successfully ← Back to Products Private Afternoon Chart…" at bounding box center [343, 174] width 687 height 320
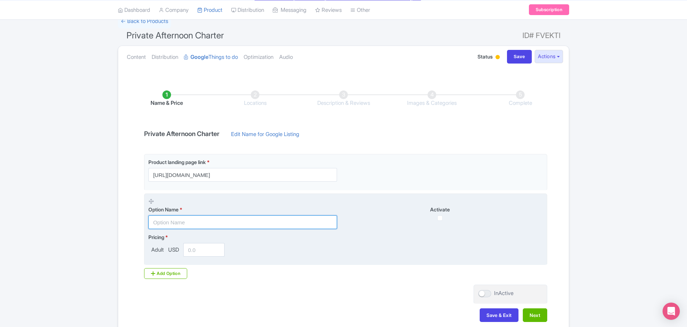
click at [175, 226] on input "text" at bounding box center [242, 222] width 189 height 14
type input "Private Afternoon Charter up to 65 guests"
click at [196, 250] on input "number" at bounding box center [203, 250] width 41 height 14
click at [158, 250] on span "Adult" at bounding box center [157, 250] width 18 height 8
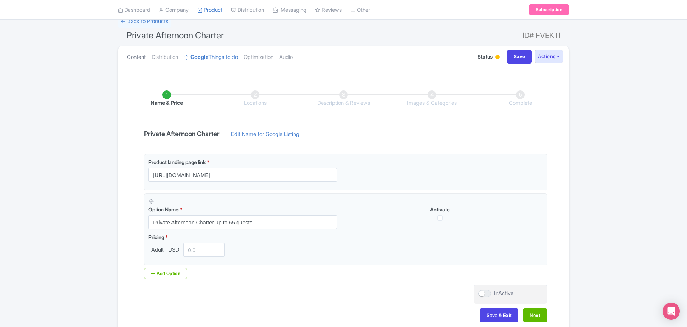
click at [140, 57] on link "Content" at bounding box center [136, 57] width 19 height 23
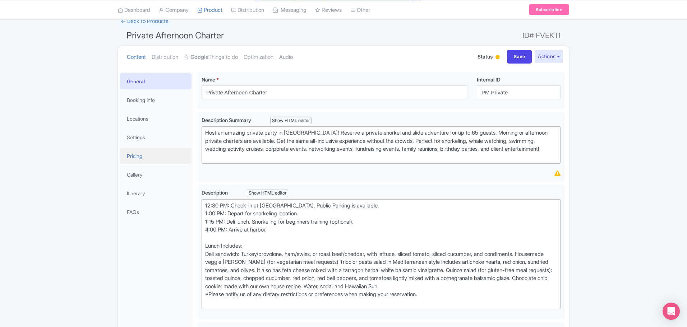
click at [134, 157] on link "Pricing" at bounding box center [156, 156] width 72 height 16
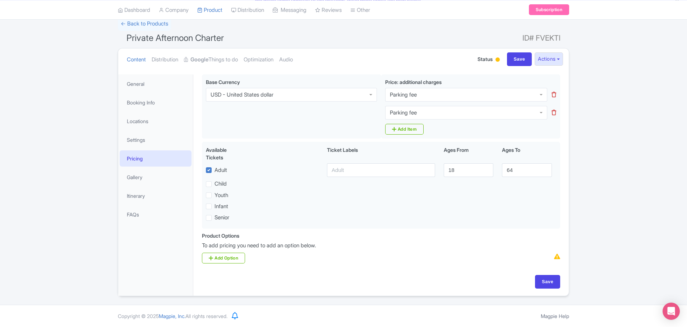
scroll to position [50, 0]
click at [228, 255] on link "Add Option" at bounding box center [223, 258] width 43 height 11
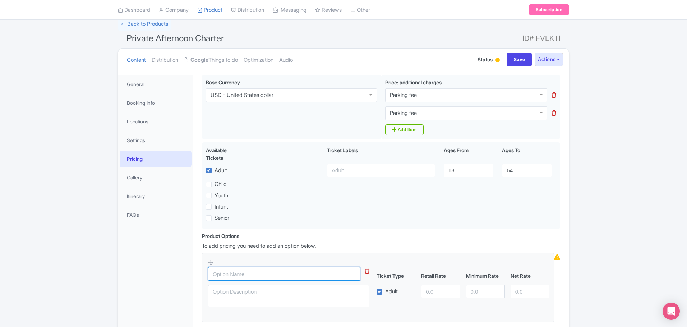
click at [246, 274] on input "text" at bounding box center [284, 274] width 152 height 14
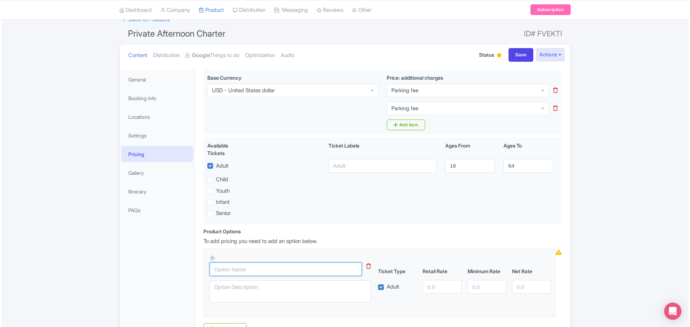
scroll to position [86, 0]
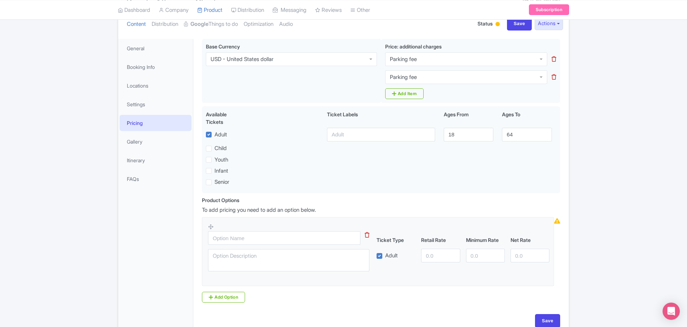
click at [385, 256] on label "Adult" at bounding box center [391, 256] width 13 height 8
click at [385, 256] on input "Adult" at bounding box center [387, 254] width 5 height 5
checkbox input "false"
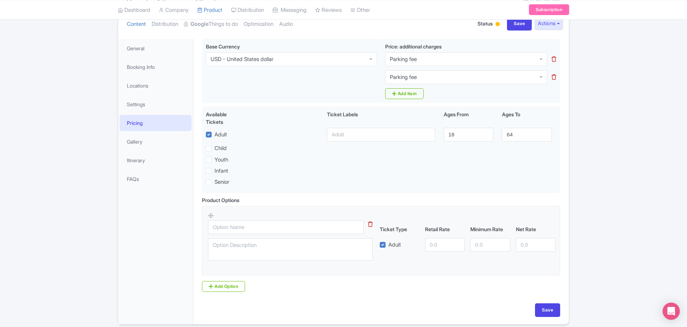
click at [370, 223] on icon at bounding box center [370, 224] width 5 height 5
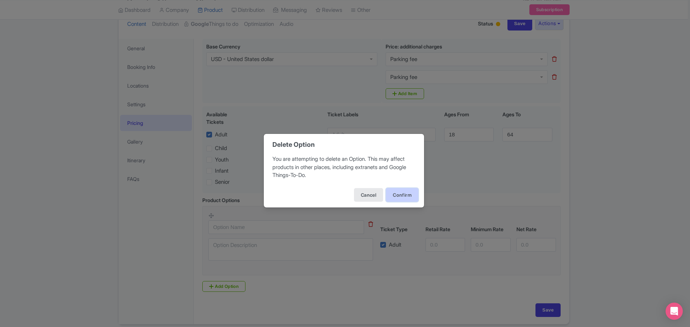
click at [396, 196] on button "Confirm" at bounding box center [402, 195] width 32 height 14
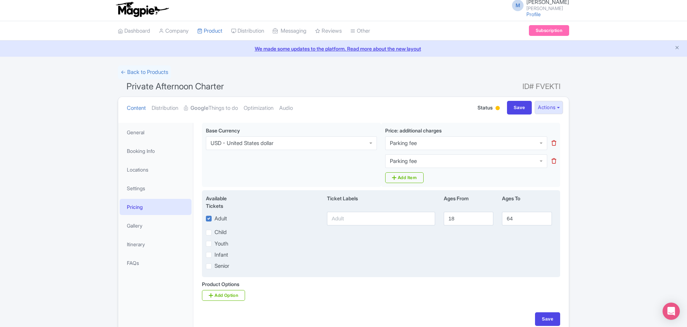
scroll to position [0, 0]
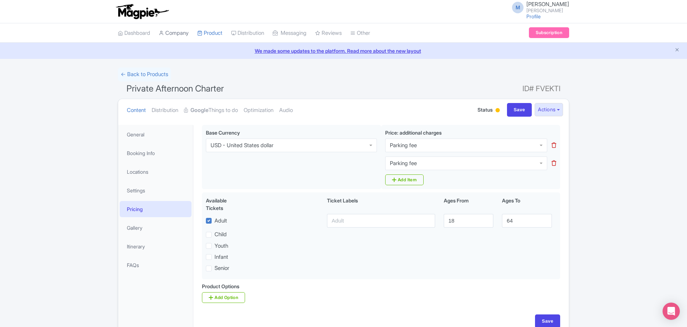
click at [178, 33] on link "Company" at bounding box center [174, 33] width 30 height 20
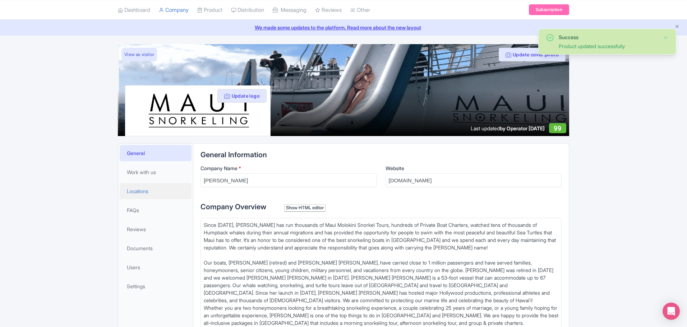
scroll to position [36, 0]
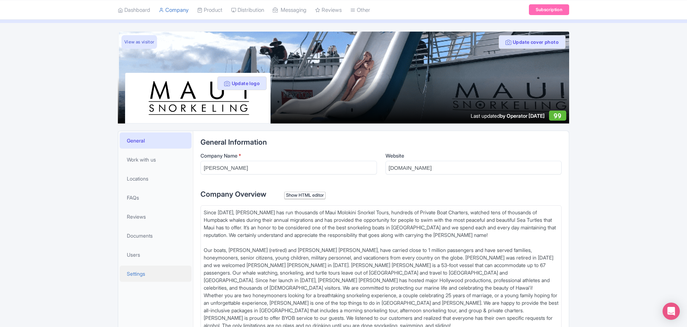
click at [137, 271] on span "Settings" at bounding box center [136, 274] width 18 height 8
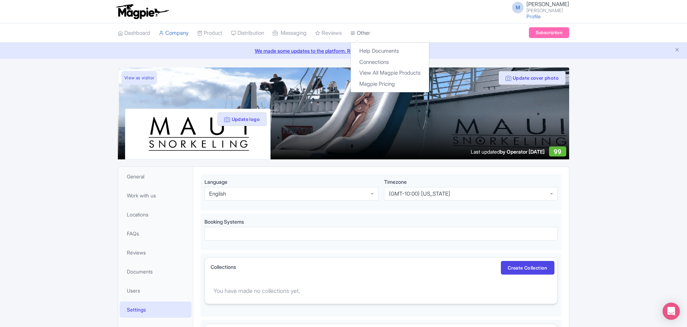
click at [370, 32] on link "Other" at bounding box center [360, 33] width 20 height 20
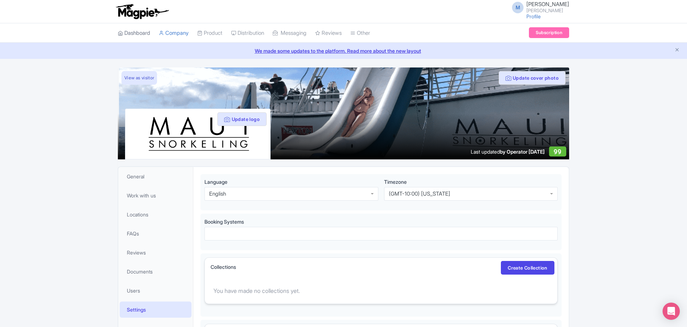
click at [145, 32] on link "Dashboard" at bounding box center [134, 33] width 32 height 20
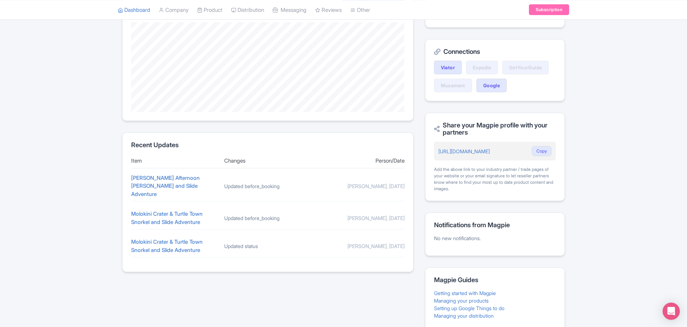
scroll to position [221, 0]
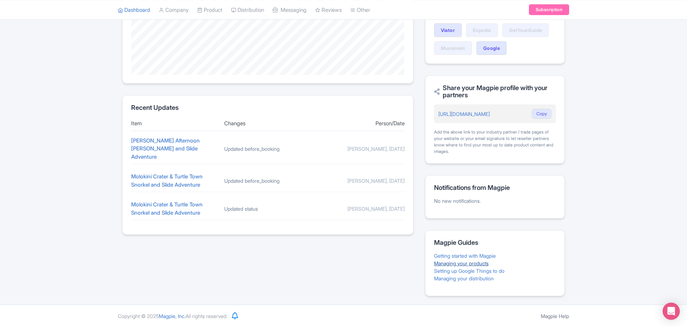
click at [471, 264] on link "Managing your products" at bounding box center [461, 263] width 55 height 6
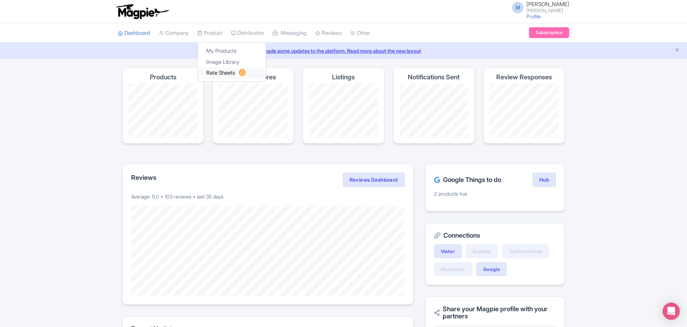
click at [224, 69] on link "Rate Sheets" at bounding box center [232, 73] width 68 height 11
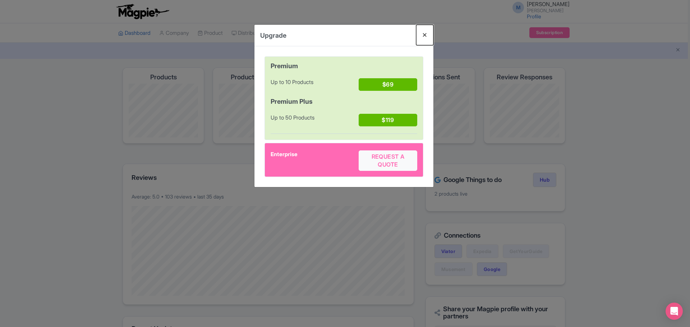
click at [426, 36] on button "Close" at bounding box center [424, 35] width 17 height 20
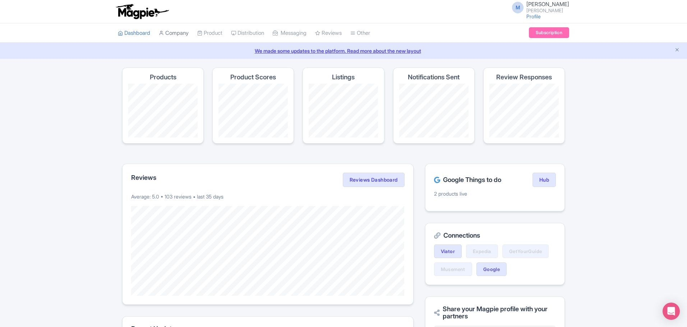
click at [171, 32] on link "Company" at bounding box center [174, 33] width 30 height 20
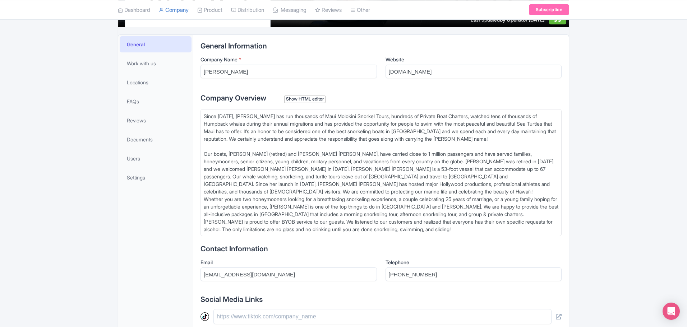
scroll to position [144, 0]
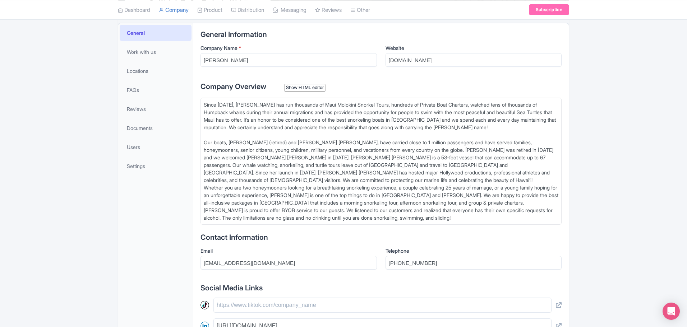
click at [334, 144] on div "Since 1985, Maui Snorkeling has run thousands of Maui Molokini Snorkel Tours, h…" at bounding box center [381, 161] width 354 height 121
click at [298, 129] on div "Since 1985, Maui Snorkeling has run thousands of Maui Molokini Snorkel Tours, h…" at bounding box center [381, 161] width 354 height 121
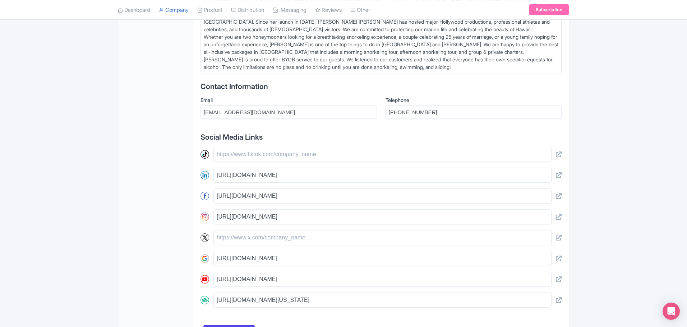
scroll to position [215, 0]
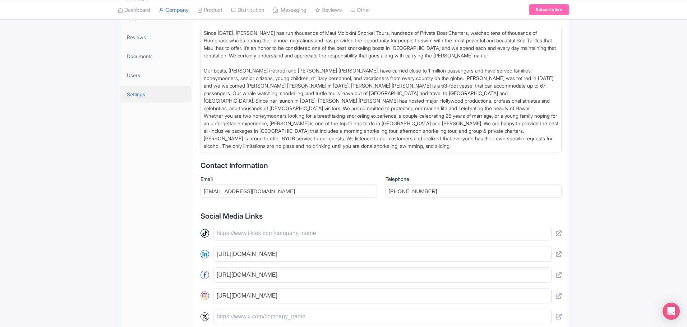
click at [135, 96] on span "Settings" at bounding box center [136, 94] width 18 height 8
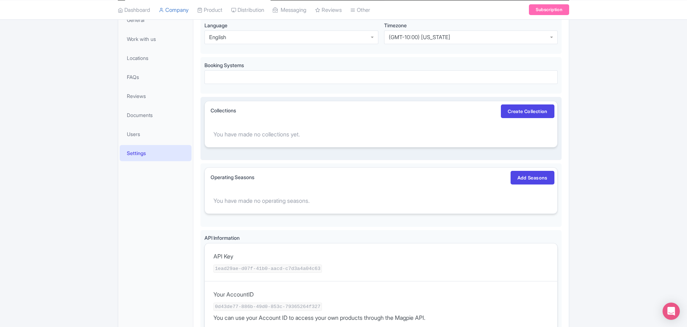
scroll to position [144, 0]
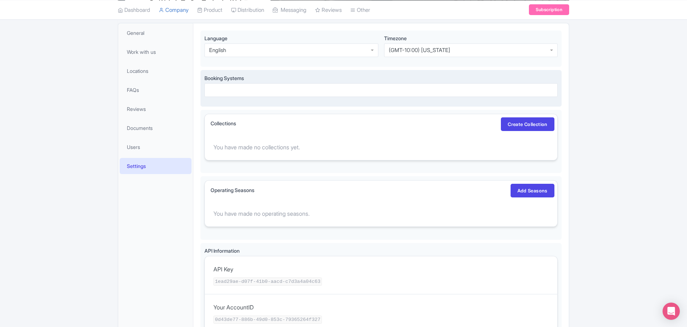
click at [240, 85] on div at bounding box center [380, 90] width 353 height 14
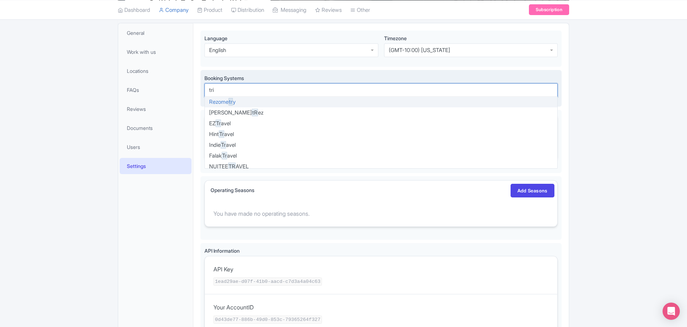
scroll to position [0, 0]
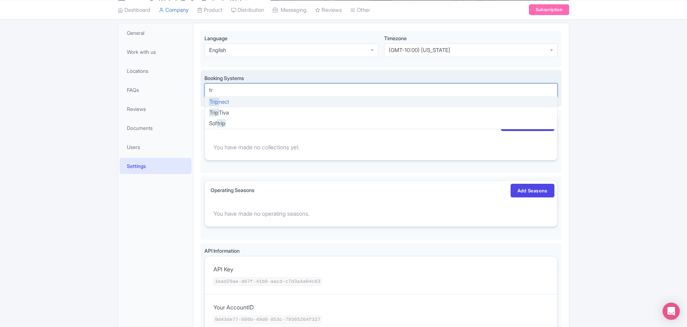
type input "t"
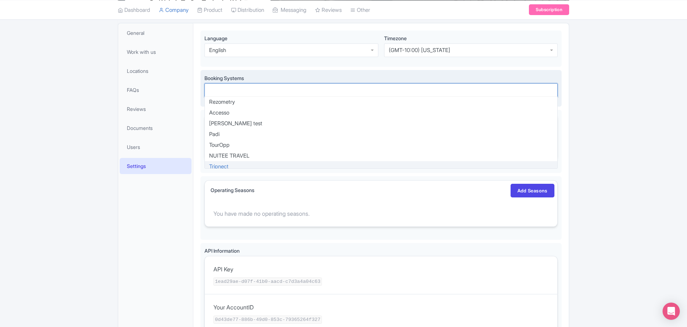
scroll to position [4, 0]
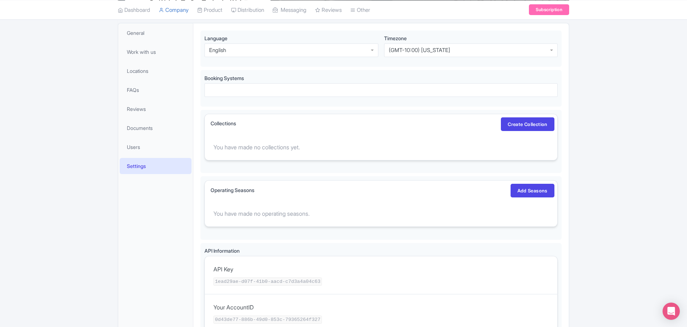
click at [127, 187] on div "General Work with us Locations FAQs Reviews Documents Users Settings" at bounding box center [155, 285] width 75 height 524
click at [140, 134] on link "Documents" at bounding box center [156, 129] width 72 height 16
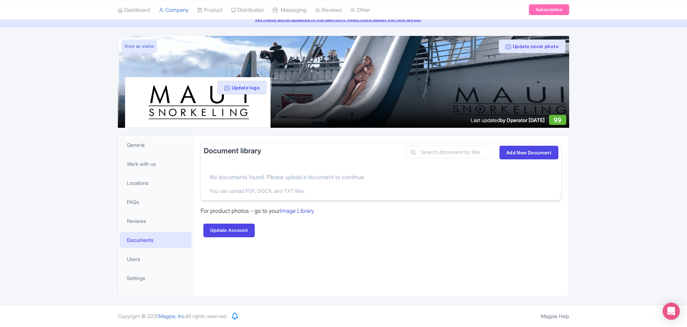
scroll to position [32, 0]
click at [144, 219] on span "Reviews" at bounding box center [136, 221] width 19 height 8
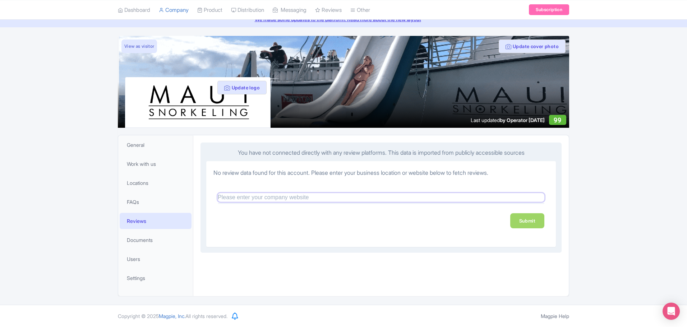
click at [339, 197] on input "text" at bounding box center [381, 197] width 326 height 9
click at [138, 200] on span "FAQs" at bounding box center [133, 202] width 12 height 8
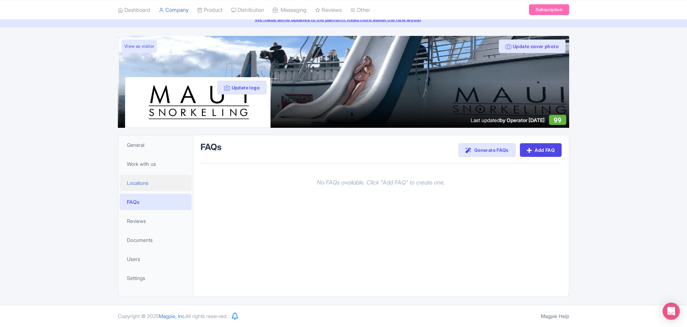
click at [139, 183] on span "Locations" at bounding box center [138, 183] width 22 height 8
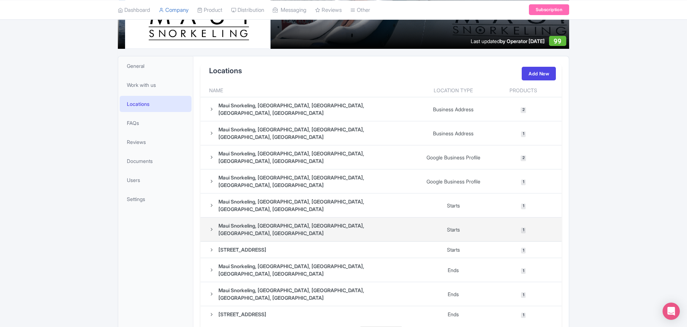
scroll to position [115, 0]
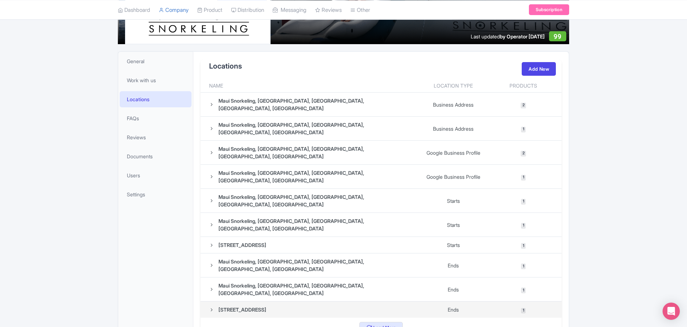
click at [266, 306] on div "101 Maalaea Road, Maui Snorkeling, Wailuku, US" at bounding box center [242, 310] width 48 height 8
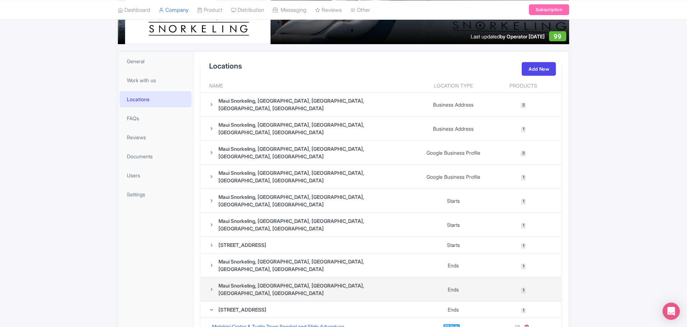
click at [210, 287] on icon at bounding box center [211, 289] width 5 height 5
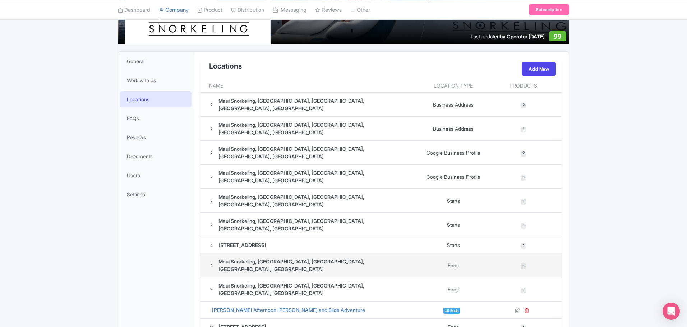
click at [210, 263] on icon at bounding box center [211, 265] width 5 height 5
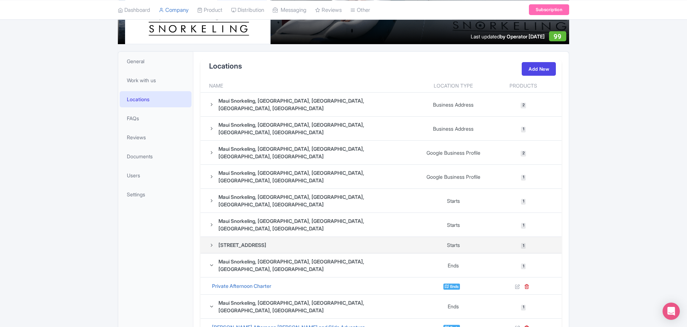
click at [212, 243] on icon at bounding box center [211, 245] width 5 height 5
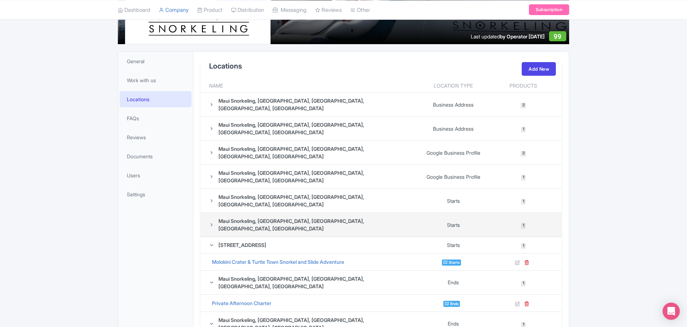
click at [211, 222] on icon at bounding box center [211, 224] width 5 height 5
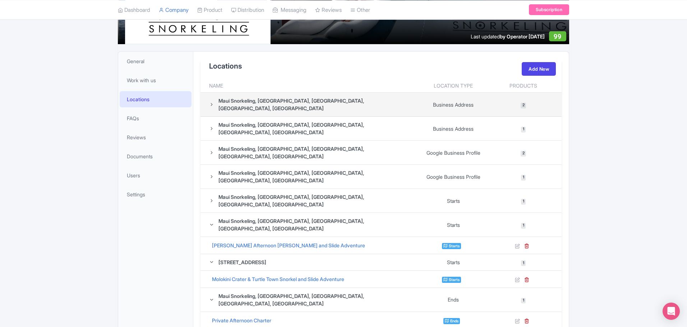
click at [212, 102] on icon at bounding box center [211, 104] width 5 height 5
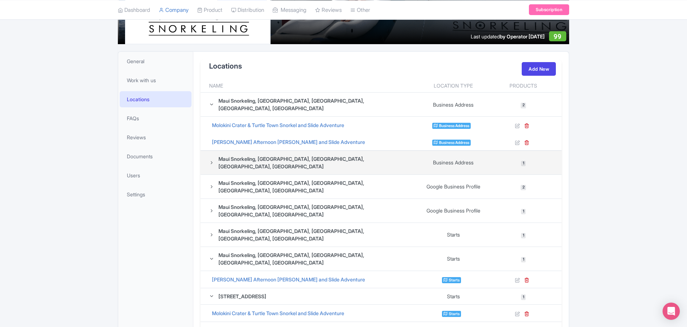
click at [211, 160] on icon at bounding box center [211, 162] width 5 height 5
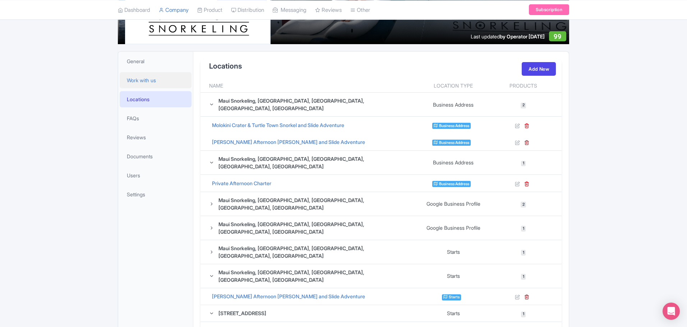
click at [138, 80] on span "Work with us" at bounding box center [141, 80] width 29 height 8
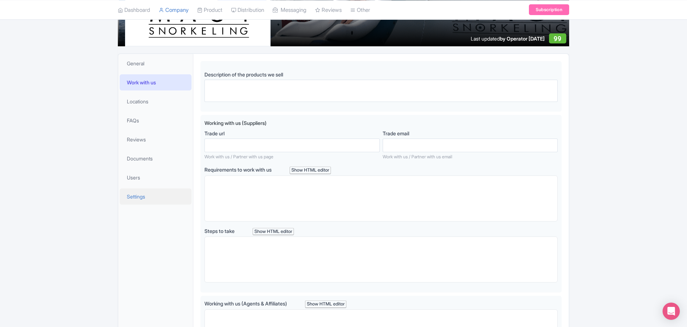
scroll to position [107, 0]
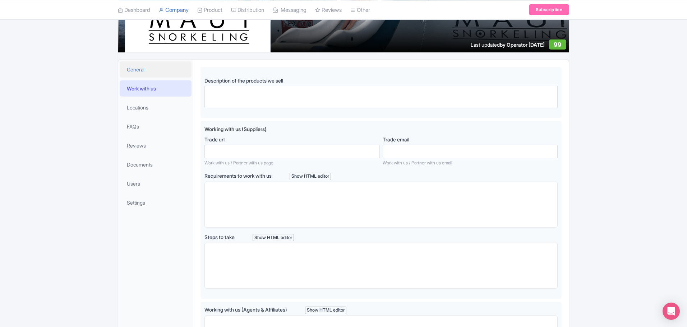
click at [142, 70] on span "General" at bounding box center [136, 70] width 18 height 8
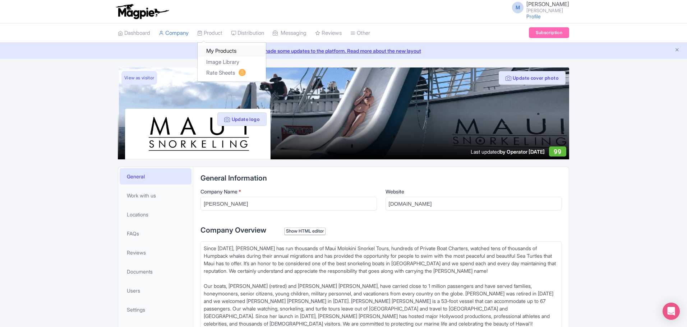
click at [222, 49] on link "My Products" at bounding box center [232, 51] width 68 height 11
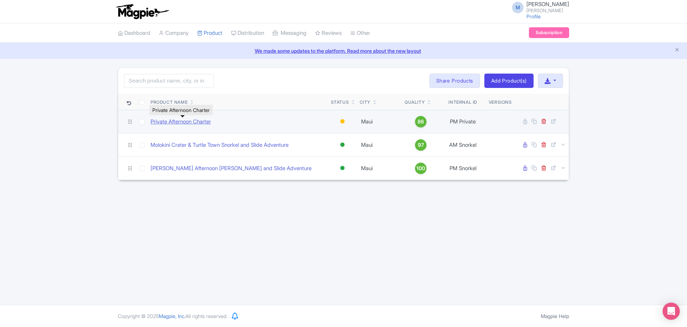
click at [180, 121] on link "Private Afternoon Charter" at bounding box center [180, 122] width 60 height 8
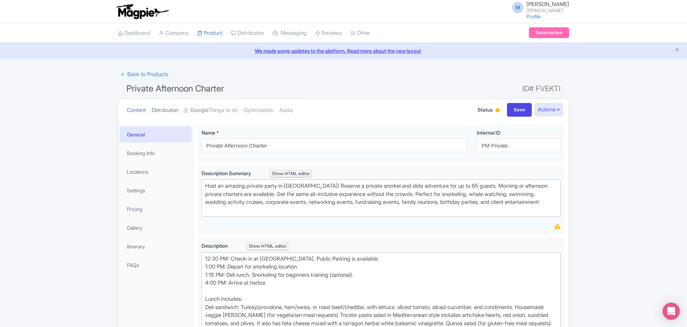
click at [166, 109] on link "Distribution" at bounding box center [165, 110] width 27 height 23
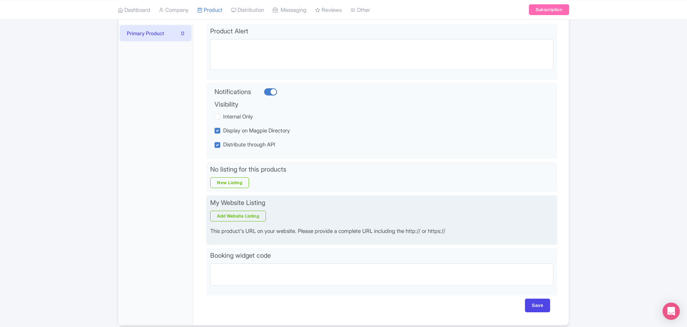
scroll to position [108, 0]
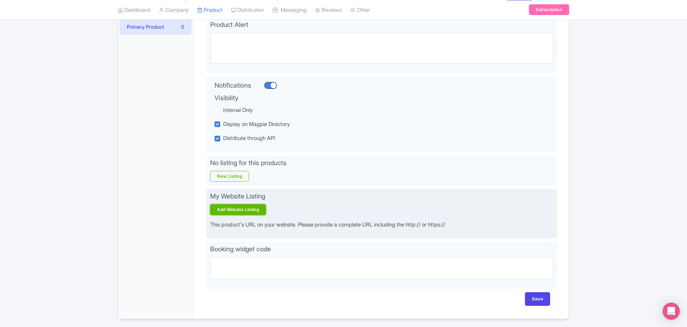
click at [250, 209] on link "Add Website Listing" at bounding box center [238, 209] width 56 height 11
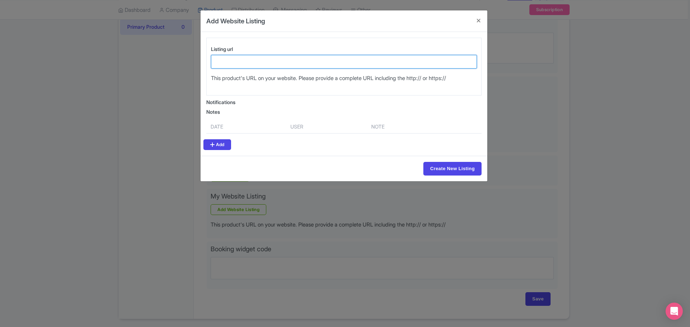
click at [245, 56] on input "Listing url" at bounding box center [344, 62] width 266 height 14
paste input "[URL][DOMAIN_NAME]"
type input "[URL][DOMAIN_NAME]"
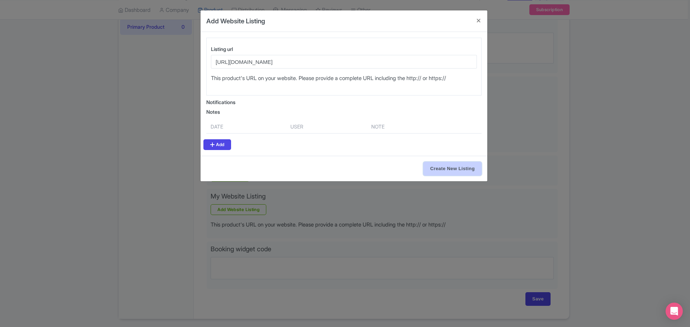
click at [456, 166] on input "Create New Listing" at bounding box center [452, 169] width 58 height 14
type input "Create New Listing"
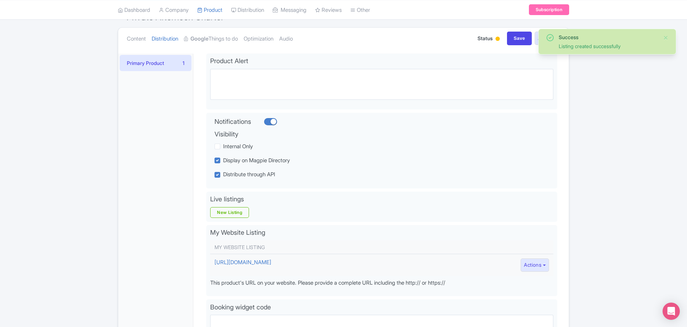
scroll to position [72, 0]
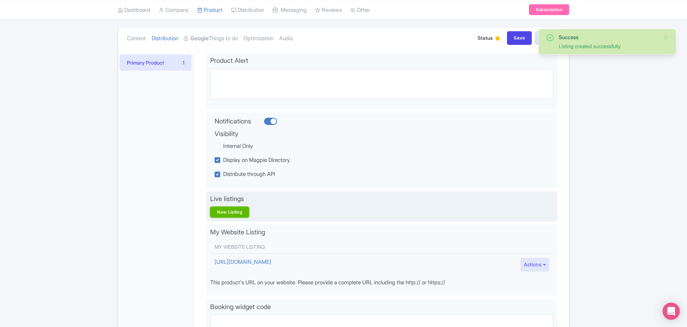
click at [224, 208] on link "New Listing" at bounding box center [229, 212] width 39 height 11
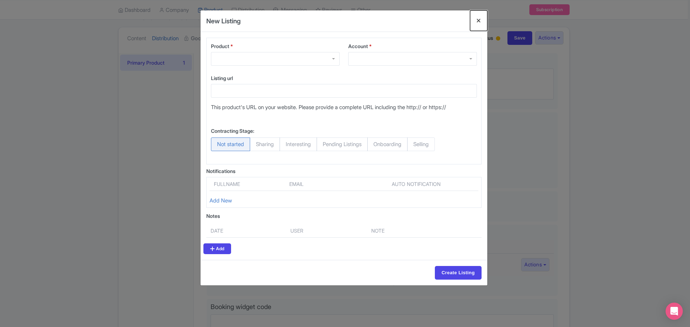
click at [477, 18] on button "Close" at bounding box center [478, 20] width 17 height 20
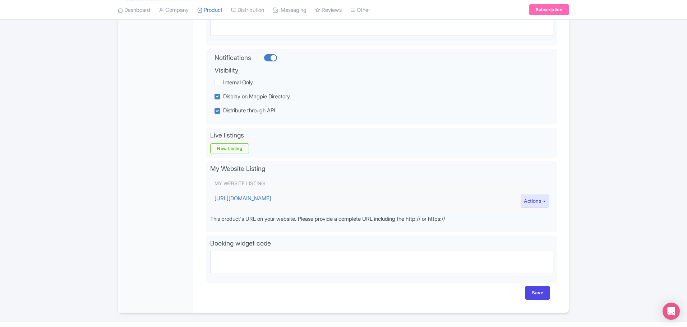
scroll to position [144, 0]
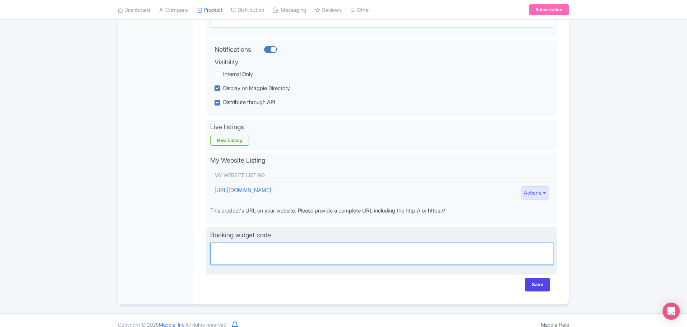
click at [256, 257] on textarea "Partner booking url" at bounding box center [381, 254] width 343 height 22
click at [264, 251] on textarea "Partner booking url" at bounding box center [381, 254] width 343 height 22
paste textarea "https://mauisnorkeling.tripworks.com/widgets/tripBuilder?defaultView=experience…"
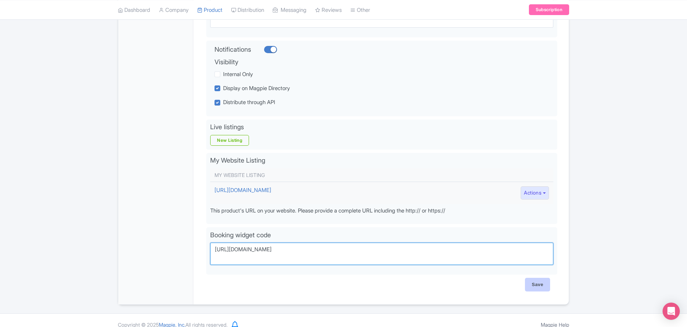
type textarea "https://mauisnorkeling.tripworks.com/widgets/tripBuilder?defaultView=experience…"
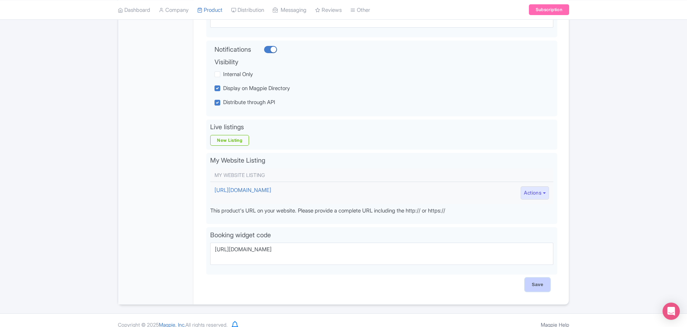
click at [537, 283] on input "Save" at bounding box center [537, 285] width 25 height 14
type input "Saving..."
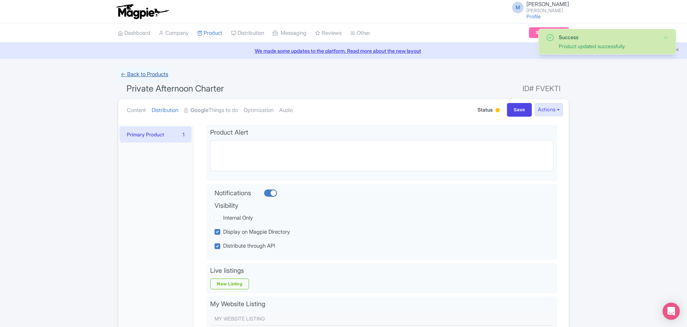
click at [148, 75] on link "← Back to Products" at bounding box center [144, 75] width 53 height 14
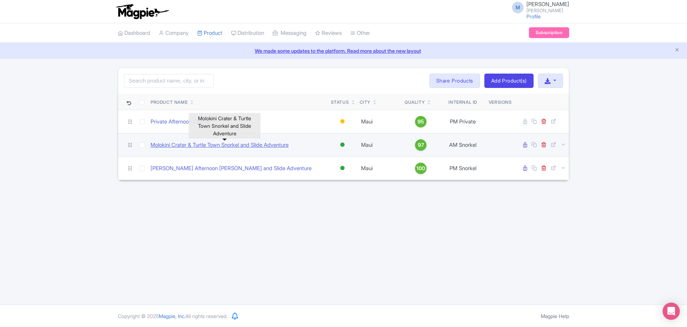
click at [188, 144] on link "Molokini Crater & Turtle Town Snorkel and Slide Adventure" at bounding box center [219, 145] width 138 height 8
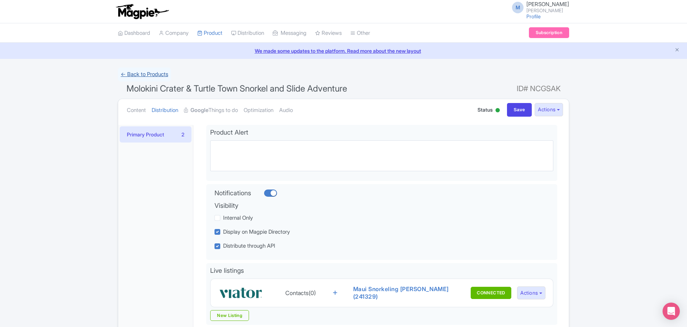
click at [161, 71] on link "← Back to Products" at bounding box center [144, 75] width 53 height 14
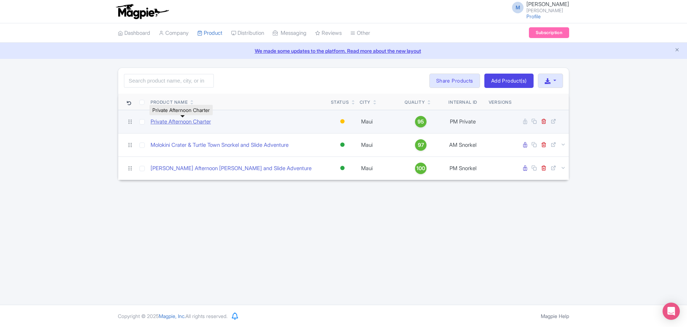
click at [178, 124] on link "Private Afternoon Charter" at bounding box center [180, 122] width 60 height 8
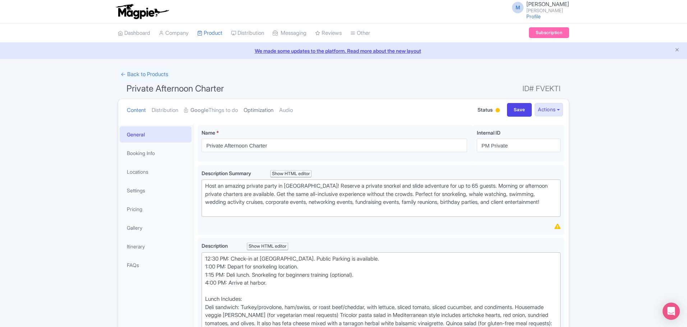
click at [265, 110] on link "Optimization" at bounding box center [258, 110] width 30 height 23
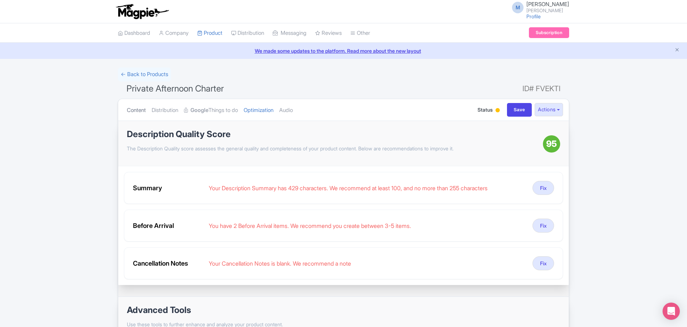
click at [135, 109] on link "Content" at bounding box center [136, 110] width 19 height 23
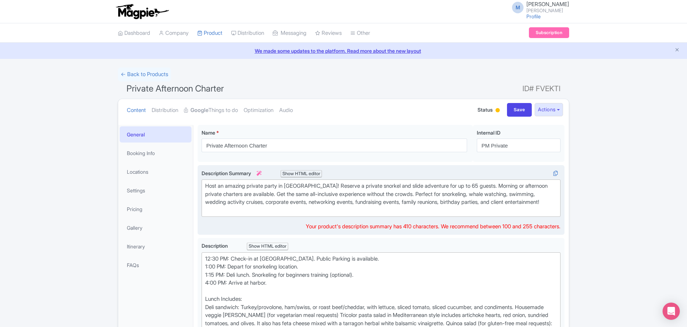
click at [237, 190] on div "Host an amazing private party in Maui! Reserve a private snorkel and slide adve…" at bounding box center [381, 198] width 352 height 32
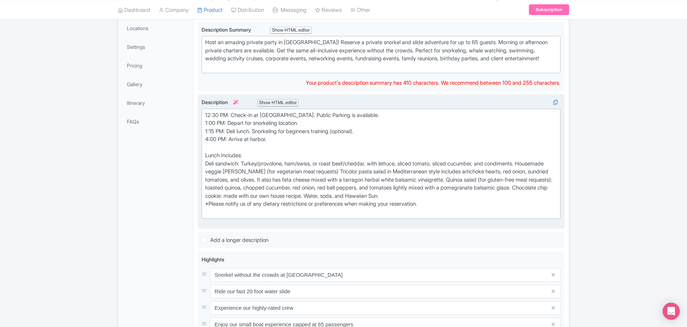
scroll to position [108, 0]
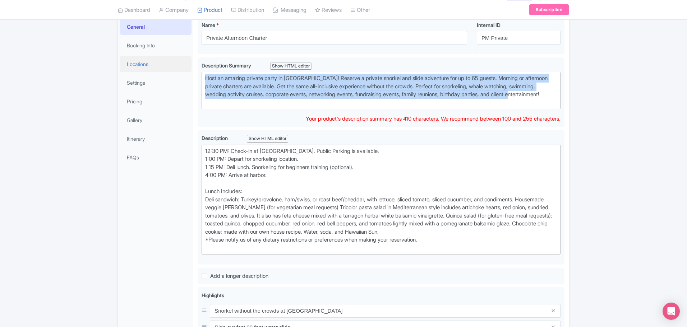
drag, startPoint x: 259, startPoint y: 105, endPoint x: 154, endPoint y: 60, distance: 113.7
click at [154, 60] on div "General Booking Info Locations Settings Pricing Gallery Itinerary FAQs Private …" at bounding box center [343, 273] width 450 height 520
type trix-editor "<div>Host an amazing private party in Maui! Reserve a private snorkel and slide…"
copy div "Host an amazing private party in Maui! Reserve a private snorkel and slide adve…"
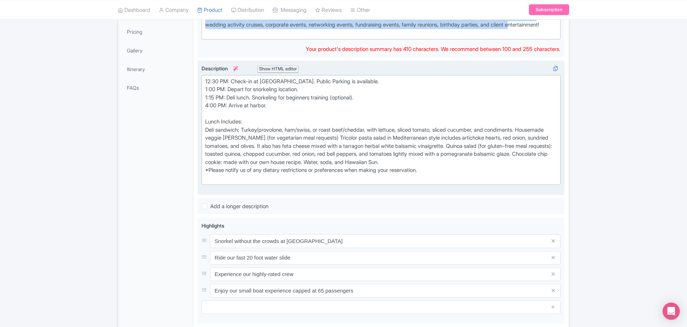
scroll to position [180, 0]
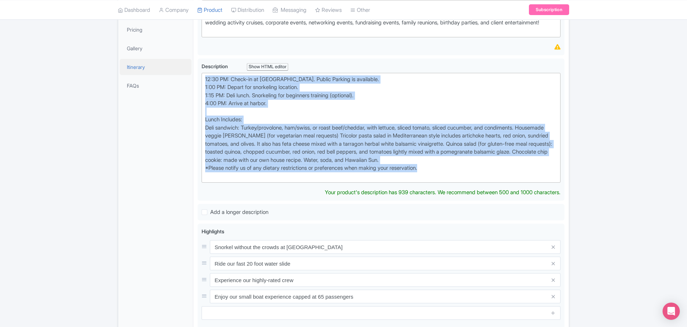
drag, startPoint x: 450, startPoint y: 177, endPoint x: 145, endPoint y: 69, distance: 323.1
click at [145, 69] on div "General Booking Info Locations Settings Pricing Gallery Itinerary FAQs Private …" at bounding box center [343, 205] width 450 height 528
paste trix-editor "Host an amazing private party in Maui! Reserve a private snorkel and slide adve…"
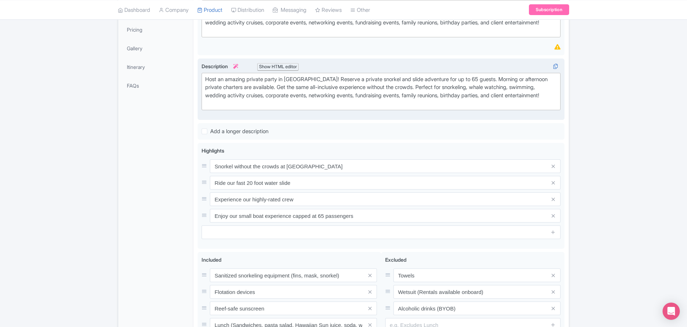
click at [318, 108] on div "Host an amazing private party in Maui! Reserve a private snorkel and slide adve…" at bounding box center [381, 91] width 352 height 32
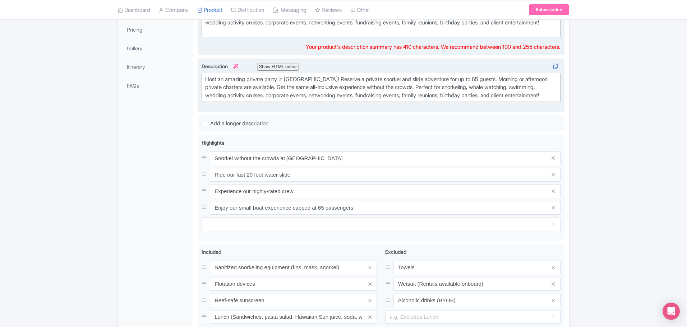
click at [314, 35] on div "Host an amazing private party in Maui! Reserve a private snorkel and slide adve…" at bounding box center [381, 19] width 352 height 32
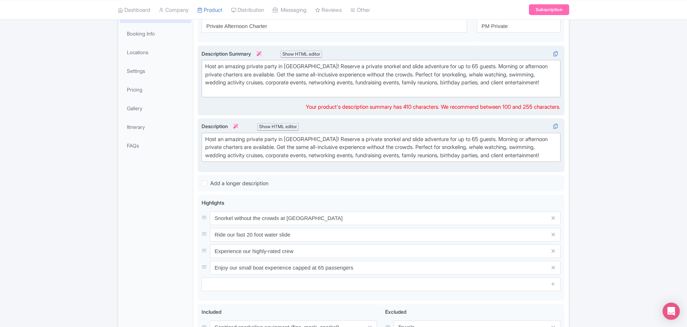
scroll to position [108, 0]
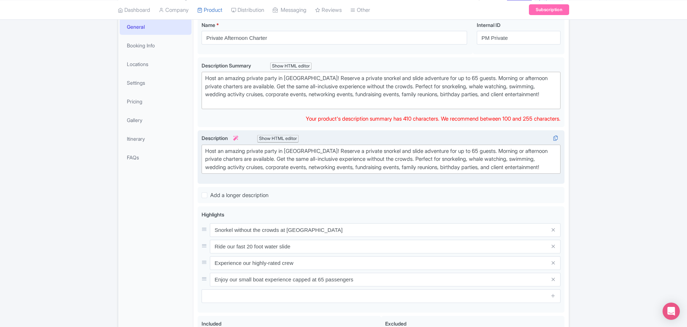
click at [479, 159] on div "Host an amazing private party in Maui! Reserve a private snorkel and slide adve…" at bounding box center [381, 159] width 352 height 24
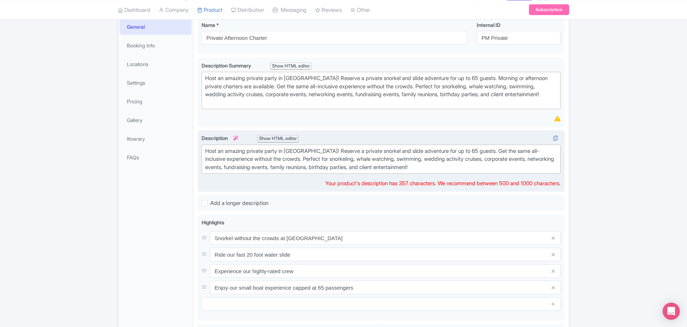
type trix-editor "<div>Host an amazing private party in Maui! Reserve a private snorkel and slide…"
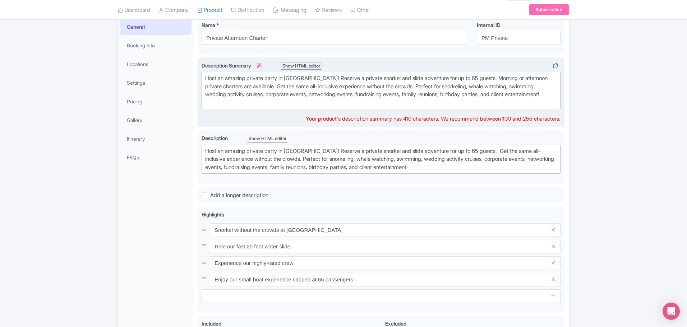
click at [350, 90] on div "Host an amazing private party in Maui! Reserve a private snorkel and slide adve…" at bounding box center [381, 90] width 352 height 32
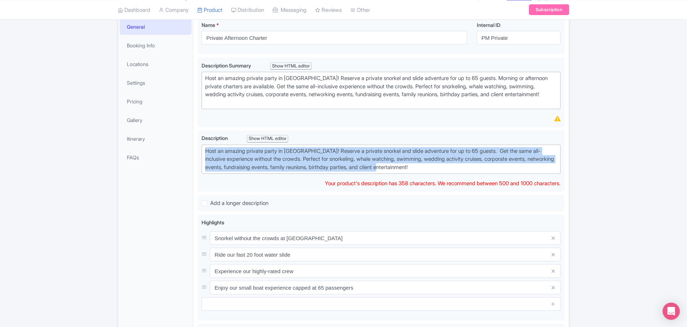
drag, startPoint x: 431, startPoint y: 174, endPoint x: 45, endPoint y: 119, distance: 389.6
click at [45, 119] on div "Success Data saved automatically ← Back to Products Private Afternoon Charter I…" at bounding box center [343, 210] width 687 height 501
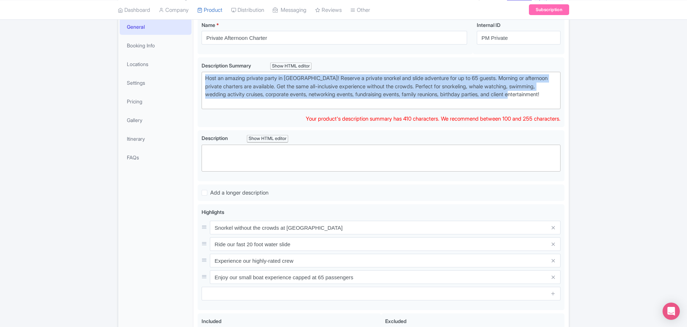
drag, startPoint x: 263, startPoint y: 106, endPoint x: 147, endPoint y: 36, distance: 135.1
click at [147, 37] on div "General Booking Info Locations Settings Pricing Gallery Itinerary FAQs Private …" at bounding box center [343, 231] width 450 height 437
paste trix-editor "<div>Host an amazing private party in Maui! Reserve a private snorkel and slide…"
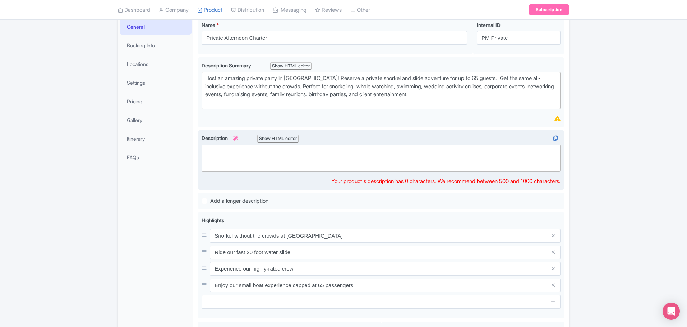
click at [343, 163] on trix-editor at bounding box center [380, 158] width 359 height 27
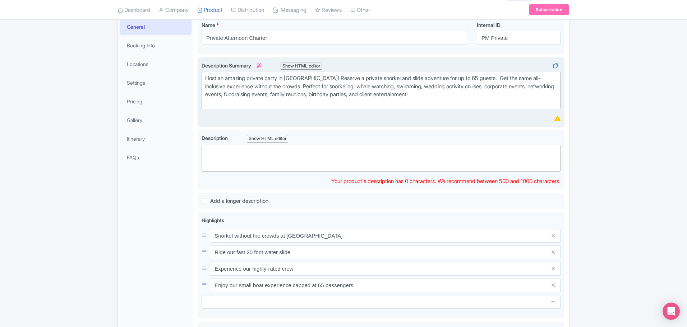
click at [414, 89] on div "Host an amazing private party in Maui! Reserve a private snorkel and slide adve…" at bounding box center [381, 90] width 352 height 32
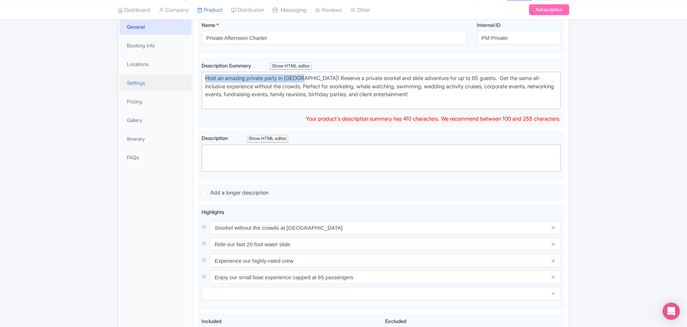
drag, startPoint x: 304, startPoint y: 79, endPoint x: 129, endPoint y: 75, distance: 174.9
click at [130, 75] on div "General Booking Info Locations Settings Pricing Gallery Itinerary FAQs Private …" at bounding box center [343, 231] width 450 height 437
type trix-editor "<div>Reserve a private snorkel and slide adventure for up to 65 guests.&nbsp; G…"
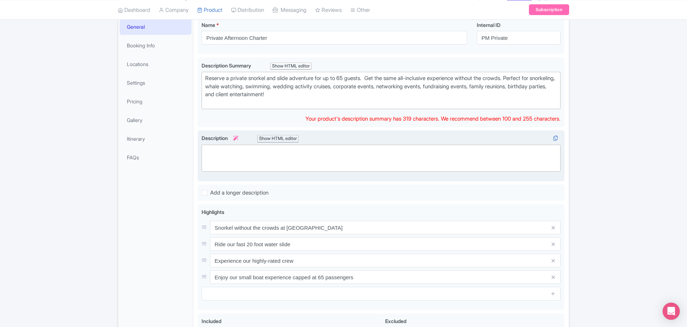
click at [222, 163] on trix-editor at bounding box center [380, 158] width 359 height 27
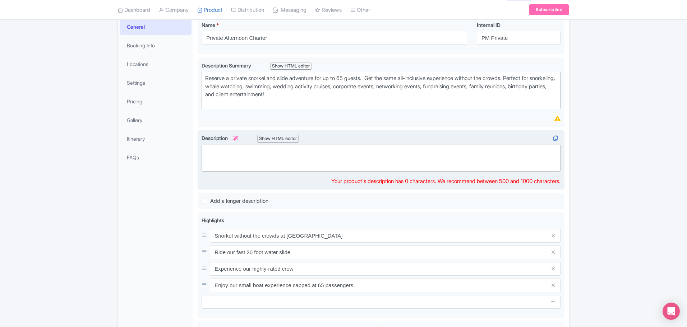
paste trix-editor "<div>Host an amazing private party in Maui!&nbsp;</div>"
type trix-editor "<div>Host an amazing private party in Maui!&nbsp;</div>"
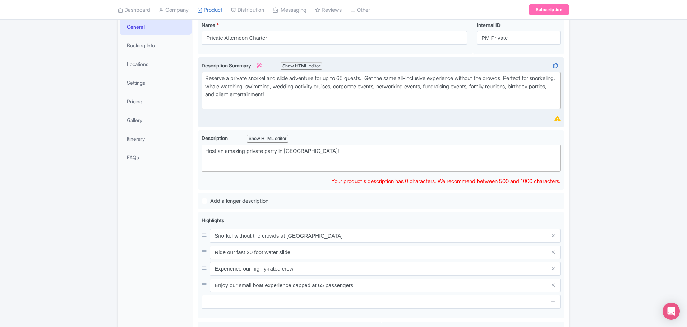
click at [312, 88] on div "Reserve a private snorkel and slide adventure for up to 65 guests. Get the same…" at bounding box center [381, 90] width 352 height 32
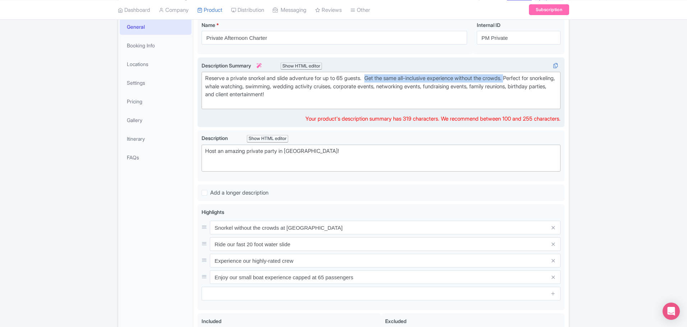
drag, startPoint x: 375, startPoint y: 79, endPoint x: 524, endPoint y: 82, distance: 148.4
click at [524, 82] on div "Reserve a private snorkel and slide adventure for up to 65 guests. Get the same…" at bounding box center [381, 90] width 352 height 32
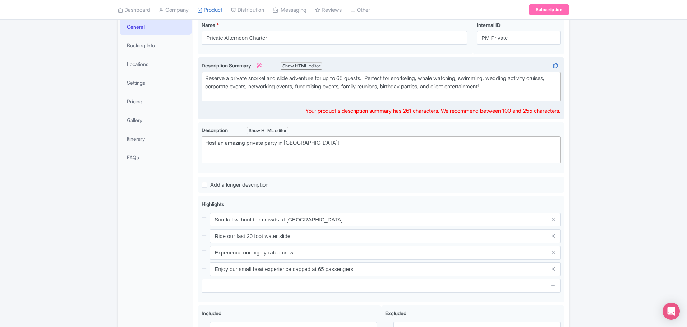
click at [522, 82] on div "Reserve a private snorkel and slide adventure for up to 65 guests. Perfect for …" at bounding box center [381, 86] width 352 height 24
type trix-editor "<div>Reserve a private snorkel and slide adventure for up to 65 guests.&nbsp; P…"
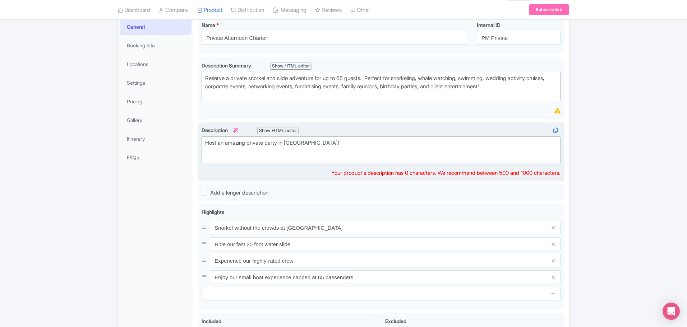
click at [339, 147] on div "Host an amazing private party in [GEOGRAPHIC_DATA]!" at bounding box center [381, 143] width 352 height 8
paste trix-editor "<div>Host an amazing private party in Maui! Get the same all-inclusive experien…"
click at [306, 143] on div "Host an amazing private party in Maui! Get the same all-inclusive experience wi…" at bounding box center [381, 143] width 352 height 8
type trix-editor "<div>Host an amazing private party in Maui!&nbsp; Get the same all-inclusive ex…"
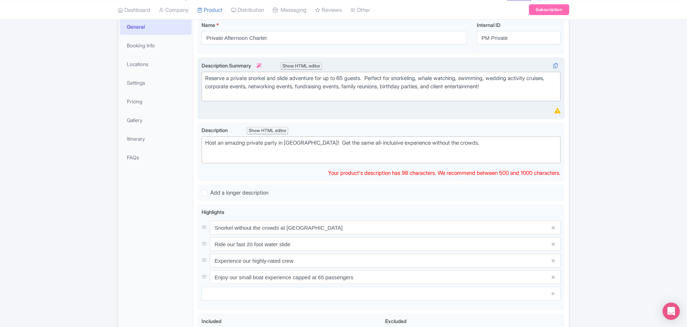
click at [362, 88] on div "Reserve a private snorkel and slide adventure for up to 65 guests. Perfect for …" at bounding box center [381, 86] width 352 height 24
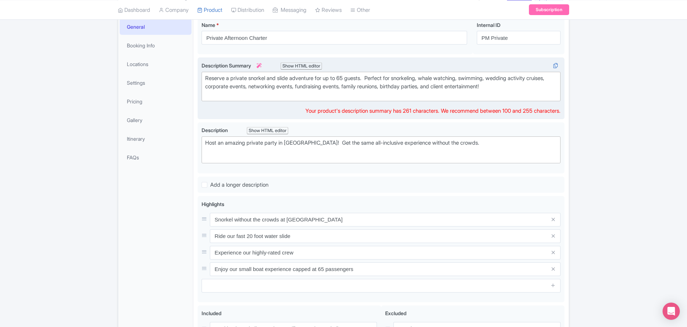
click at [374, 78] on div "Reserve a private snorkel and slide adventure for up to 65 guests. Perfect for …" at bounding box center [381, 86] width 352 height 24
paste trix-editor "<div>Reserve a private snorkel and slide adventure for up to 65 guests.&nbsp; G…"
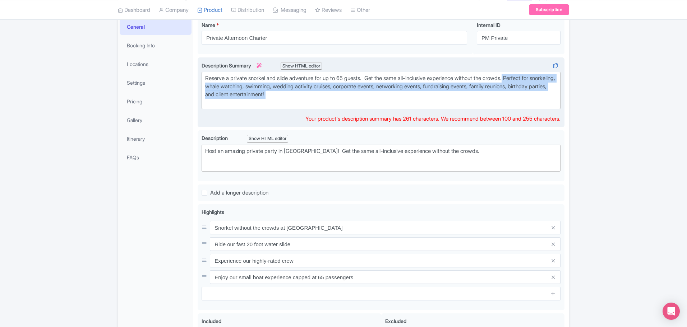
drag, startPoint x: 521, startPoint y: 78, endPoint x: 553, endPoint y: 114, distance: 47.8
click at [553, 114] on div "Description Summary i Show HTML editor Bold Italic Strikethrough Link Heading Q…" at bounding box center [380, 92] width 359 height 61
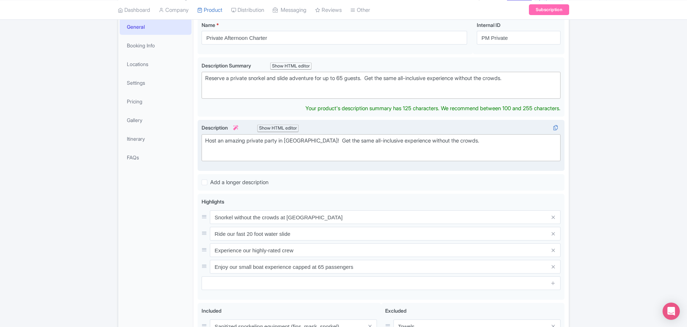
click at [430, 153] on trix-editor "Host an amazing private party in [GEOGRAPHIC_DATA]! Get the same all-inclusive …" at bounding box center [380, 147] width 359 height 27
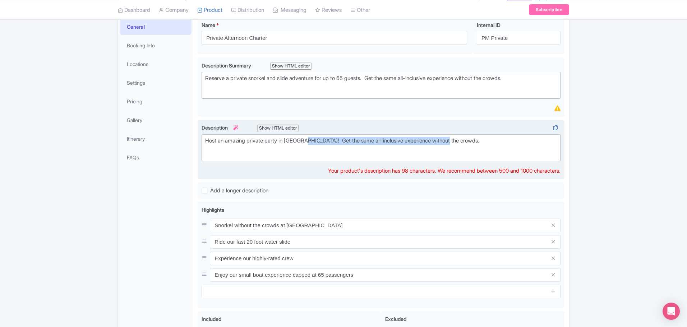
drag, startPoint x: 475, startPoint y: 141, endPoint x: 306, endPoint y: 140, distance: 169.1
click at [306, 140] on div "Host an amazing private party in [GEOGRAPHIC_DATA]! Get the same all-inclusive …" at bounding box center [381, 141] width 352 height 8
paste trix-editor "<div>Host an amazing private party in [GEOGRAPHIC_DATA]! &nbsp; Perfect for sno…"
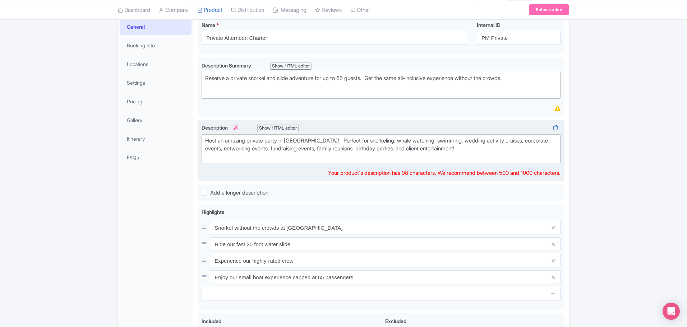
click at [308, 139] on div "Host an amazing private party in [GEOGRAPHIC_DATA]! Perfect for snorkeling, wha…" at bounding box center [381, 149] width 352 height 24
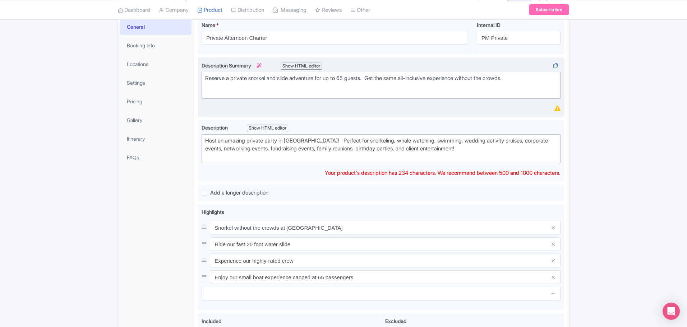
click at [322, 87] on trix-editor "Reserve a private snorkel and slide adventure for up to 65 guests. Get the same…" at bounding box center [380, 85] width 359 height 27
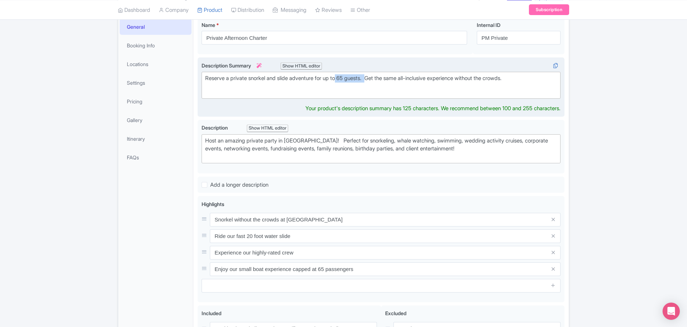
drag, startPoint x: 343, startPoint y: 90, endPoint x: 431, endPoint y: 87, distance: 88.7
click at [397, 86] on trix-editor "Reserve a private snorkel and slide adventure for up to 65 guests. Get the same…" at bounding box center [380, 85] width 359 height 27
click at [447, 88] on trix-editor "Reserve a private snorkel and slide adventure for up to 65 guests. Get the same…" at bounding box center [380, 85] width 359 height 27
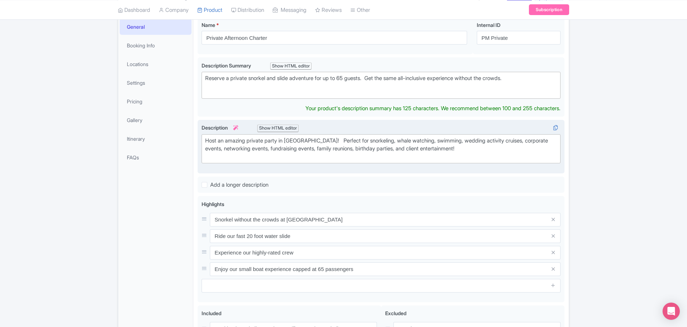
click at [457, 157] on div "Host an amazing private party in [GEOGRAPHIC_DATA]! Perfect for snorkeling, wha…" at bounding box center [381, 149] width 352 height 24
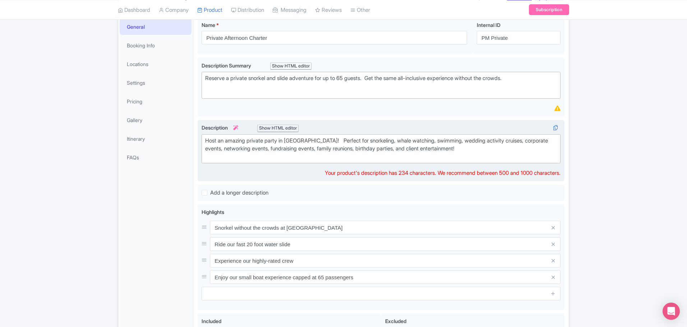
click at [464, 148] on div "Host an amazing private party in [GEOGRAPHIC_DATA]! Perfect for snorkeling, wha…" at bounding box center [381, 149] width 352 height 24
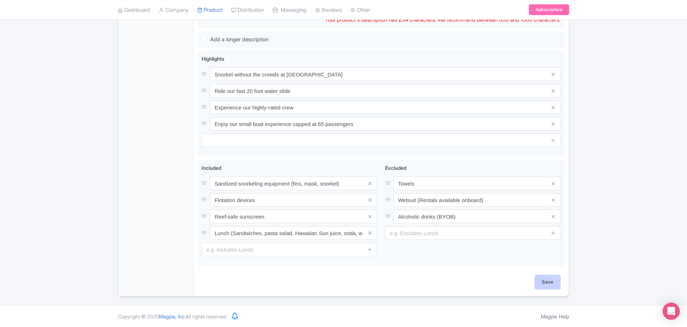
scroll to position [253, 0]
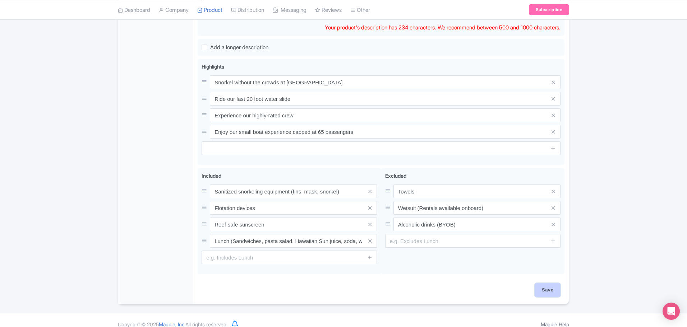
click at [550, 283] on input "Save" at bounding box center [547, 290] width 25 height 14
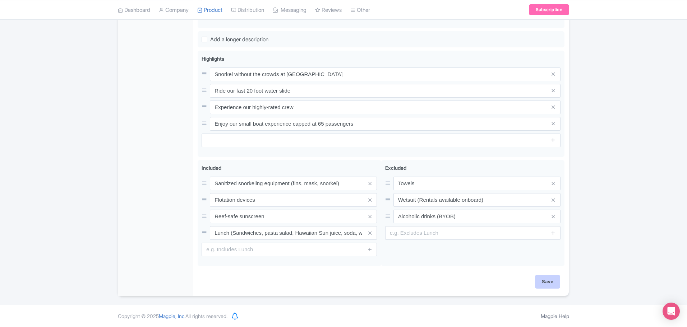
type input "Saving..."
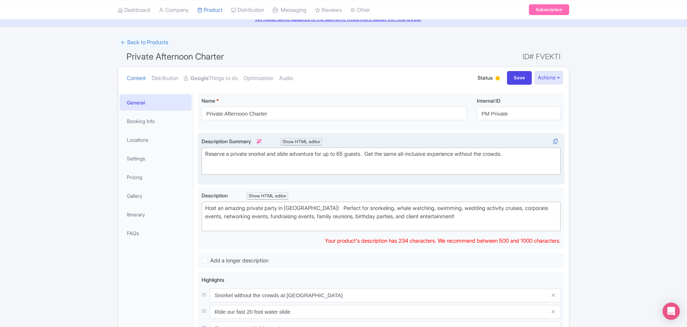
scroll to position [40, 0]
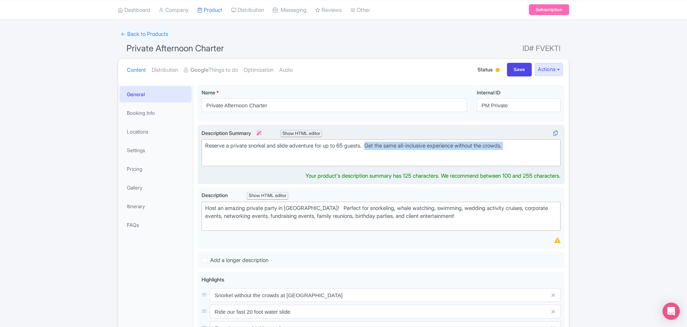
drag, startPoint x: 538, startPoint y: 152, endPoint x: 376, endPoint y: 148, distance: 162.7
click at [376, 148] on div "Reserve a private snorkel and slide adventure for up to 65 guests. Get the same…" at bounding box center [381, 150] width 352 height 16
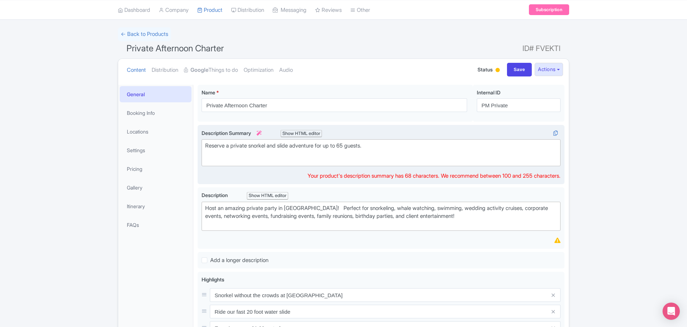
click at [391, 148] on div "Reserve a private snorkel and slide adventure for up to 65 guests." at bounding box center [381, 146] width 352 height 8
type trix-editor "<div>Reserve a private snorkel and slide adventure for up to 65 guests.&nbsp;&n…"
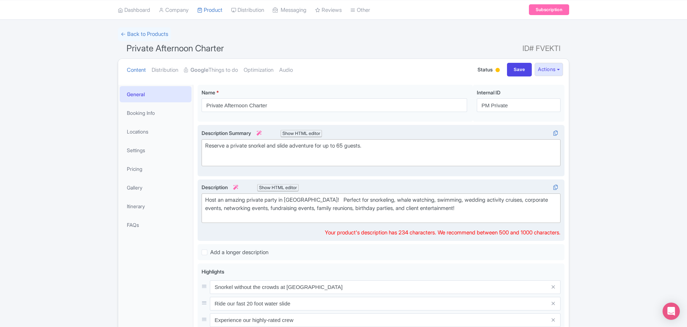
click at [307, 206] on div "Host an amazing private party in [GEOGRAPHIC_DATA]! Perfect for snorkeling, wha…" at bounding box center [381, 208] width 352 height 24
paste trix-editor "Get the same all-inclusive experience without the crowds.<br>"
paste trix-editor "&nbsp; Get the same all-inclusive experience without the crowds.<br>&nbsp;"
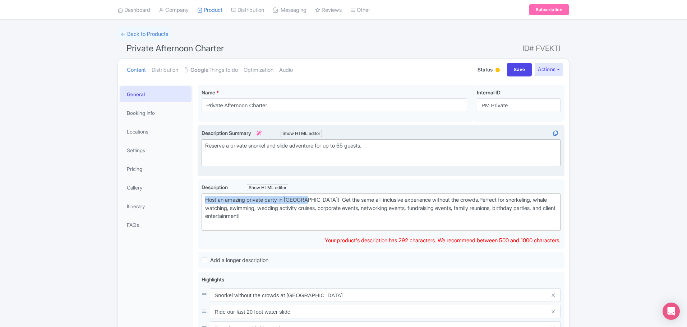
drag, startPoint x: 306, startPoint y: 201, endPoint x: 116, endPoint y: 189, distance: 191.1
click at [116, 189] on div "Success Product updated successfully ← Back to Products Private Afternoon Chart…" at bounding box center [343, 269] width 460 height 484
type trix-editor "<div>Get the same all-inclusive experience without the crowds.&nbsp; Perfect fo…"
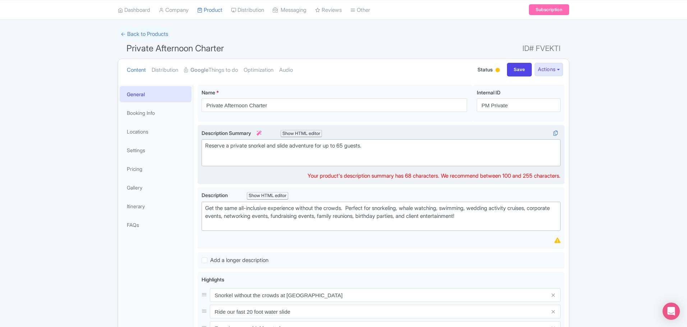
scroll to position [48, 0]
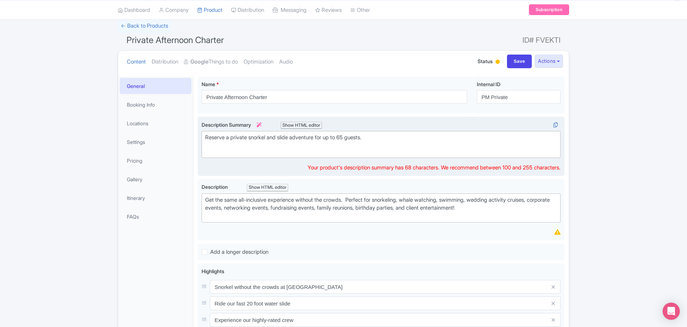
click at [399, 148] on trix-editor "Reserve a private snorkel and slide adventure for up to 65 guests." at bounding box center [380, 144] width 359 height 27
paste trix-editor "<div>Reserve a private snorkel and slide adventure for up to 65 guests.&nbsp; H…"
type trix-editor "<div>Reserve a private snorkel and slide adventure for up to 65 guests.&nbsp; H…"
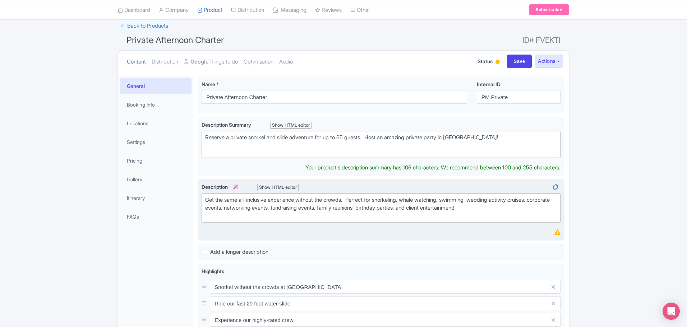
click at [320, 214] on trix-editor "Get the same all-inclusive experience without the crowds. Perfect for snorkelin…" at bounding box center [380, 208] width 359 height 29
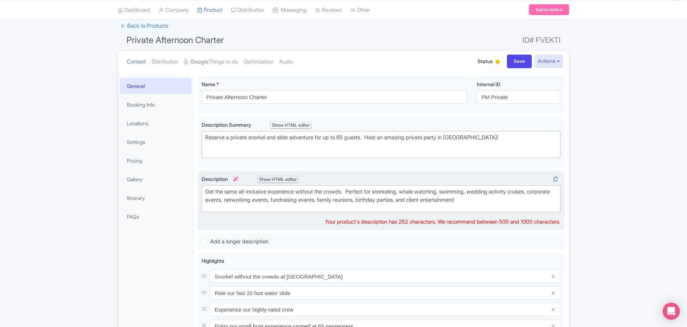
type trix-editor "<div>Get the same all-inclusive experience without the crowds.&nbsp; Perfect fo…"
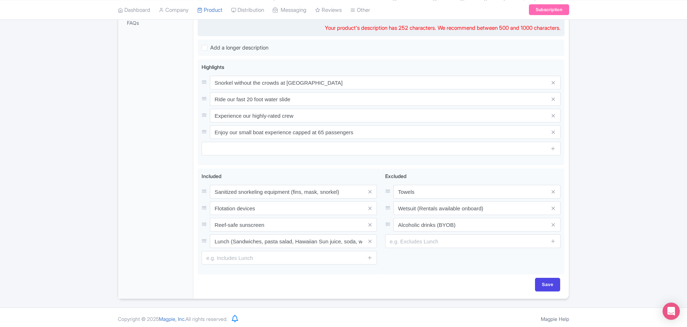
scroll to position [245, 0]
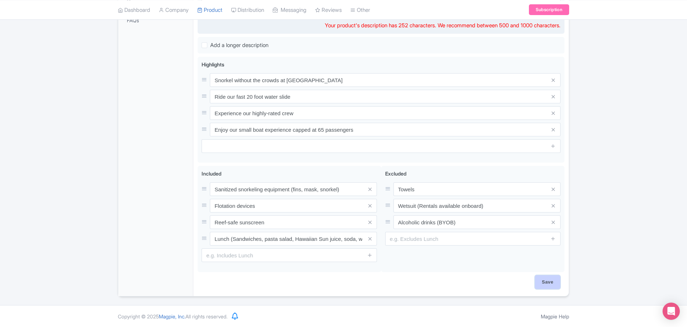
click at [552, 280] on input "Save" at bounding box center [547, 282] width 25 height 14
type input "Saving..."
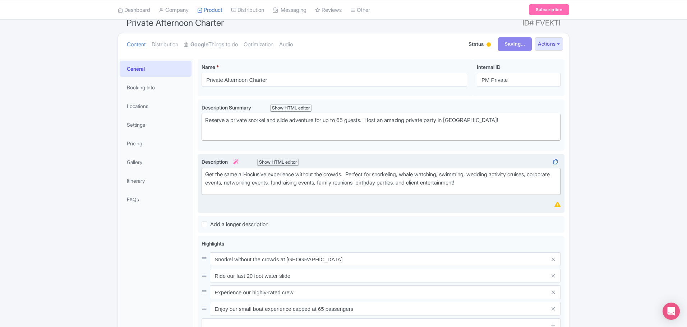
scroll to position [65, 0]
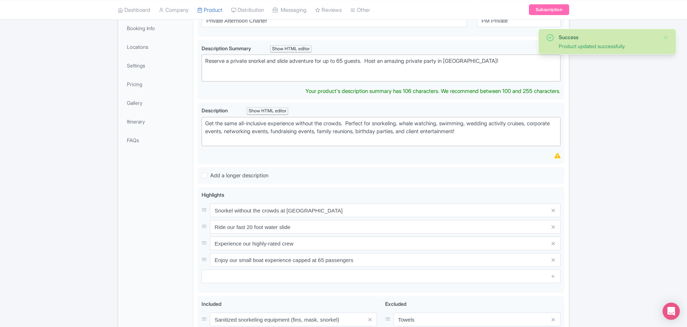
click at [610, 99] on div "Success Product updated successfully ← Back to Products Private Afternoon Chart…" at bounding box center [343, 185] width 687 height 484
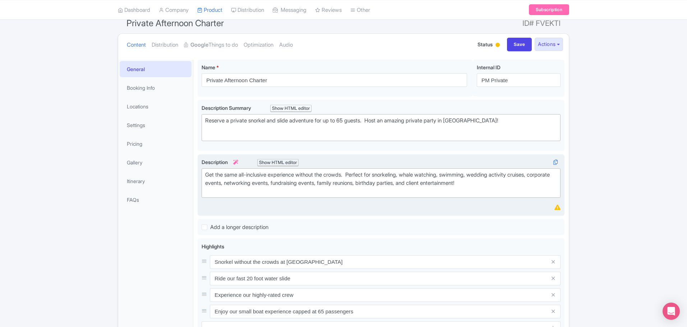
scroll to position [72, 0]
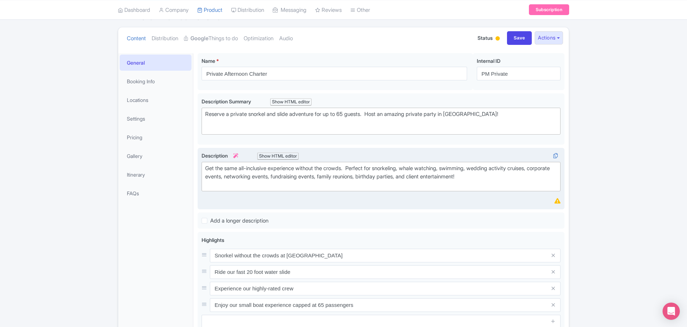
click at [510, 178] on div "Get the same all-inclusive experience without the crowds. Perfect for snorkelin…" at bounding box center [381, 176] width 352 height 24
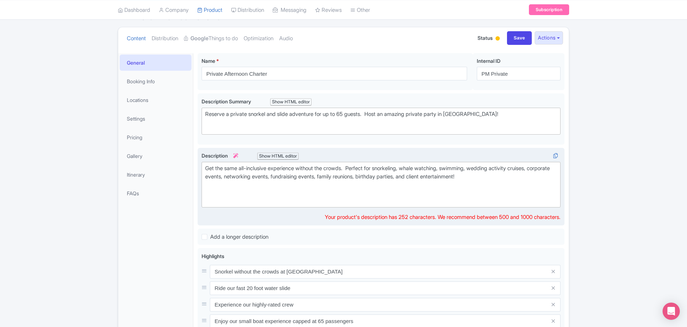
paste trix-editor "Our afternoon snorkeling trip typically visits [GEOGRAPHIC_DATA] or another nea…"
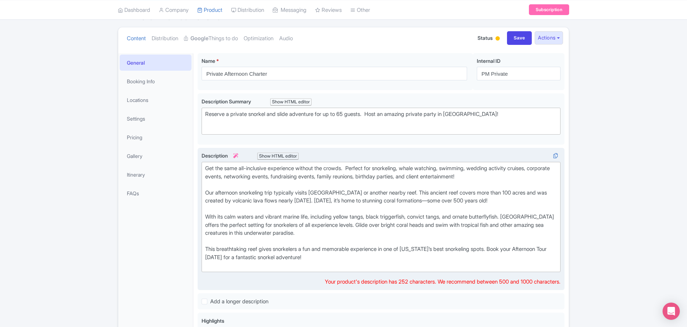
click at [279, 188] on div "Get the same all-inclusive experience without the crowds. Perfect for snorkelin…" at bounding box center [381, 216] width 352 height 105
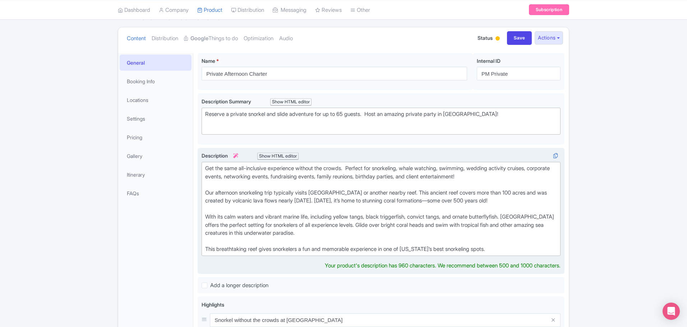
type trix-editor "<div>Get the same all-inclusive experience without the crowds.&nbsp; Perfect fo…"
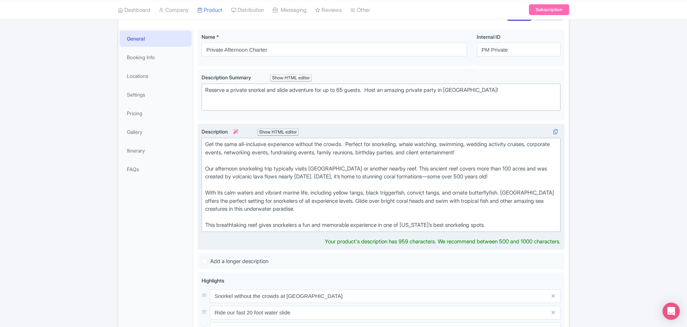
scroll to position [144, 0]
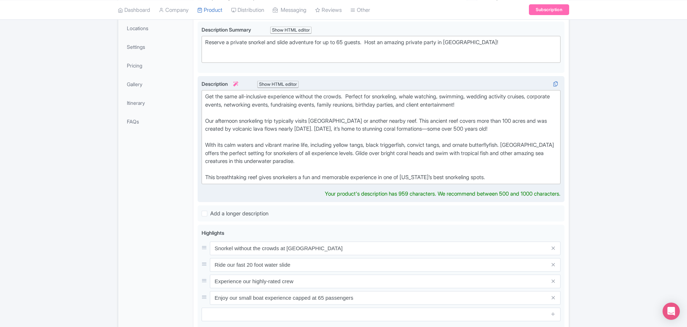
click at [480, 159] on div "Get the same all-inclusive experience without the crowds. Perfect for snorkelin…" at bounding box center [381, 137] width 352 height 89
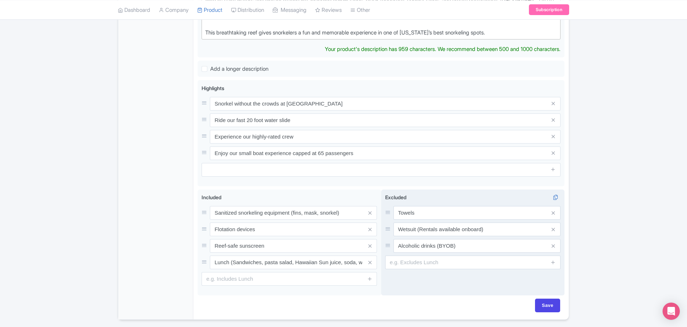
scroll to position [312, 0]
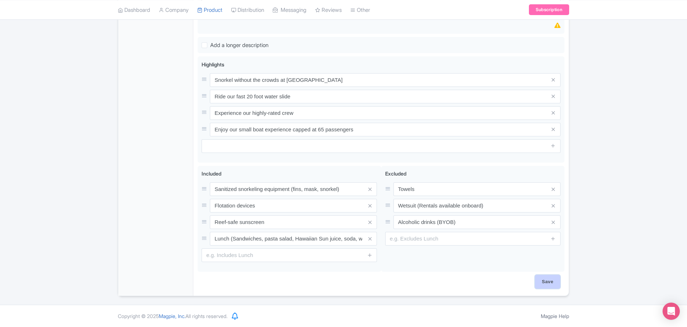
click at [553, 280] on input "Save" at bounding box center [547, 282] width 25 height 14
type input "Saving..."
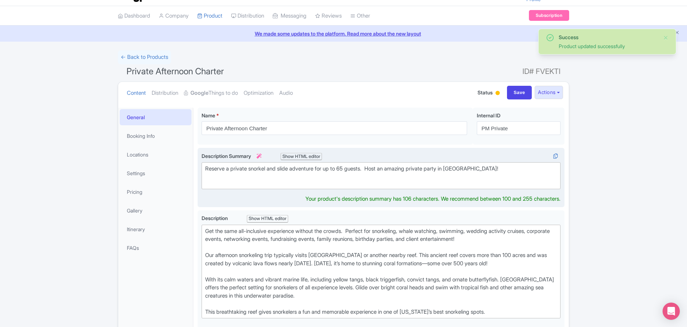
scroll to position [25, 0]
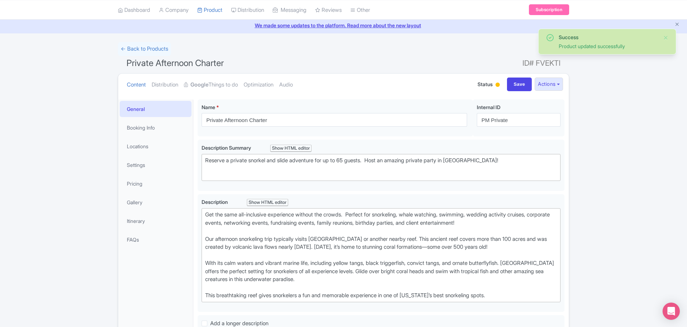
click at [602, 189] on div "Success Product updated successfully ← Back to Products Private Afternoon Chart…" at bounding box center [343, 308] width 687 height 533
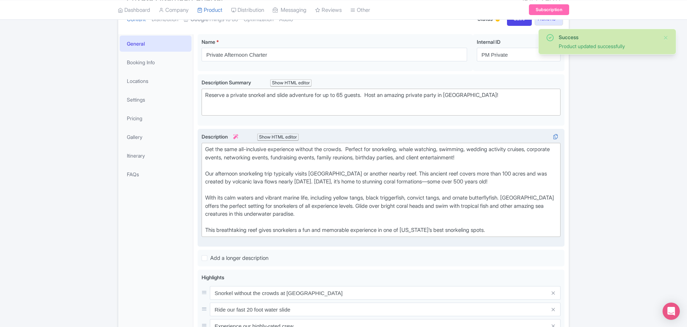
scroll to position [97, 0]
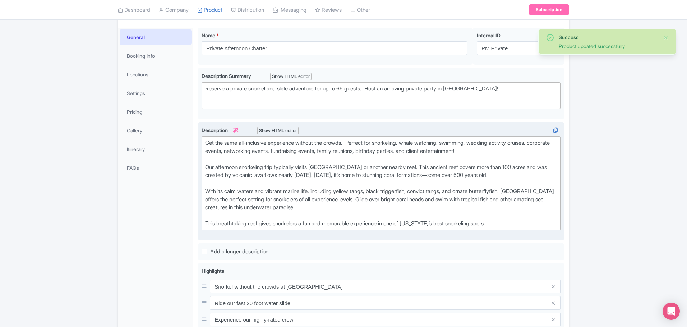
click at [351, 201] on div "Get the same all-inclusive experience without the crowds. Perfect for snorkelin…" at bounding box center [381, 183] width 352 height 89
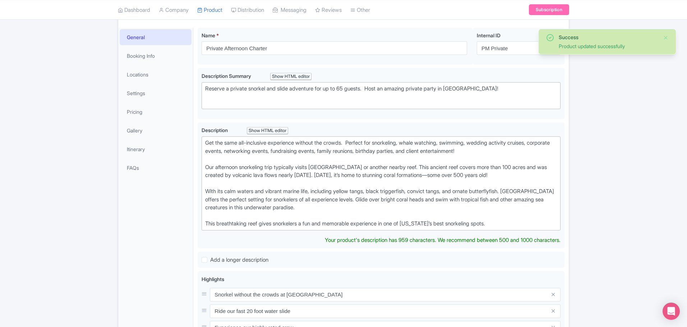
click at [614, 180] on div "Success Product updated successfully ← Back to Products Private Afternoon Chart…" at bounding box center [343, 240] width 687 height 541
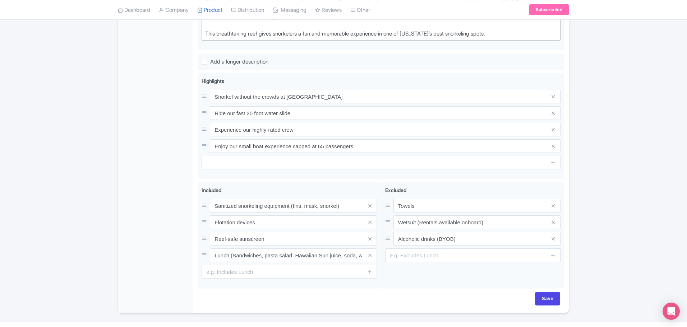
scroll to position [304, 0]
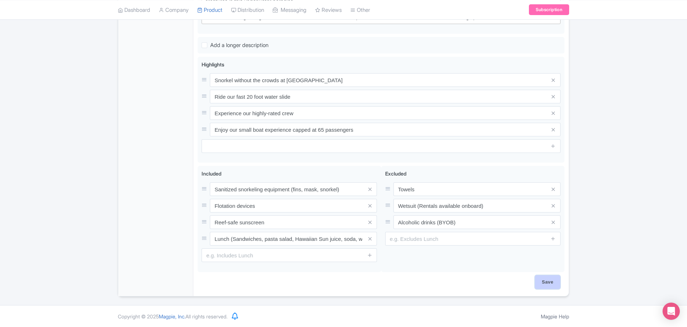
click at [556, 279] on input "Save" at bounding box center [547, 282] width 25 height 14
type input "Saving..."
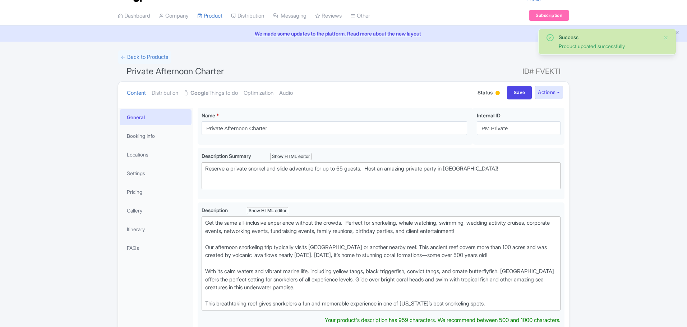
scroll to position [17, 0]
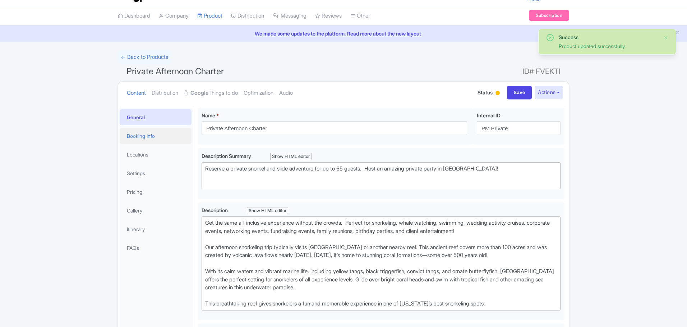
drag, startPoint x: 0, startPoint y: 0, endPoint x: 144, endPoint y: 135, distance: 197.2
click at [144, 135] on link "Booking Info" at bounding box center [156, 136] width 72 height 16
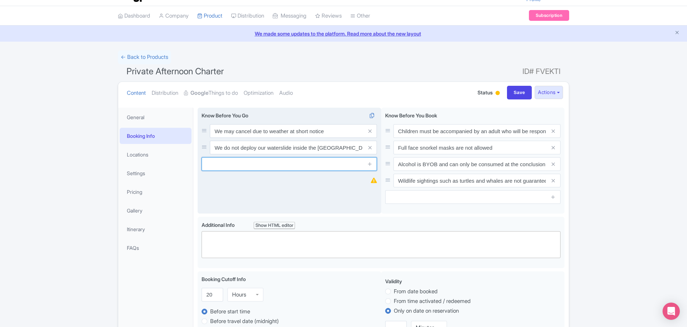
click at [349, 166] on input "text" at bounding box center [288, 164] width 175 height 14
type input "P"
type input "M"
type input "Public parking available for a fee"
click at [369, 162] on icon at bounding box center [369, 163] width 5 height 5
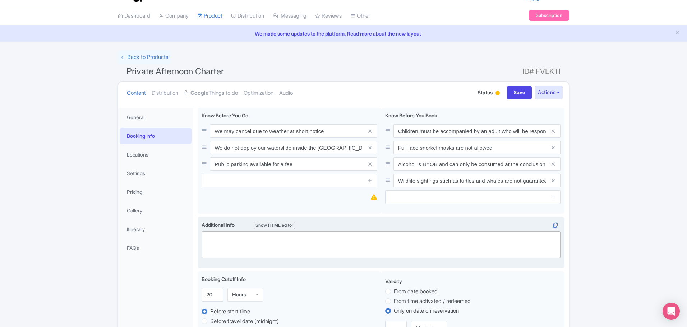
click at [403, 221] on label "Additional Info i Show HTML editor" at bounding box center [380, 225] width 359 height 8
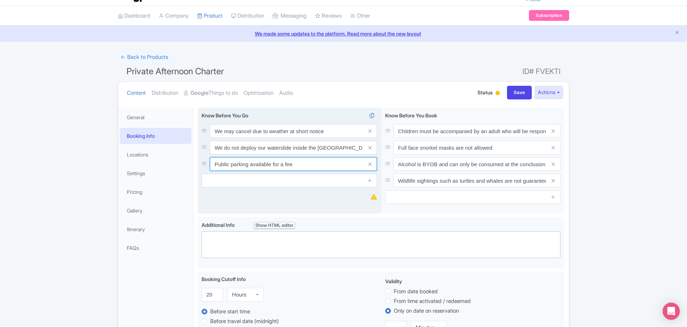
click at [334, 166] on input "Public parking available for a fee" at bounding box center [293, 164] width 167 height 14
click at [339, 146] on input "We do not deploy our waterslide inside the [GEOGRAPHIC_DATA]" at bounding box center [293, 148] width 167 height 14
click at [375, 196] on icon at bounding box center [374, 196] width 6 height 5
click at [375, 198] on icon at bounding box center [374, 196] width 6 height 5
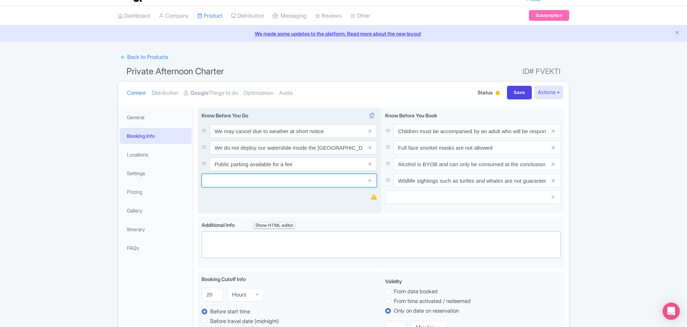
click at [317, 185] on input "text" at bounding box center [288, 181] width 175 height 14
click at [345, 201] on div "We may cancel due to weather at short notice We do not deploy our waterslide in…" at bounding box center [290, 161] width 184 height 106
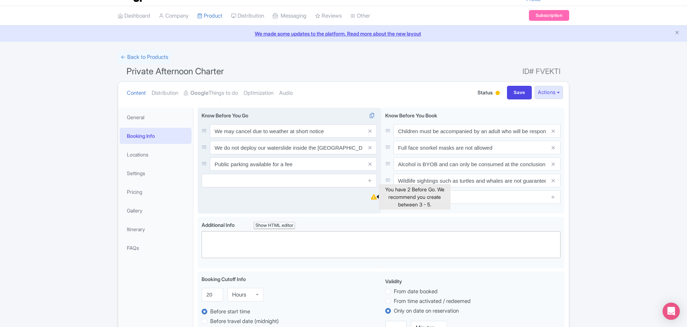
click at [373, 198] on icon at bounding box center [374, 196] width 6 height 5
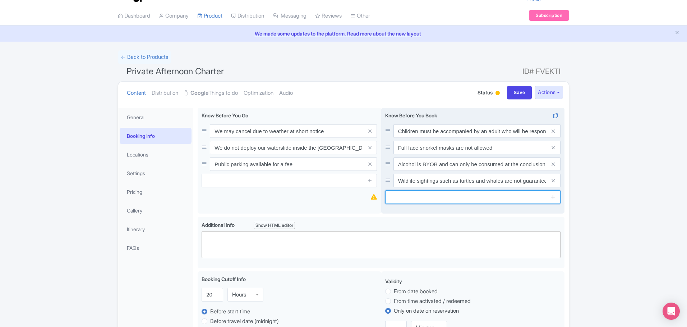
click at [408, 200] on input "text" at bounding box center [472, 197] width 175 height 14
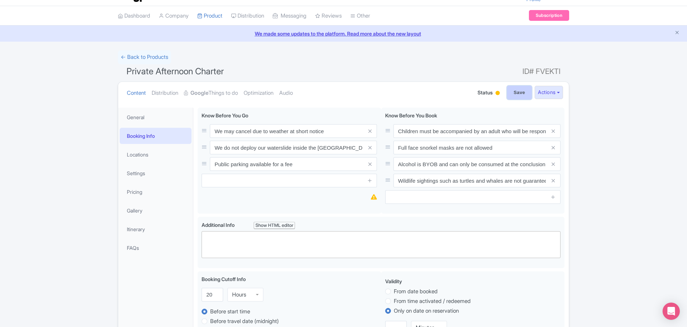
click at [518, 92] on input "Save" at bounding box center [519, 93] width 25 height 14
type input "Saving..."
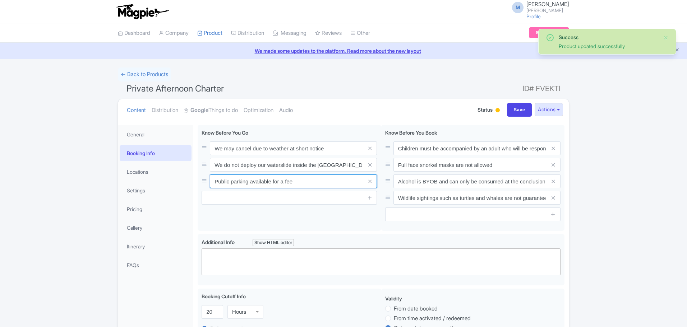
click at [325, 175] on input "Public parking available for a fee" at bounding box center [293, 182] width 167 height 14
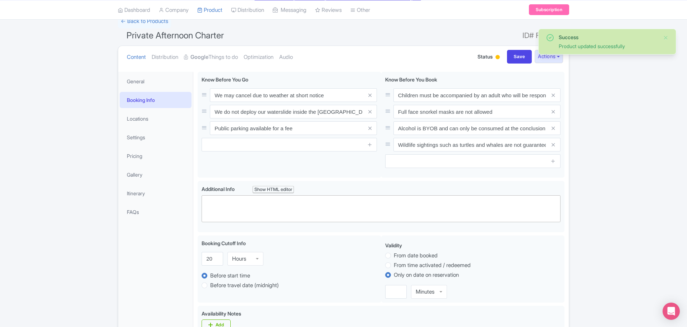
drag, startPoint x: 600, startPoint y: 136, endPoint x: 586, endPoint y: 135, distance: 13.8
click at [599, 135] on div "Success Product updated successfully ← Back to Products Private Afternoon Chart…" at bounding box center [343, 314] width 687 height 601
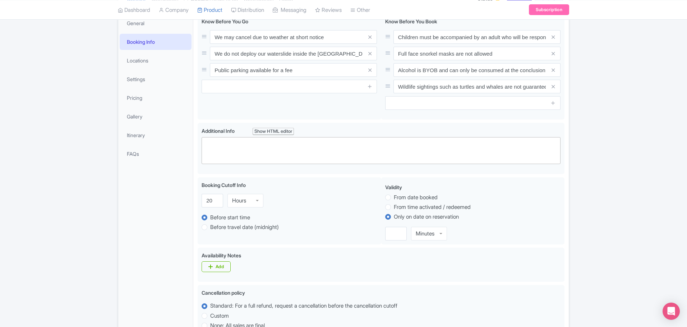
scroll to position [49, 0]
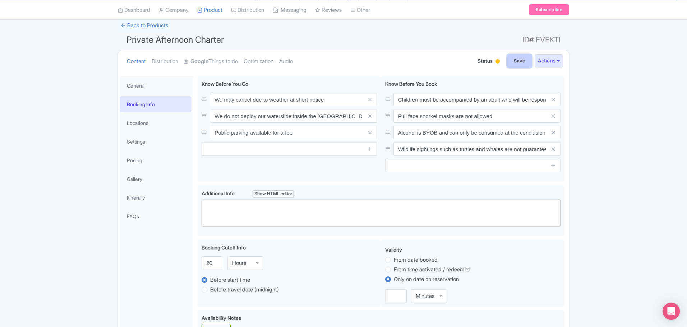
click at [517, 60] on input "Save" at bounding box center [519, 61] width 25 height 14
type input "Saving..."
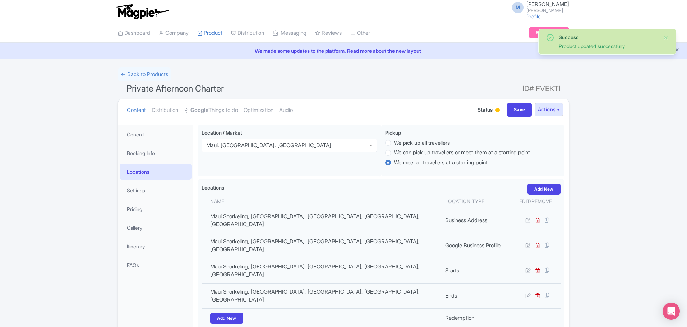
scroll to position [74, 0]
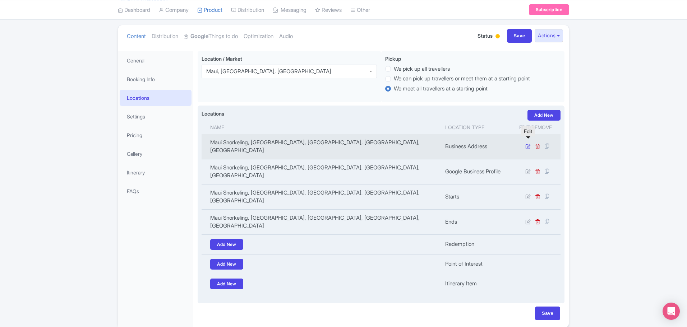
click at [525, 144] on icon at bounding box center [527, 146] width 5 height 5
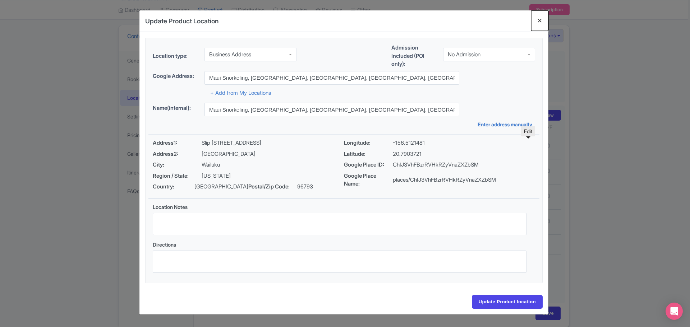
click at [540, 21] on button "Close" at bounding box center [539, 20] width 17 height 20
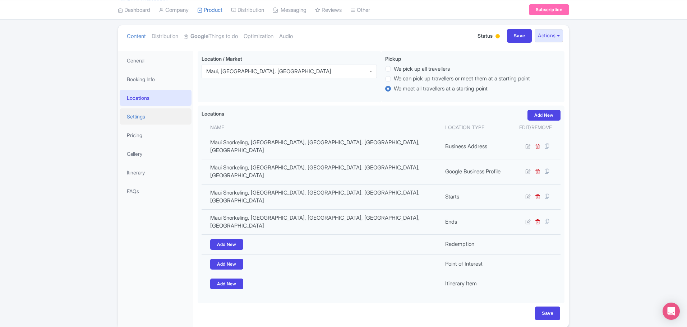
click at [134, 113] on link "Settings" at bounding box center [156, 116] width 72 height 16
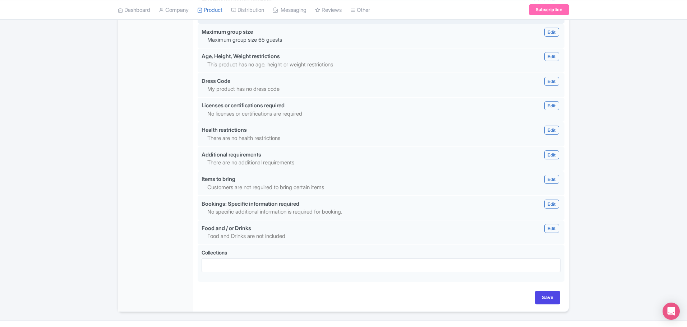
scroll to position [608, 0]
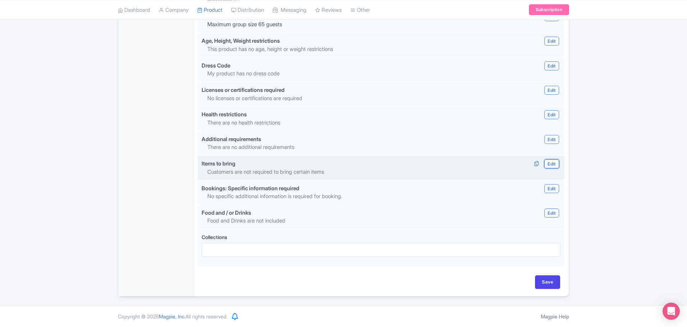
click at [554, 163] on link "Edit" at bounding box center [551, 163] width 14 height 9
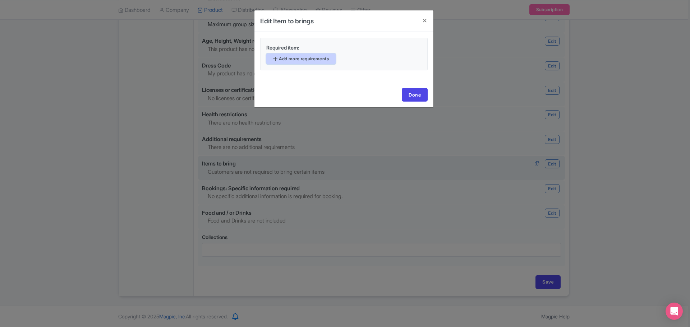
click at [312, 59] on link "Add more requirements" at bounding box center [300, 59] width 69 height 11
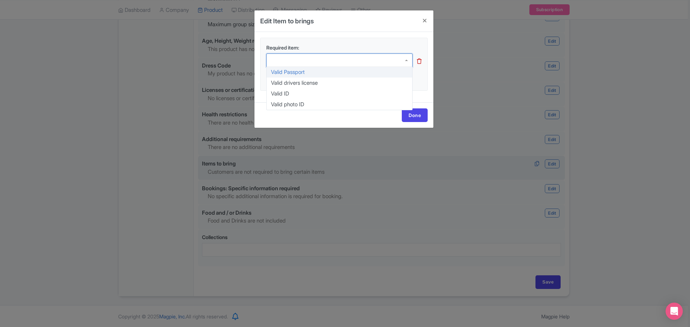
click at [318, 58] on div at bounding box center [339, 61] width 146 height 14
type input "t"
type input "Towel"
click at [418, 61] on icon at bounding box center [419, 61] width 5 height 5
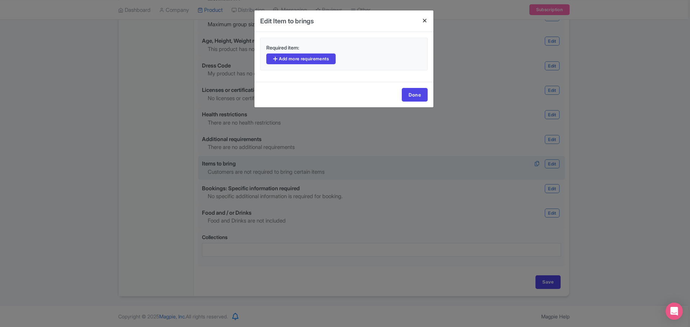
click at [426, 18] on h4 at bounding box center [424, 20] width 17 height 20
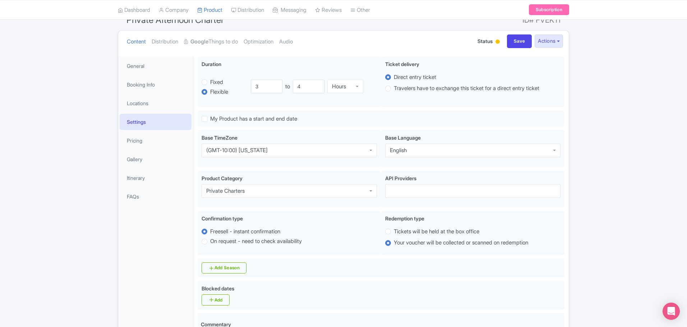
scroll to position [33, 0]
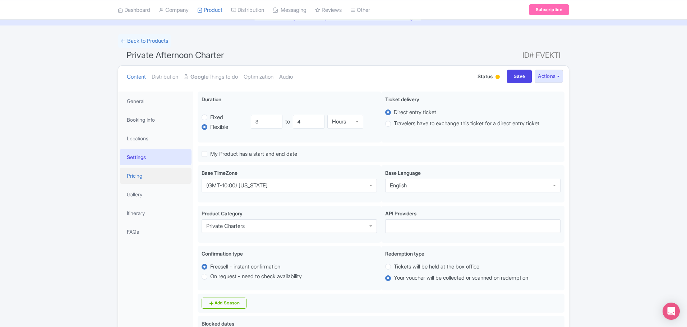
click at [137, 175] on link "Pricing" at bounding box center [156, 176] width 72 height 16
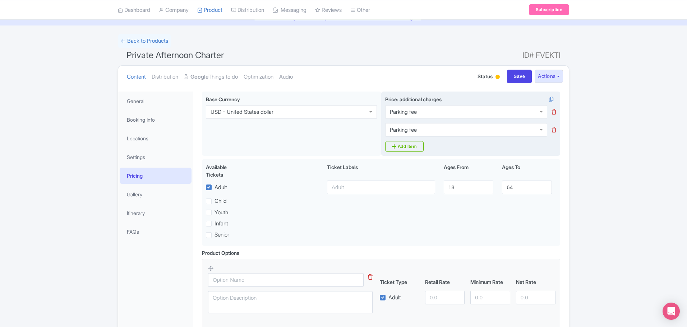
click at [554, 130] on icon at bounding box center [553, 129] width 5 height 5
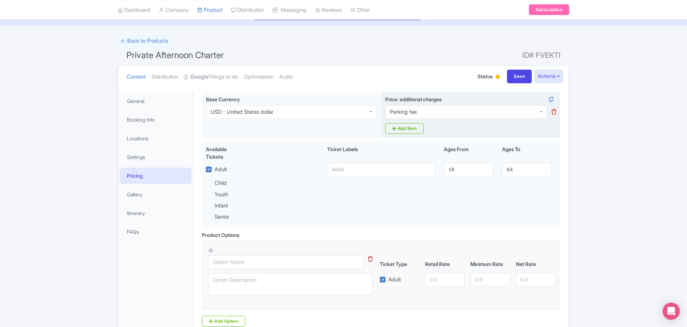
click at [554, 112] on icon at bounding box center [553, 111] width 5 height 5
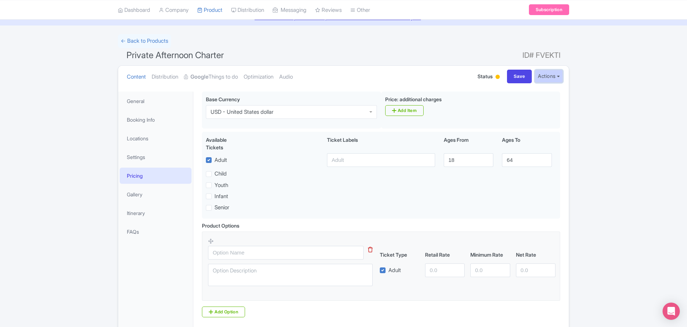
click at [554, 76] on button "Actions" at bounding box center [548, 76] width 28 height 13
click at [592, 117] on div "Success Product updated successfully ← Back to Products Private Afternoon Chart…" at bounding box center [343, 192] width 687 height 316
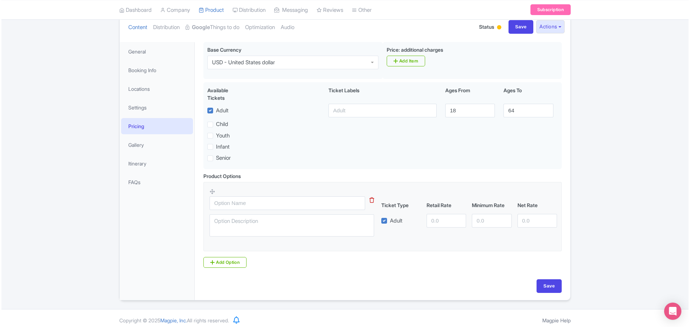
scroll to position [87, 0]
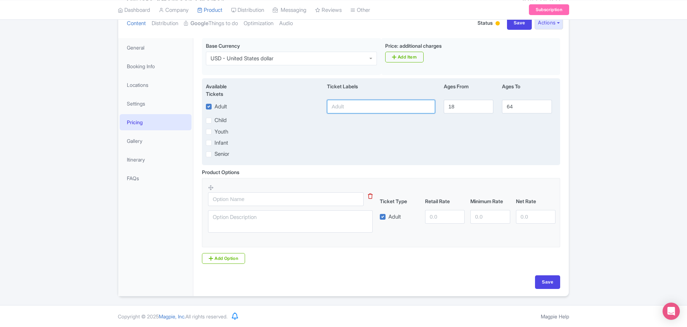
click at [354, 106] on input "text" at bounding box center [381, 107] width 108 height 14
click at [214, 154] on label "Senior" at bounding box center [221, 154] width 15 height 8
click at [214, 154] on input "Senior" at bounding box center [216, 152] width 5 height 5
checkbox input "true"
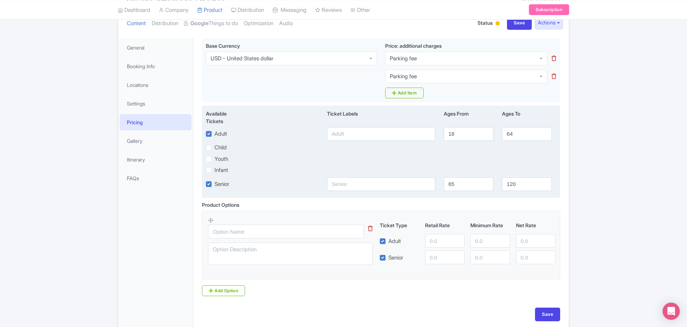
click at [210, 181] on div "Senior" at bounding box center [217, 184] width 23 height 8
click at [214, 134] on label "Adult" at bounding box center [220, 134] width 13 height 8
click at [214, 134] on input "Adult" at bounding box center [216, 132] width 5 height 5
checkbox input "false"
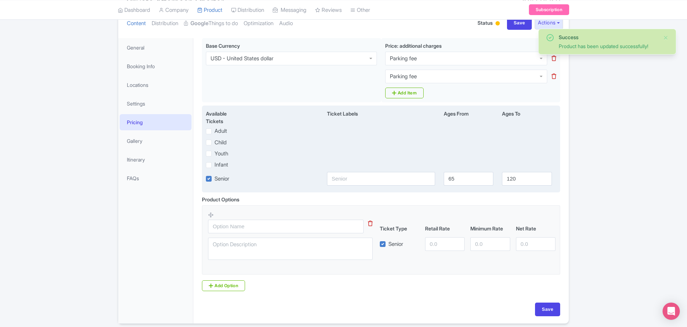
click at [214, 178] on label "Senior" at bounding box center [221, 179] width 15 height 8
click at [214, 178] on input "Senior" at bounding box center [216, 177] width 5 height 5
checkbox input "false"
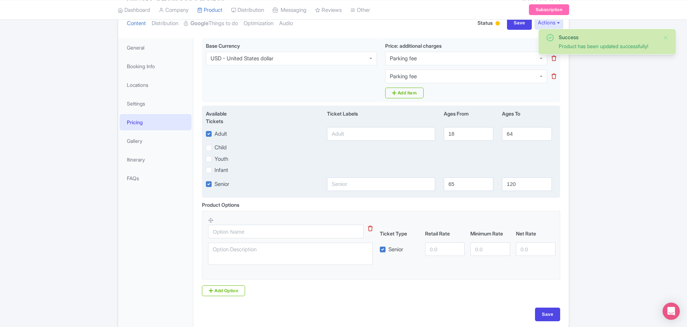
click at [214, 182] on label "Senior" at bounding box center [221, 184] width 15 height 8
click at [214, 182] on input "Senior" at bounding box center [216, 182] width 5 height 5
checkbox input "false"
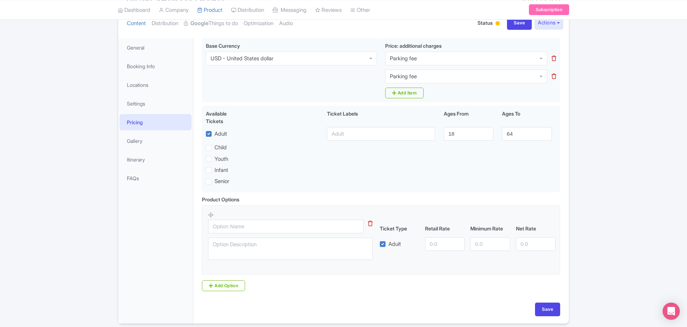
click at [369, 221] on icon at bounding box center [370, 223] width 5 height 5
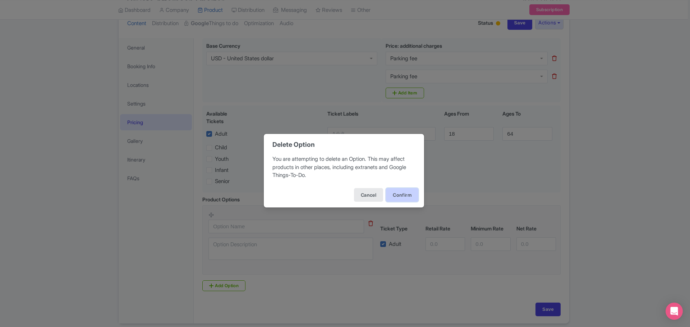
click at [399, 195] on button "Confirm" at bounding box center [402, 195] width 32 height 14
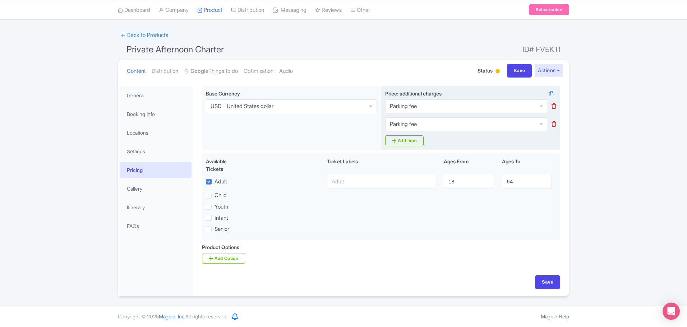
click at [553, 122] on icon at bounding box center [553, 123] width 5 height 5
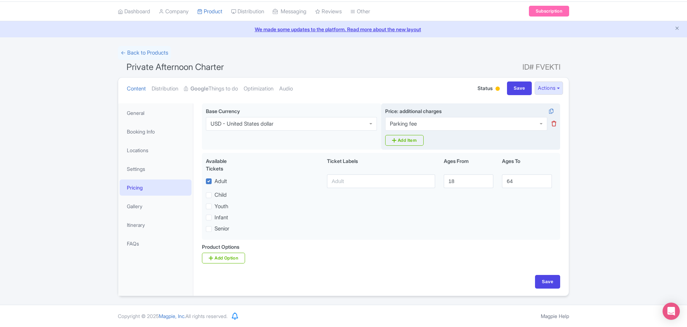
scroll to position [21, 0]
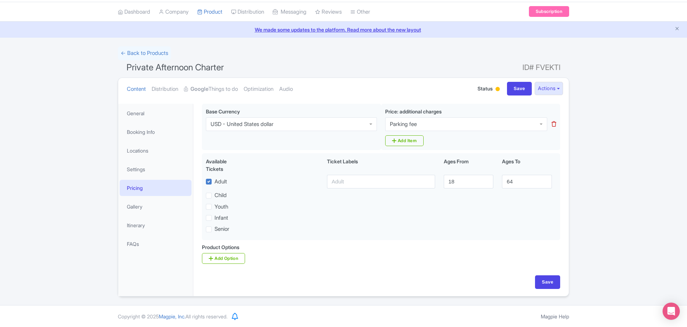
click at [553, 124] on icon at bounding box center [553, 123] width 5 height 5
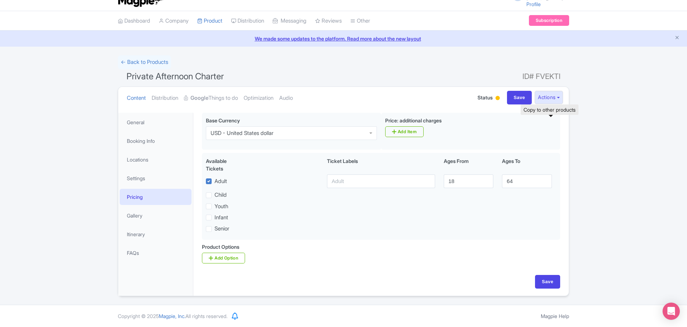
scroll to position [12, 0]
click at [549, 278] on input "Save" at bounding box center [547, 282] width 25 height 14
type input "Update Product"
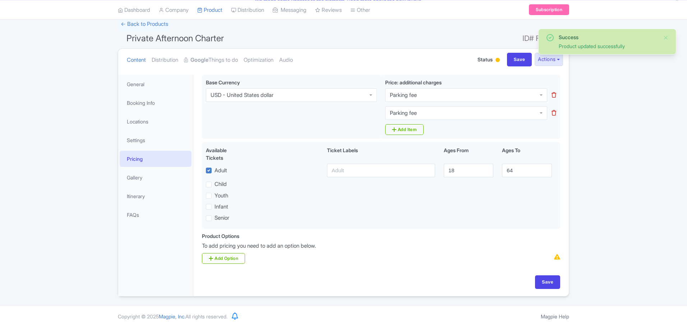
scroll to position [50, 0]
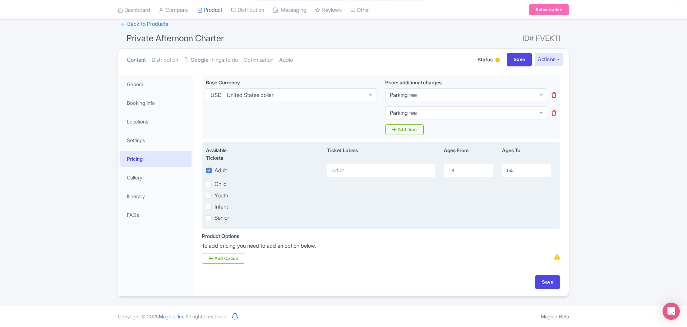
click at [214, 184] on label "Child" at bounding box center [220, 184] width 12 height 8
click at [214, 184] on input "Child" at bounding box center [216, 182] width 5 height 5
checkbox input "true"
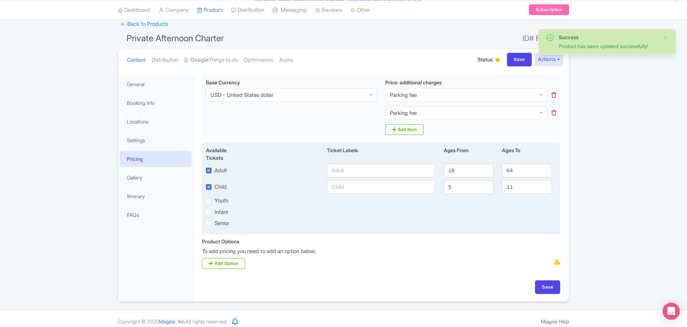
click at [214, 200] on label "Youth" at bounding box center [221, 201] width 14 height 8
click at [214, 200] on input "Youth" at bounding box center [216, 199] width 5 height 5
checkbox input "true"
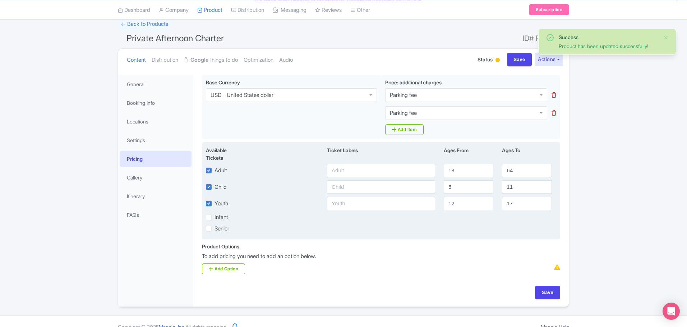
click at [209, 213] on div "Infant" at bounding box center [217, 217] width 22 height 8
click at [214, 217] on label "Infant" at bounding box center [221, 217] width 14 height 8
click at [214, 217] on input "Infant" at bounding box center [216, 215] width 5 height 5
checkbox input "true"
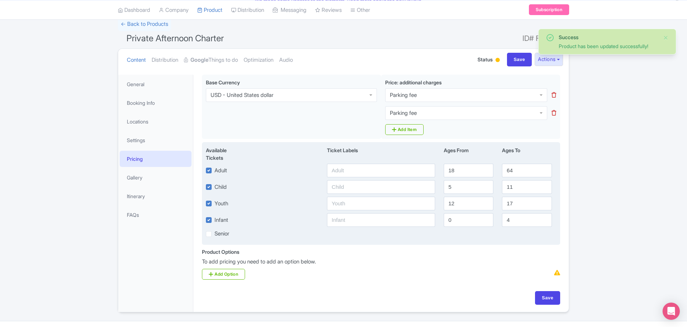
click at [214, 233] on label "Senior" at bounding box center [221, 234] width 15 height 8
click at [214, 233] on input "Senior" at bounding box center [216, 232] width 5 height 5
checkbox input "true"
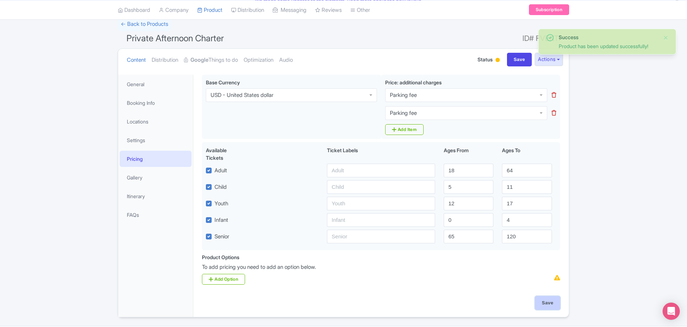
click at [547, 301] on input "Save" at bounding box center [547, 303] width 25 height 14
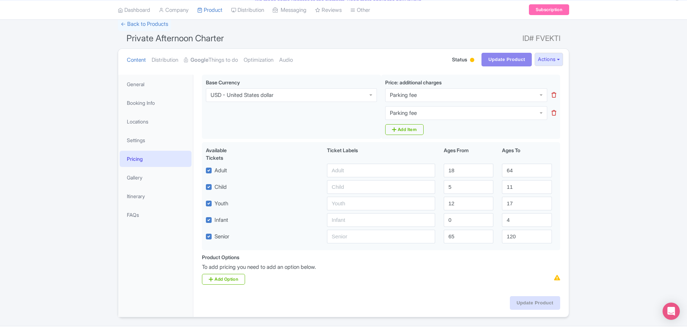
type input "Update Product"
click at [397, 290] on div "Product Options i To add pricing you need to add an option below. Add Option" at bounding box center [381, 272] width 367 height 37
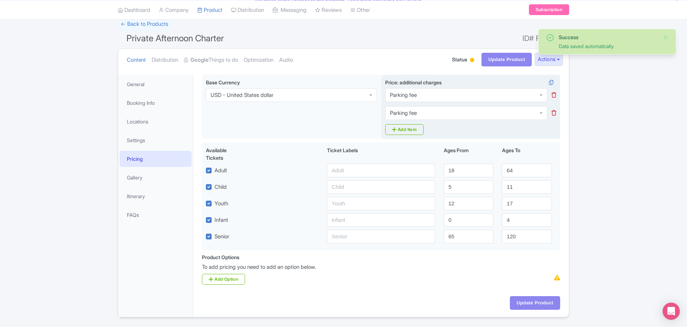
click at [553, 112] on icon at bounding box center [553, 112] width 5 height 5
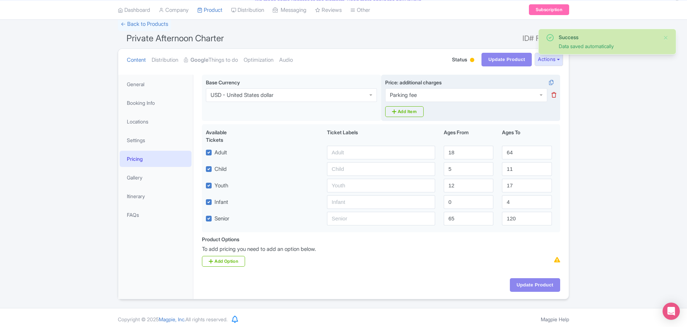
click at [553, 95] on icon at bounding box center [553, 94] width 5 height 5
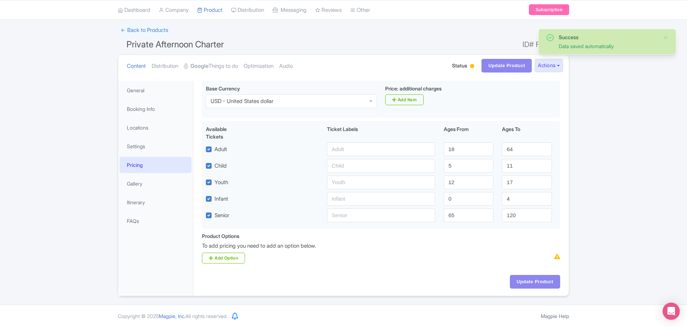
click at [404, 269] on div "Product Options i To add pricing you need to add an option below. Add Option" at bounding box center [381, 250] width 367 height 37
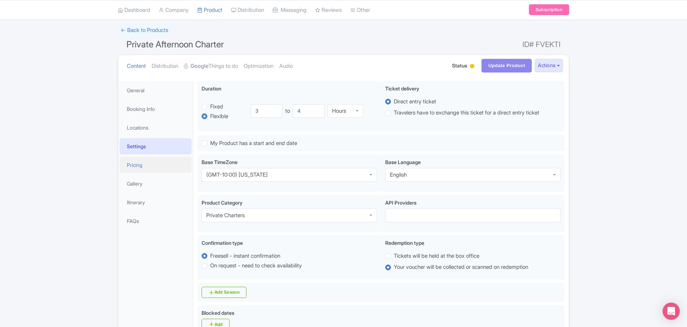
click at [137, 162] on link "Pricing" at bounding box center [156, 165] width 72 height 16
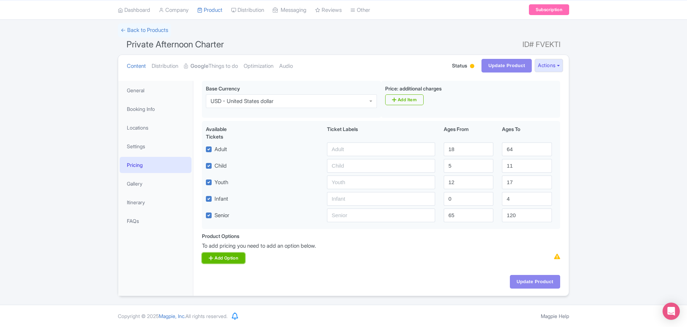
click at [234, 258] on link "Add Option" at bounding box center [223, 258] width 43 height 11
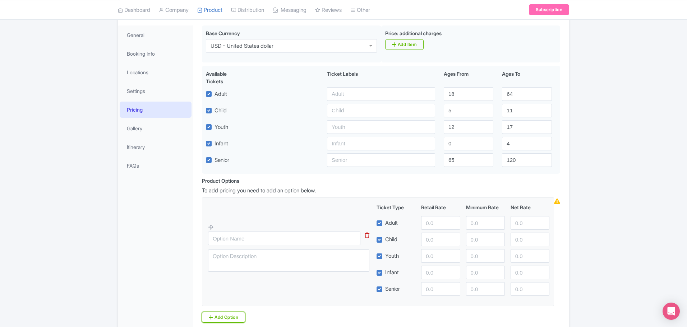
scroll to position [116, 0]
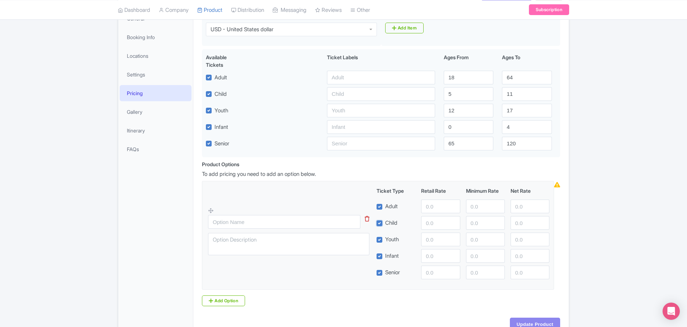
checkbox input "false"
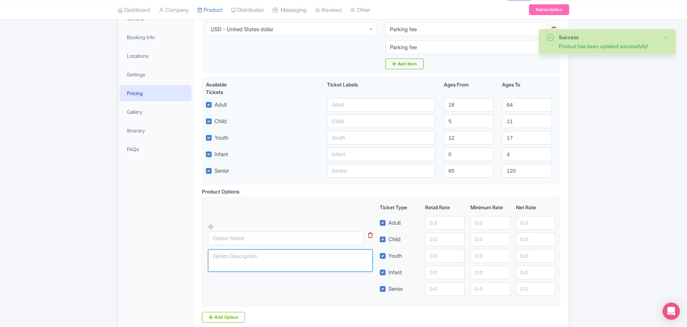
click at [320, 264] on textarea at bounding box center [290, 261] width 164 height 22
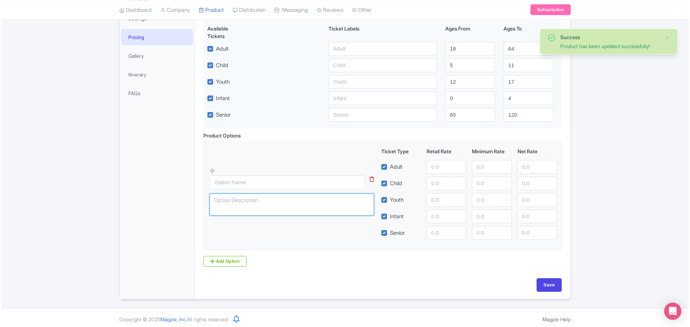
scroll to position [175, 0]
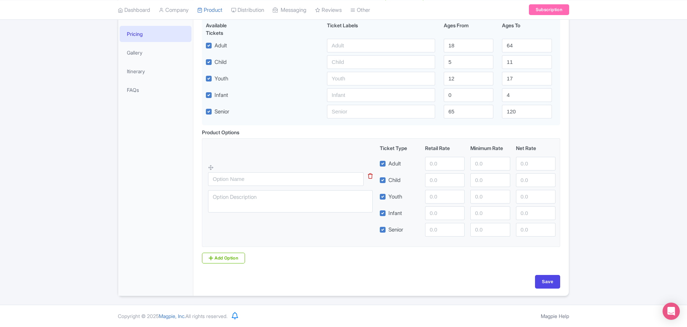
click at [370, 175] on icon at bounding box center [370, 175] width 5 height 5
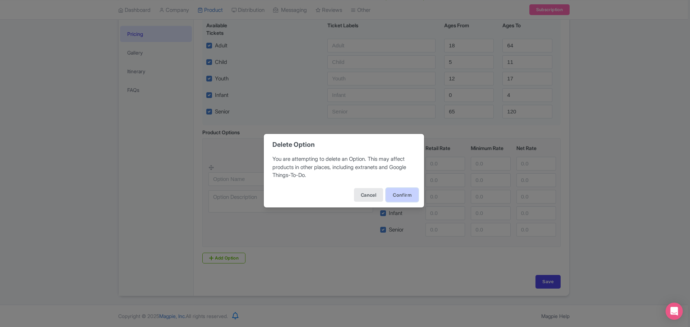
click at [401, 194] on button "Confirm" at bounding box center [402, 195] width 32 height 14
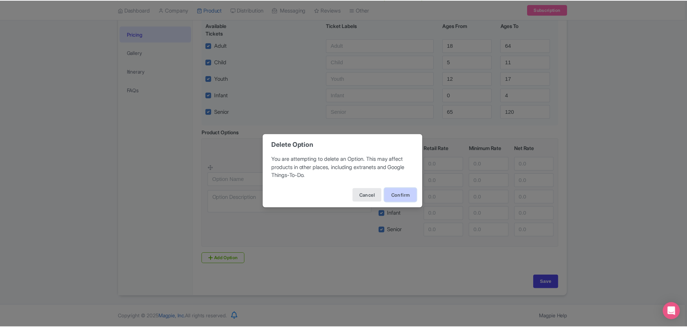
scroll to position [61, 0]
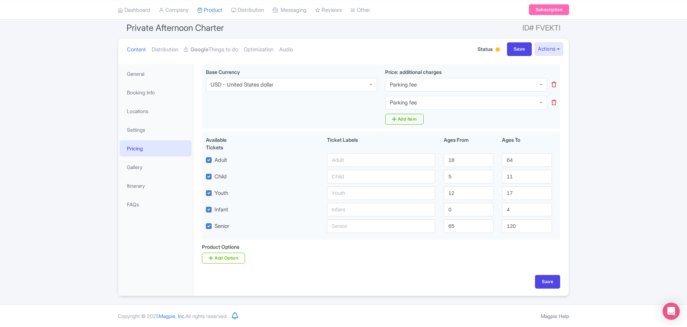
click at [392, 262] on div "Product Options i This tip has not data. Code: tip_option_name Ticket Type Reta…" at bounding box center [381, 253] width 367 height 20
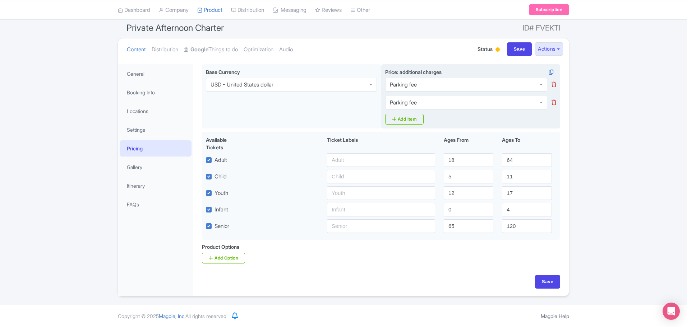
click at [553, 84] on icon at bounding box center [553, 84] width 5 height 5
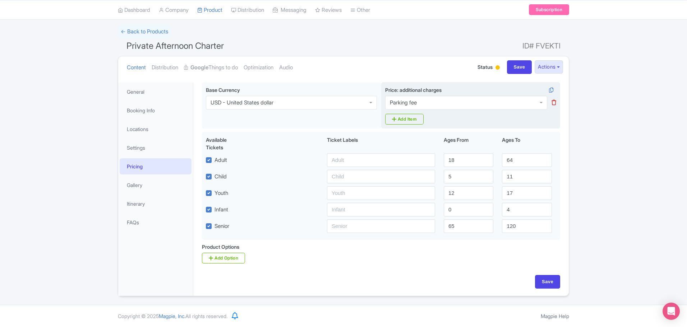
click at [554, 102] on icon at bounding box center [553, 102] width 5 height 5
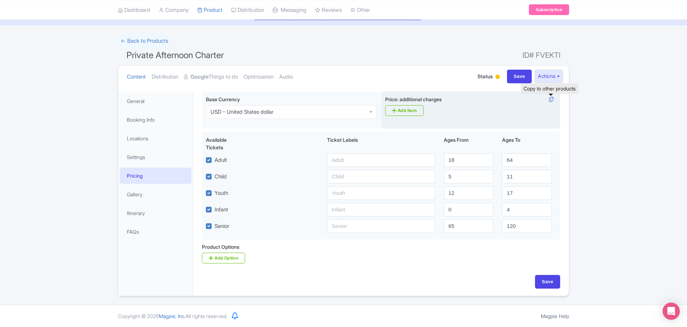
scroll to position [33, 0]
click at [516, 77] on input "Save" at bounding box center [519, 77] width 25 height 14
type input "Update Product"
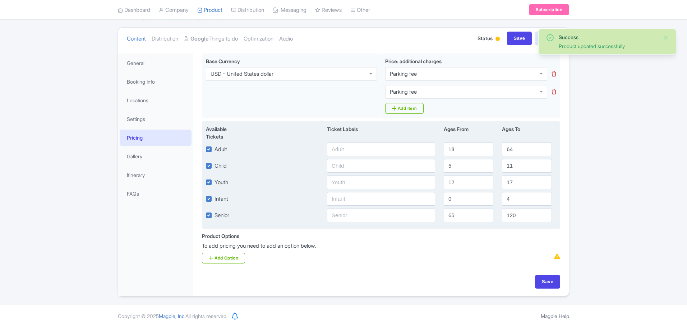
scroll to position [71, 0]
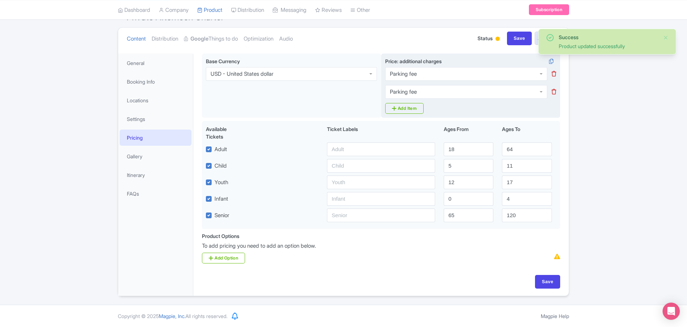
click at [554, 75] on icon at bounding box center [553, 73] width 5 height 5
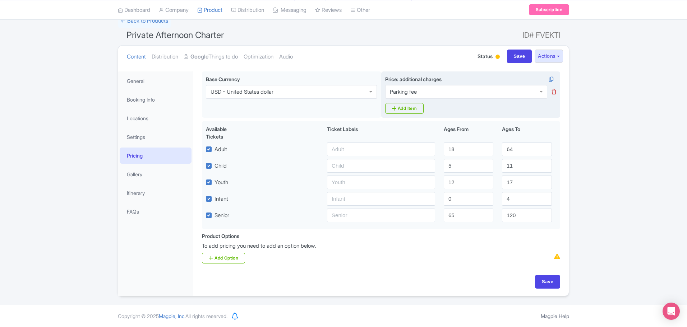
click at [553, 88] on link at bounding box center [553, 92] width 5 height 8
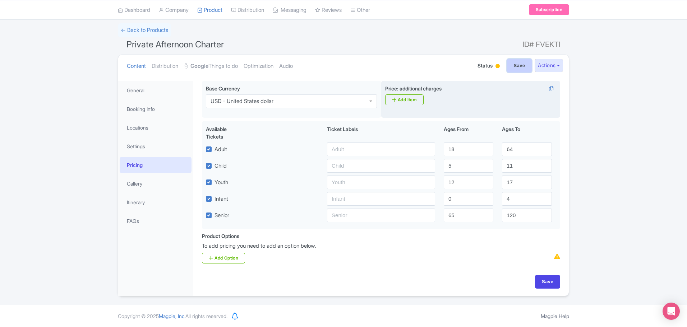
click at [517, 64] on input "Save" at bounding box center [519, 66] width 25 height 14
type input "Saving..."
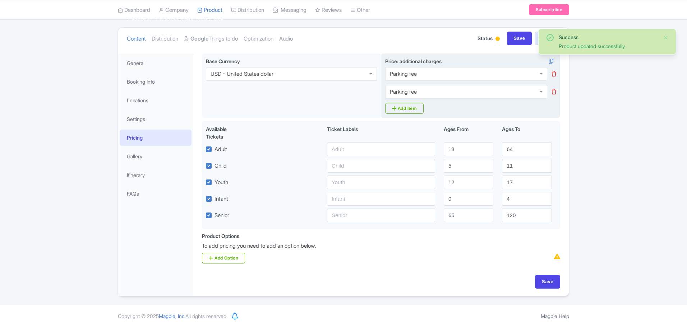
click at [553, 76] on icon at bounding box center [553, 73] width 5 height 5
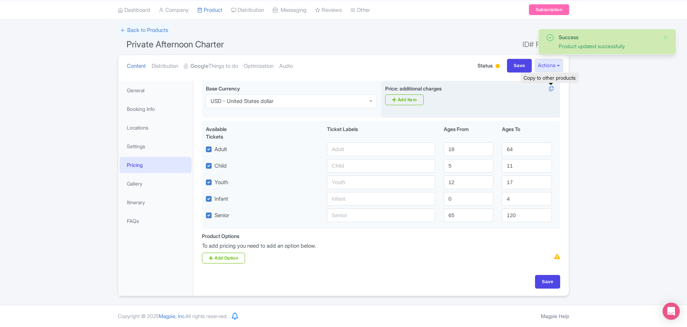
scroll to position [44, 0]
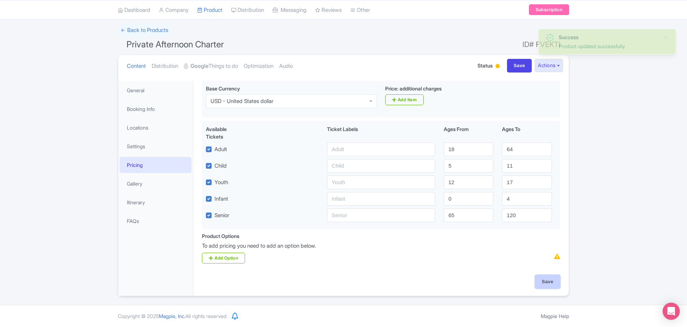
click at [548, 280] on input "Save" at bounding box center [547, 282] width 25 height 14
type input "Saving..."
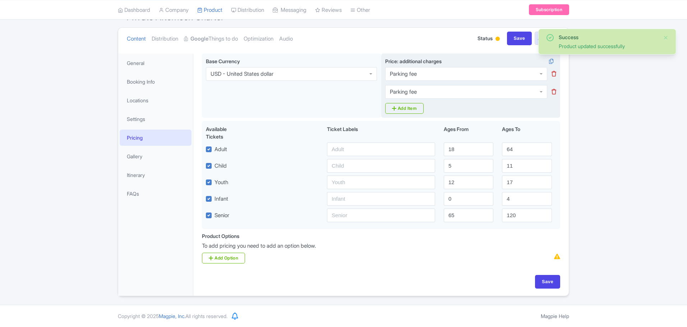
scroll to position [71, 0]
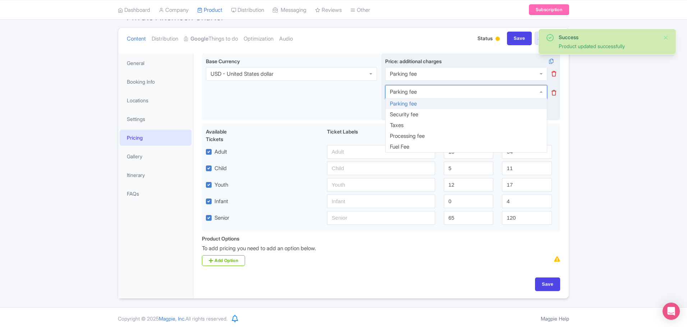
click at [552, 94] on icon at bounding box center [553, 92] width 5 height 5
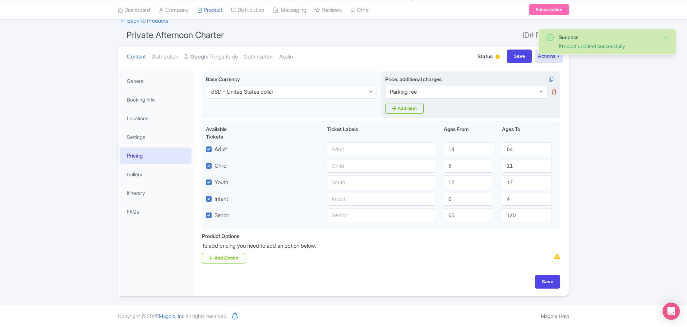
scroll to position [54, 0]
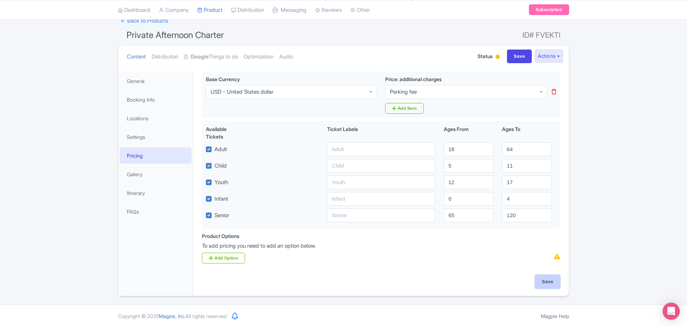
click at [547, 280] on input "Save" at bounding box center [547, 282] width 25 height 14
type input "Saving..."
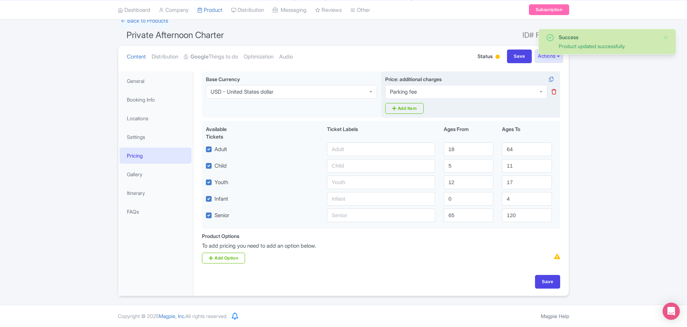
click at [554, 91] on icon at bounding box center [553, 91] width 5 height 5
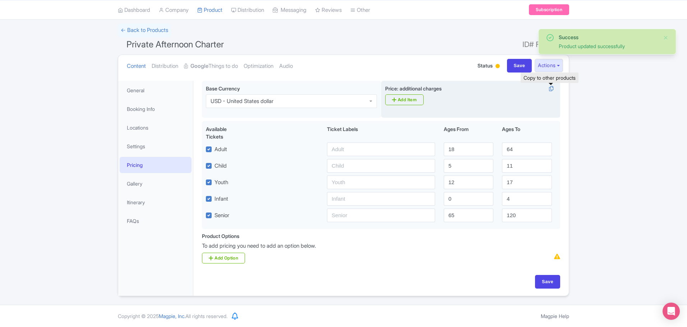
scroll to position [44, 0]
click at [548, 284] on input "Save" at bounding box center [547, 282] width 25 height 14
type input "Saving..."
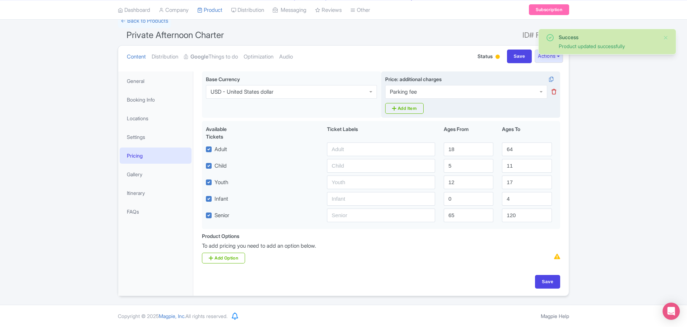
click at [553, 92] on icon at bounding box center [553, 91] width 5 height 5
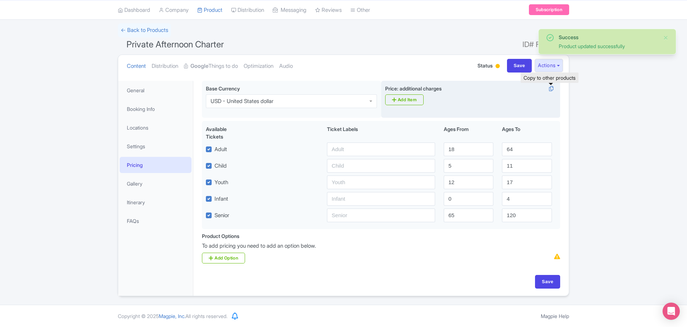
scroll to position [44, 0]
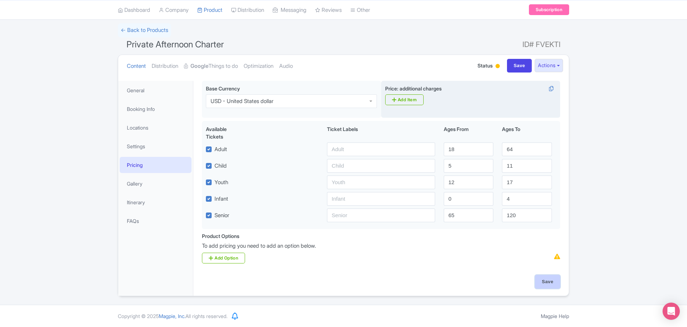
click at [546, 279] on input "Save" at bounding box center [547, 282] width 25 height 14
type input "Saving..."
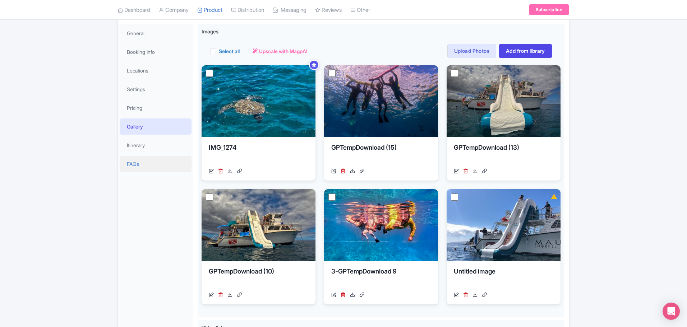
scroll to position [108, 0]
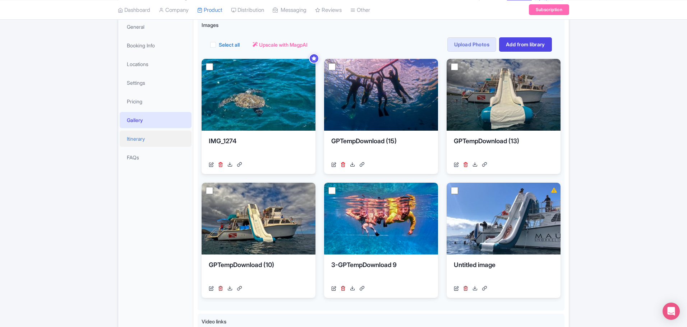
click at [143, 139] on link "Itinerary" at bounding box center [156, 139] width 72 height 16
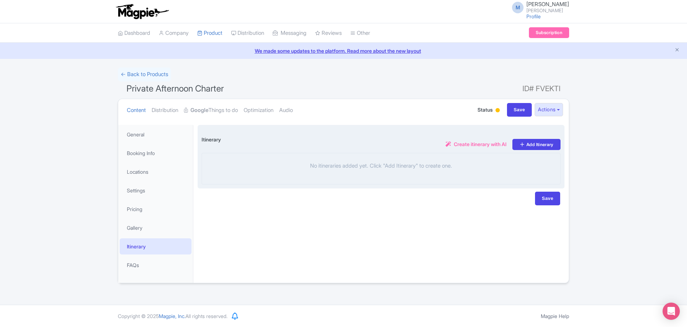
click at [347, 162] on div "No itineraries added yet. Click "Add Itinerary" to create one." at bounding box center [380, 169] width 359 height 32
click at [519, 144] on icon at bounding box center [522, 144] width 6 height 6
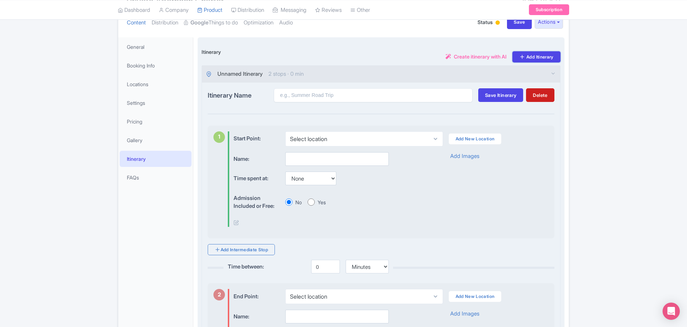
scroll to position [0, 0]
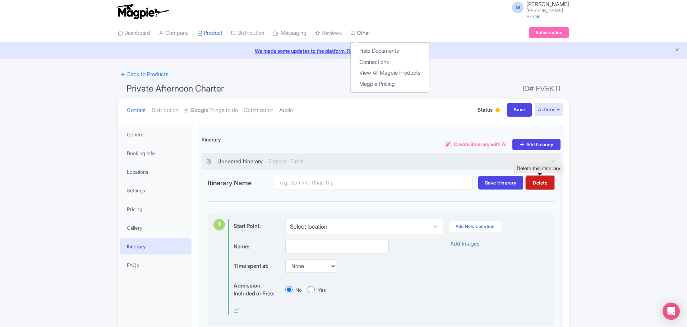
click at [543, 184] on button "Delete" at bounding box center [540, 183] width 28 height 14
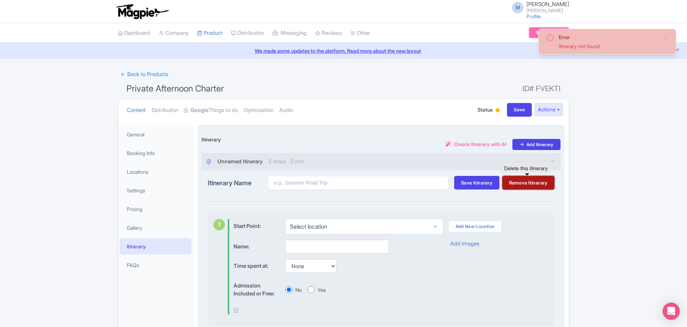
click at [515, 180] on button "Remove Itinerary" at bounding box center [528, 183] width 52 height 14
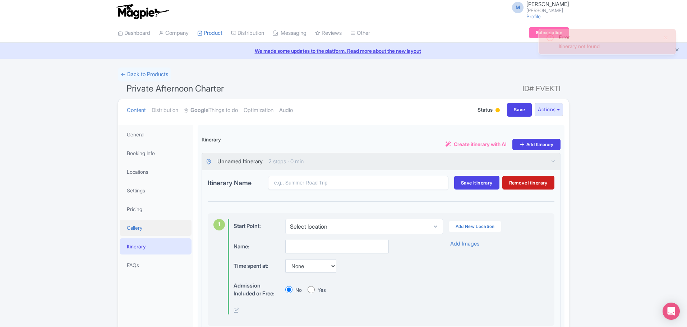
click at [129, 228] on link "Gallery" at bounding box center [156, 228] width 72 height 16
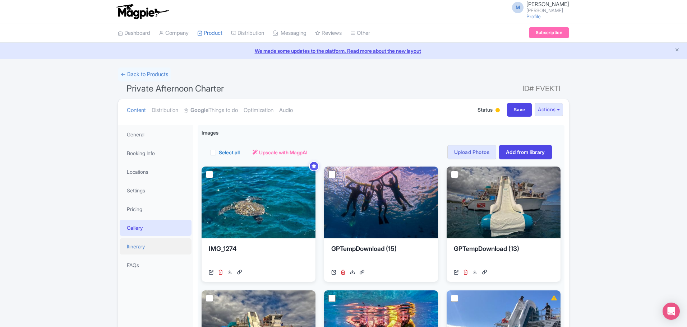
click at [136, 245] on link "Itinerary" at bounding box center [156, 246] width 72 height 16
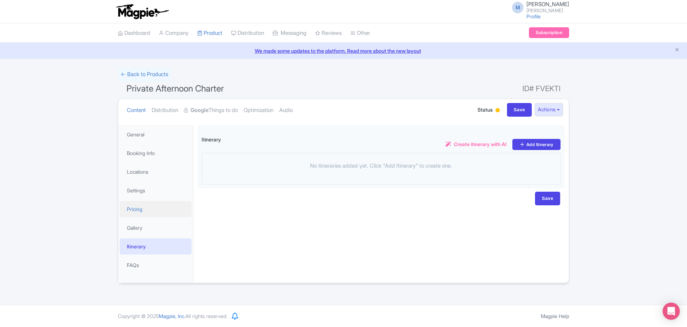
click at [132, 206] on link "Pricing" at bounding box center [156, 209] width 72 height 16
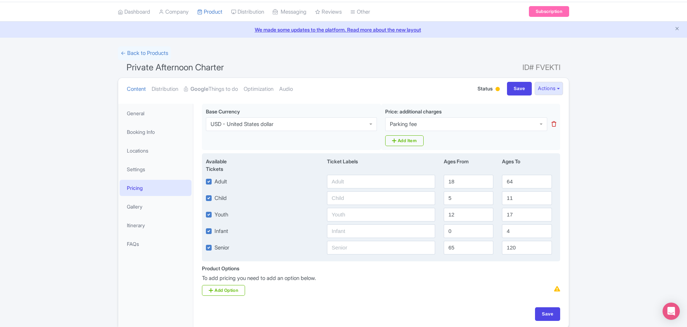
scroll to position [54, 0]
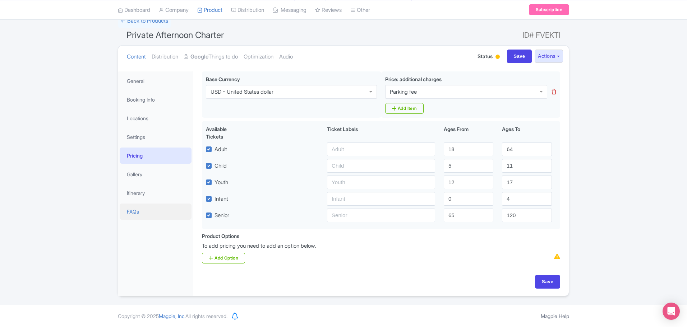
click at [131, 209] on link "FAQs" at bounding box center [156, 212] width 72 height 16
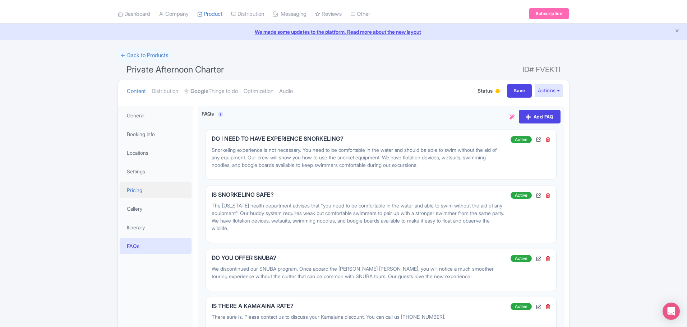
scroll to position [0, 0]
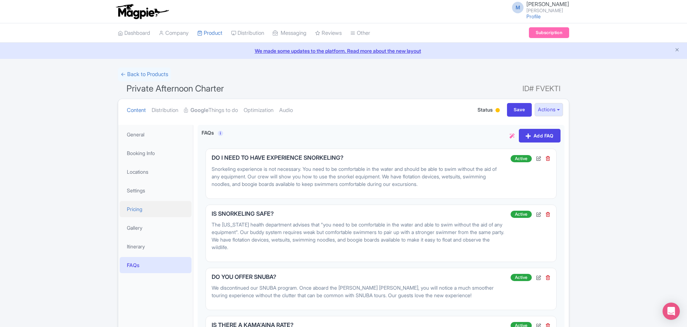
click at [137, 210] on link "Pricing" at bounding box center [156, 209] width 72 height 16
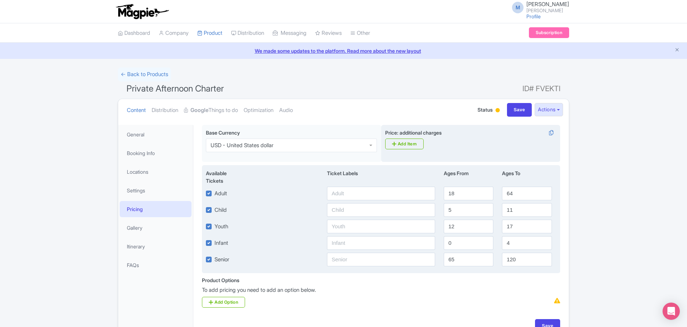
scroll to position [44, 0]
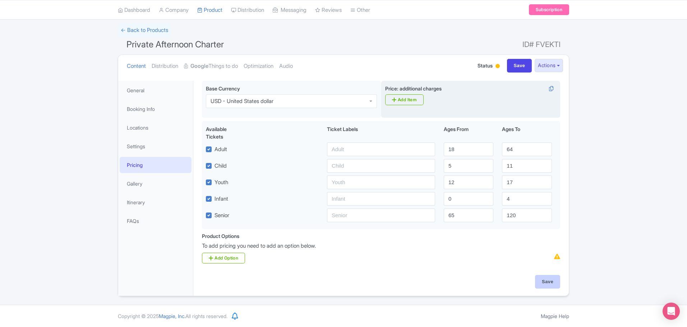
type input "Saving..."
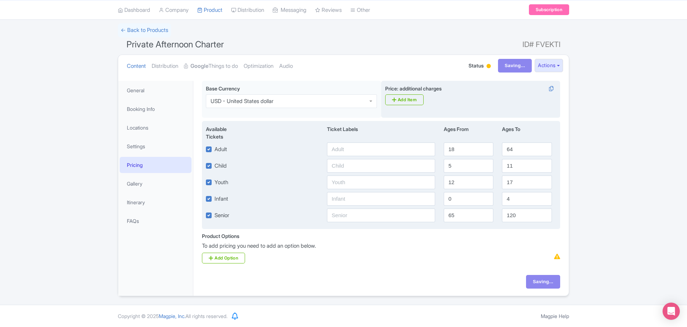
drag, startPoint x: 345, startPoint y: 232, endPoint x: 256, endPoint y: 205, distance: 93.3
click at [317, 222] on div "Base Currency USD - United States dollar USD - United States dollar Price: addi…" at bounding box center [381, 178] width 367 height 194
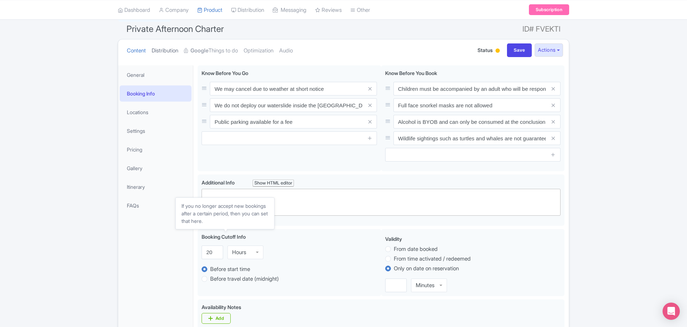
scroll to position [13, 0]
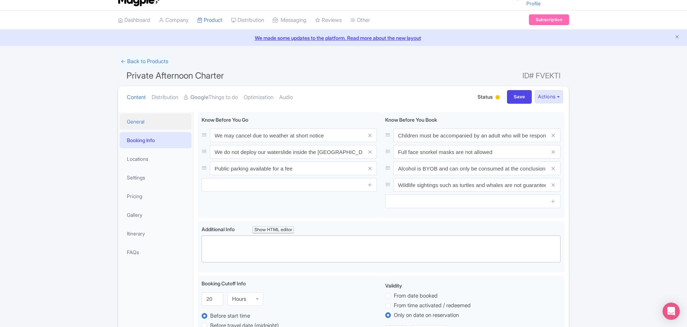
click at [134, 126] on link "General" at bounding box center [156, 121] width 72 height 16
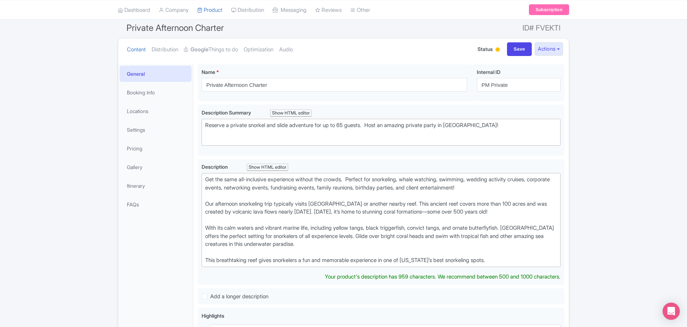
scroll to position [0, 0]
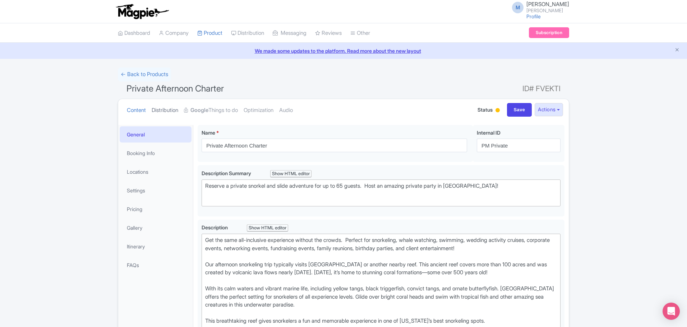
click at [162, 111] on link "Distribution" at bounding box center [165, 110] width 27 height 23
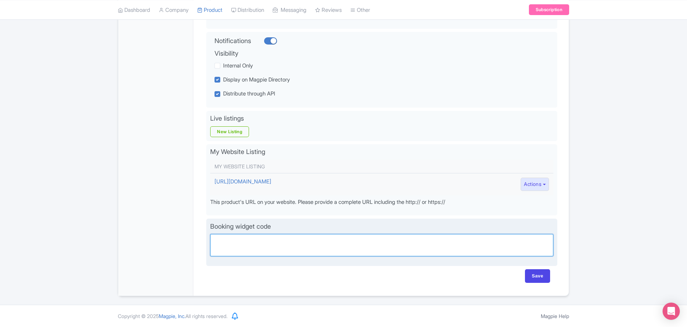
click at [252, 250] on textarea "Partner booking url" at bounding box center [381, 245] width 343 height 22
paste textarea "[URL][DOMAIN_NAME]"
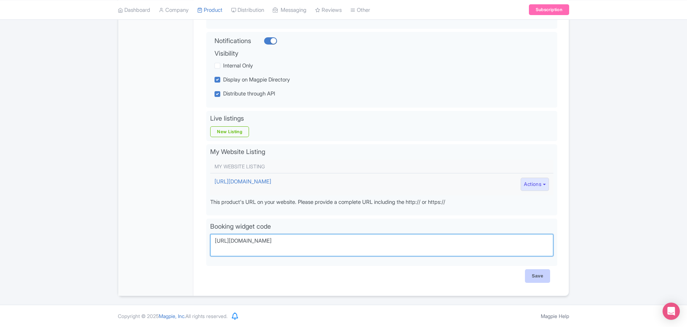
type textarea "[URL][DOMAIN_NAME]"
type input "Saving..."
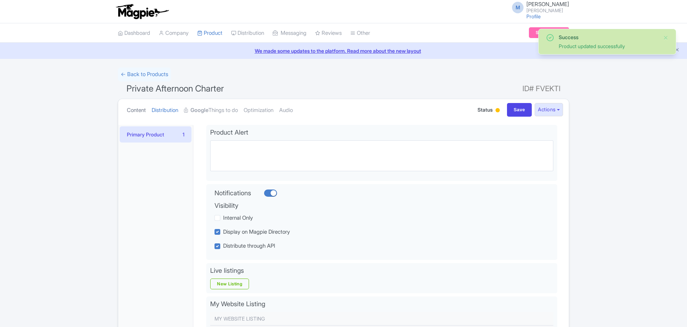
click at [136, 110] on link "Content" at bounding box center [136, 110] width 19 height 23
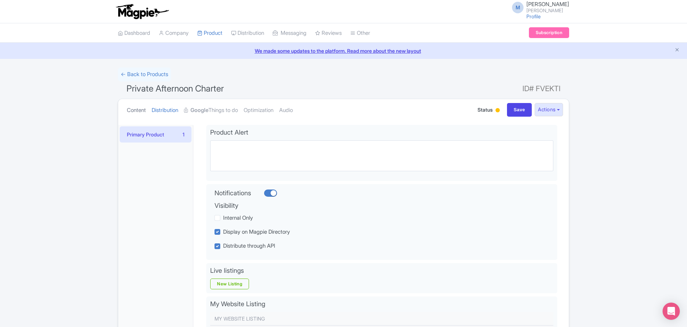
click at [137, 108] on link "Content" at bounding box center [136, 110] width 19 height 23
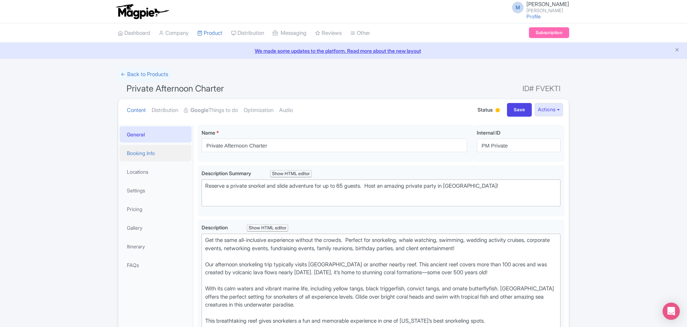
click at [141, 152] on link "Booking Info" at bounding box center [156, 153] width 72 height 16
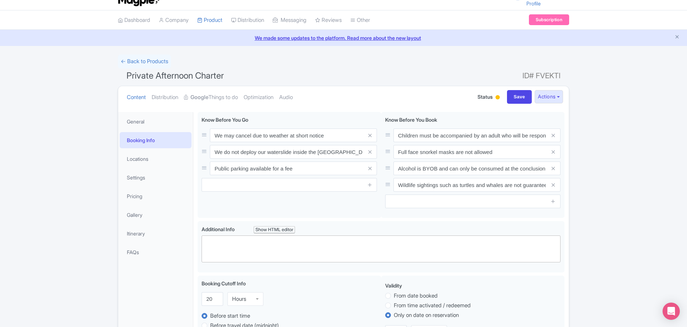
click at [139, 150] on li "Locations" at bounding box center [155, 158] width 75 height 19
click at [147, 158] on link "Locations" at bounding box center [156, 159] width 72 height 16
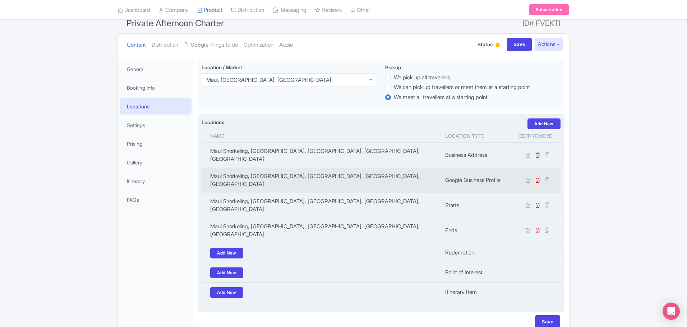
scroll to position [74, 0]
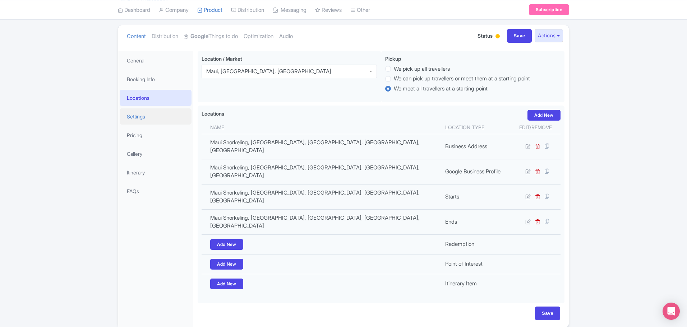
click at [138, 116] on link "Settings" at bounding box center [156, 116] width 72 height 16
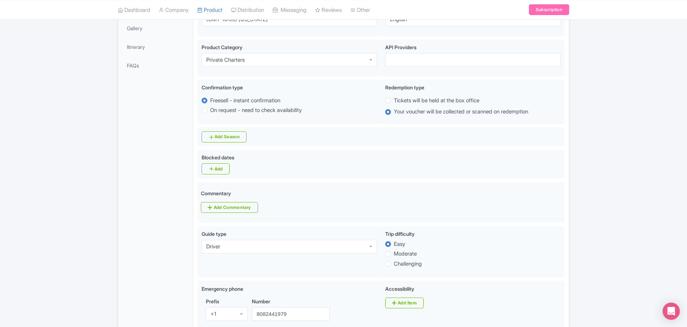
scroll to position [110, 0]
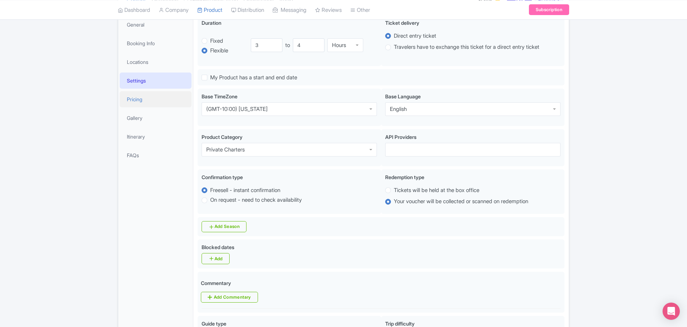
click at [133, 104] on link "Pricing" at bounding box center [156, 99] width 72 height 16
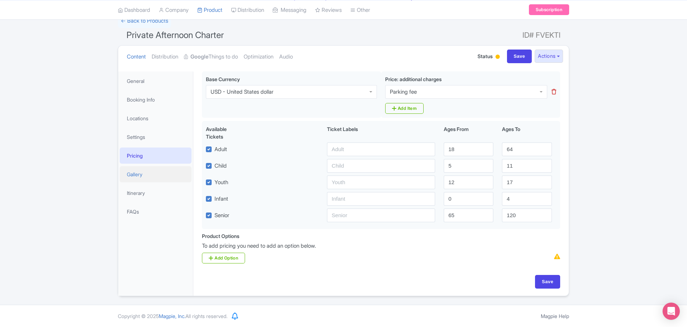
click at [141, 174] on link "Gallery" at bounding box center [156, 174] width 72 height 16
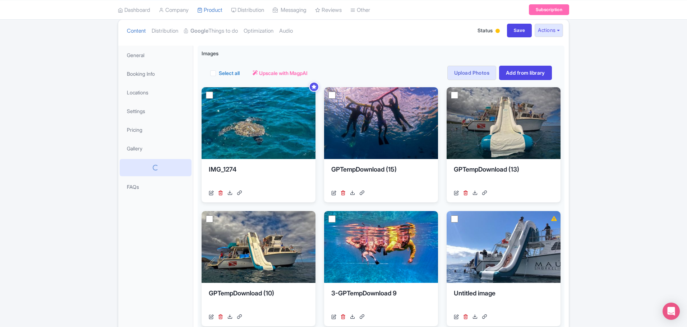
scroll to position [0, 0]
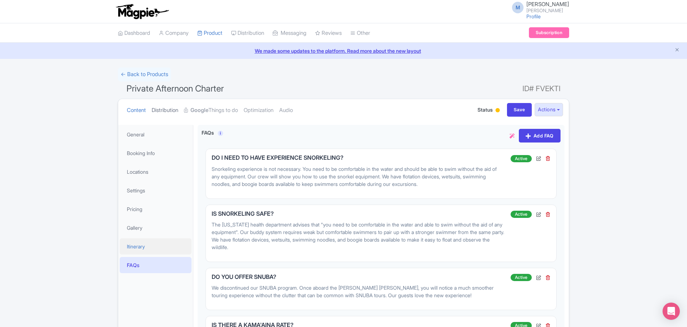
click at [166, 109] on link "Distribution" at bounding box center [165, 110] width 27 height 23
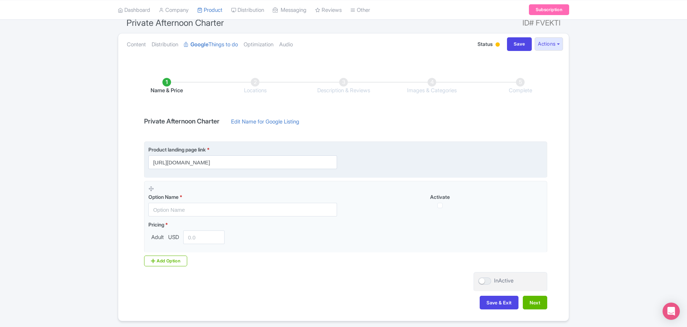
scroll to position [72, 0]
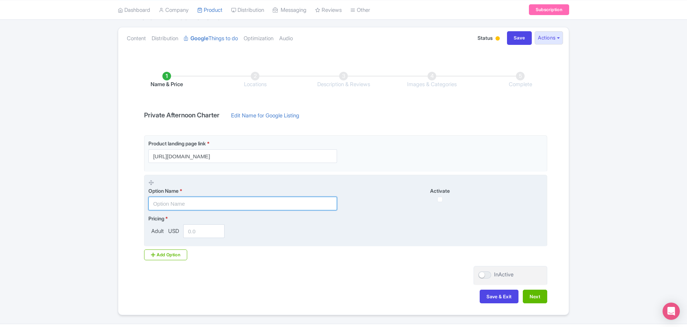
click at [201, 202] on input "text" at bounding box center [242, 204] width 189 height 14
type input "Private Afternoon Snorkel Charter"
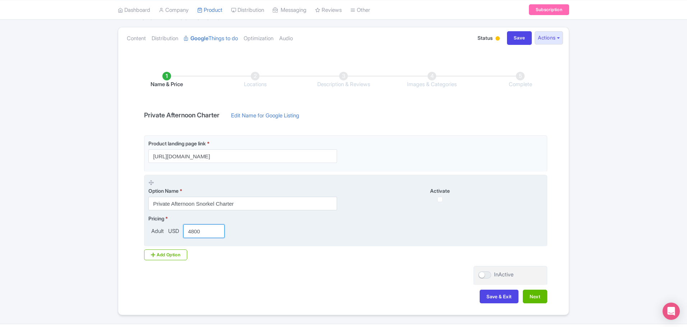
type input "4800"
click at [441, 199] on input "checkbox" at bounding box center [439, 199] width 5 height 5
checkbox input "true"
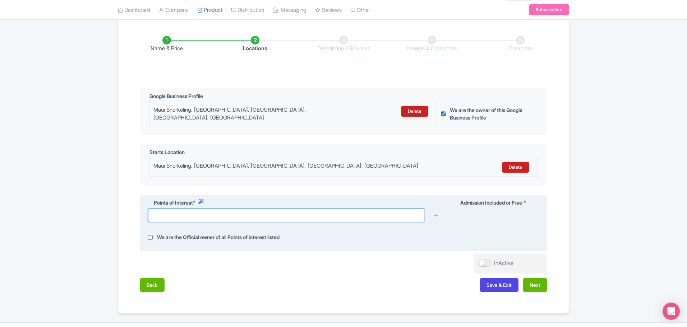
click at [189, 214] on input "text" at bounding box center [286, 216] width 276 height 14
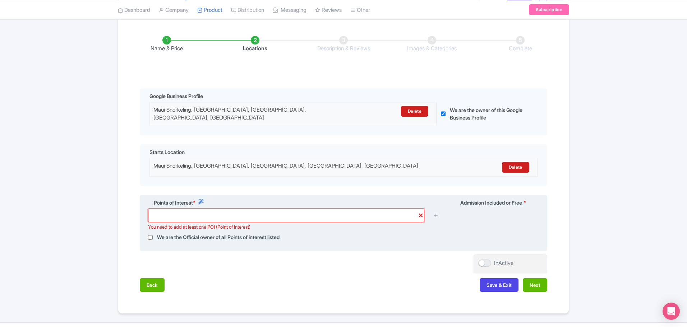
click at [356, 210] on input "text" at bounding box center [286, 216] width 276 height 14
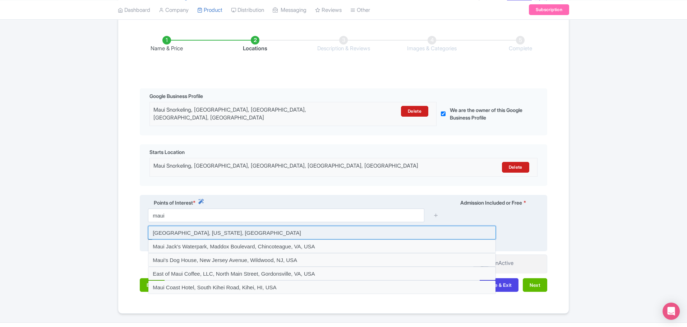
click at [187, 228] on input at bounding box center [322, 233] width 348 height 14
type input "Maui, Hawaii, USA"
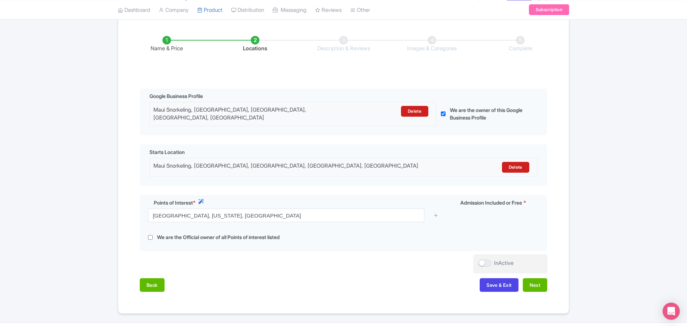
click at [312, 279] on div "Back Save & Exit Next" at bounding box center [343, 288] width 407 height 21
click at [537, 279] on button "Next" at bounding box center [535, 285] width 24 height 14
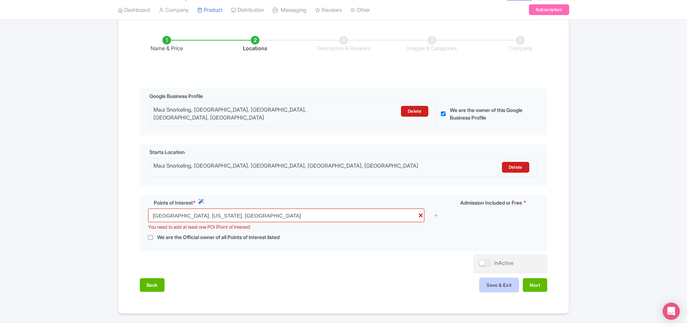
click at [492, 283] on button "Save & Exit" at bounding box center [498, 285] width 39 height 14
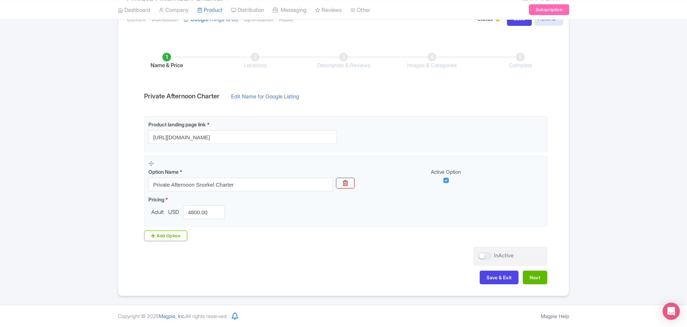
scroll to position [91, 0]
click at [538, 278] on button "Next" at bounding box center [535, 278] width 24 height 14
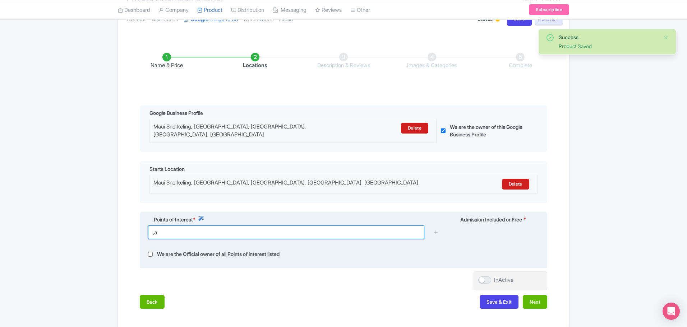
type input ","
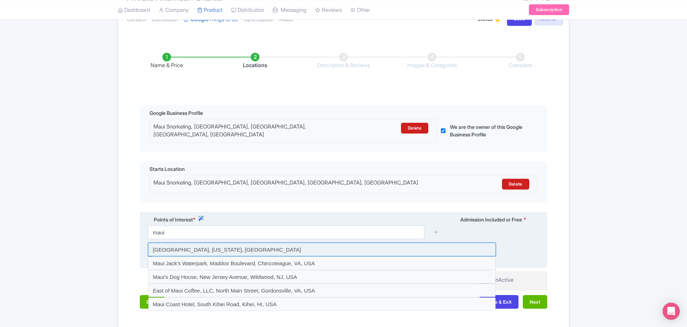
click at [175, 244] on input at bounding box center [322, 250] width 348 height 14
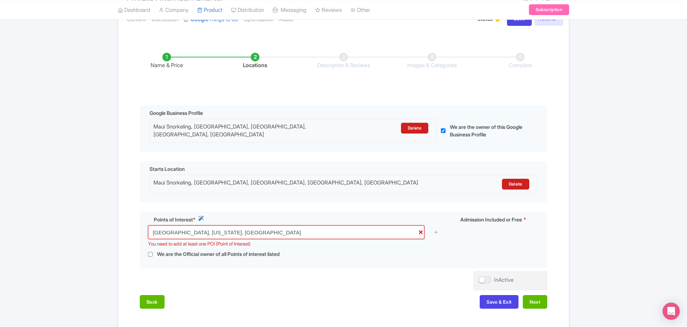
drag, startPoint x: 256, startPoint y: 228, endPoint x: 43, endPoint y: 224, distance: 213.0
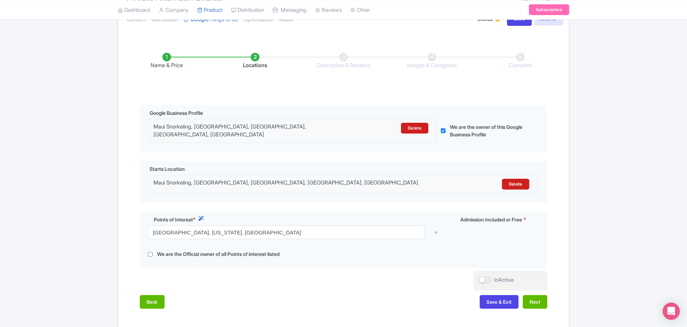
click at [245, 288] on div "Name & Price Locations Description & Reviews Images & Categories Complete Edit …" at bounding box center [343, 177] width 442 height 278
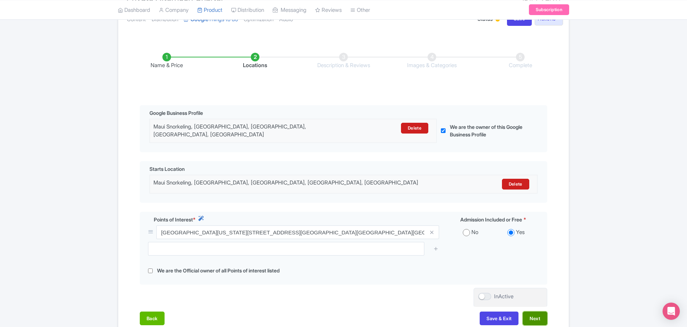
click at [537, 312] on button "Next" at bounding box center [535, 319] width 24 height 14
